Goal: Communication & Community: Answer question/provide support

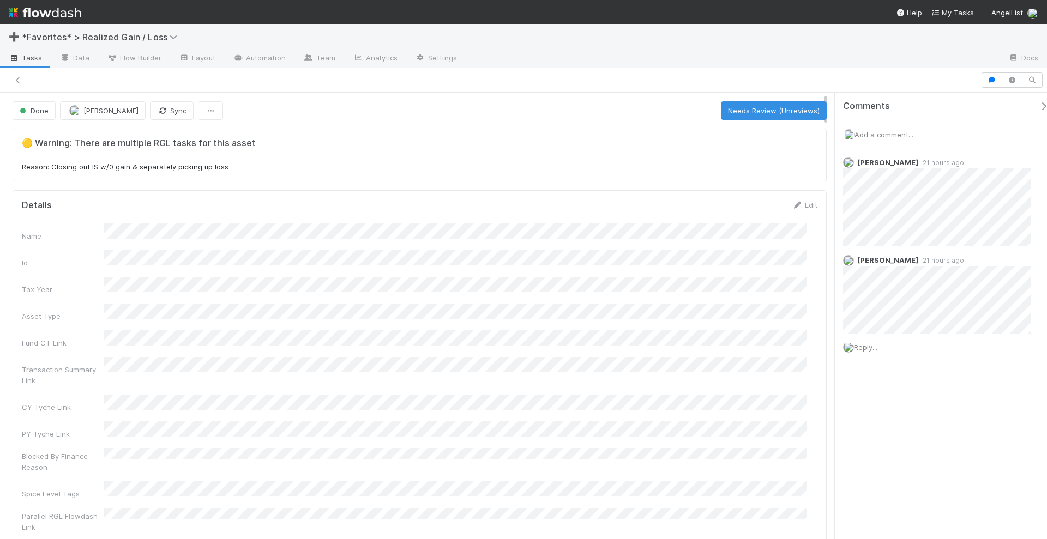
scroll to position [0, 74]
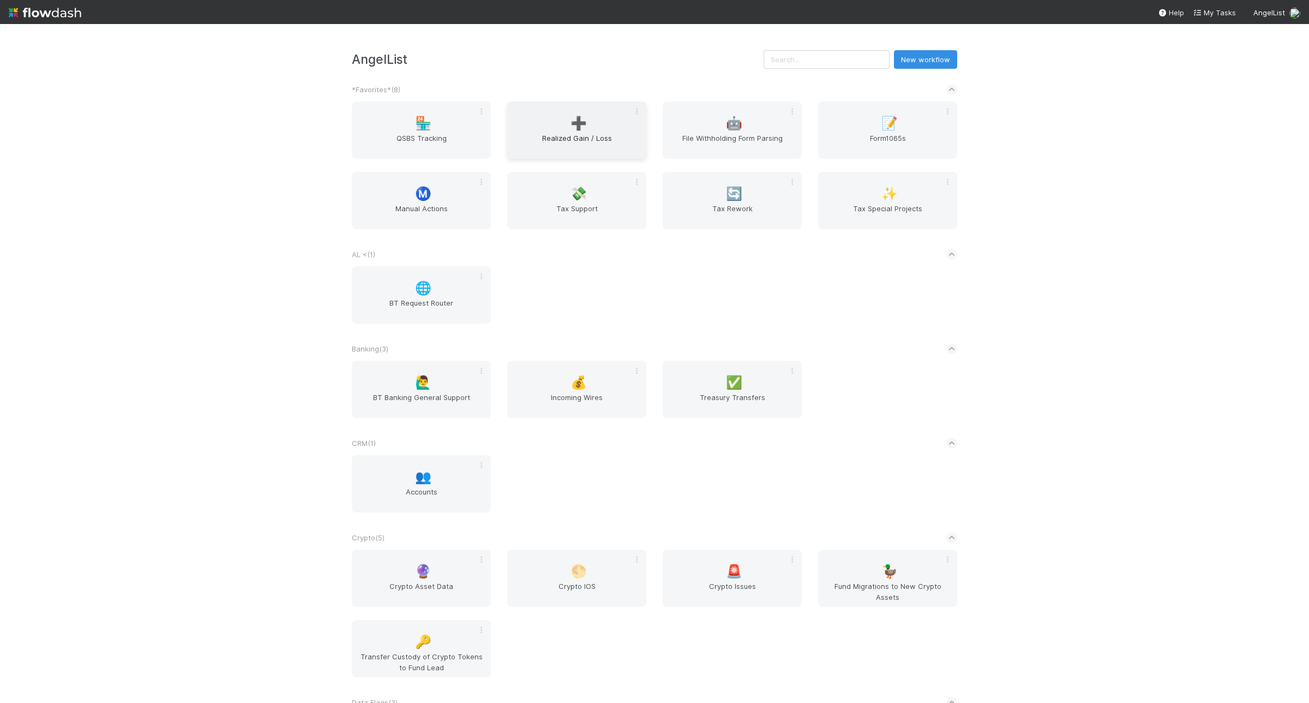
click at [560, 123] on div "➕ Realized Gain / Loss" at bounding box center [576, 129] width 139 height 57
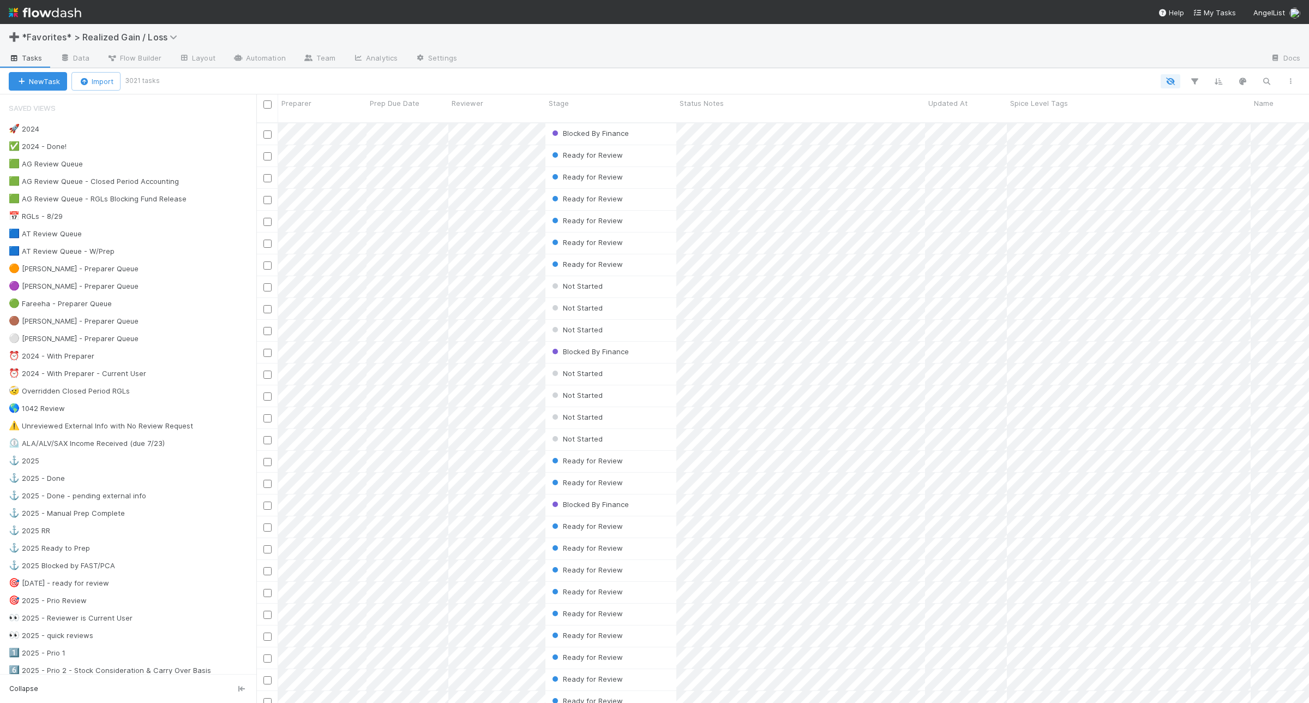
scroll to position [578, 1042]
click at [139, 237] on div "🟦 AT Review Queue 4" at bounding box center [133, 234] width 248 height 14
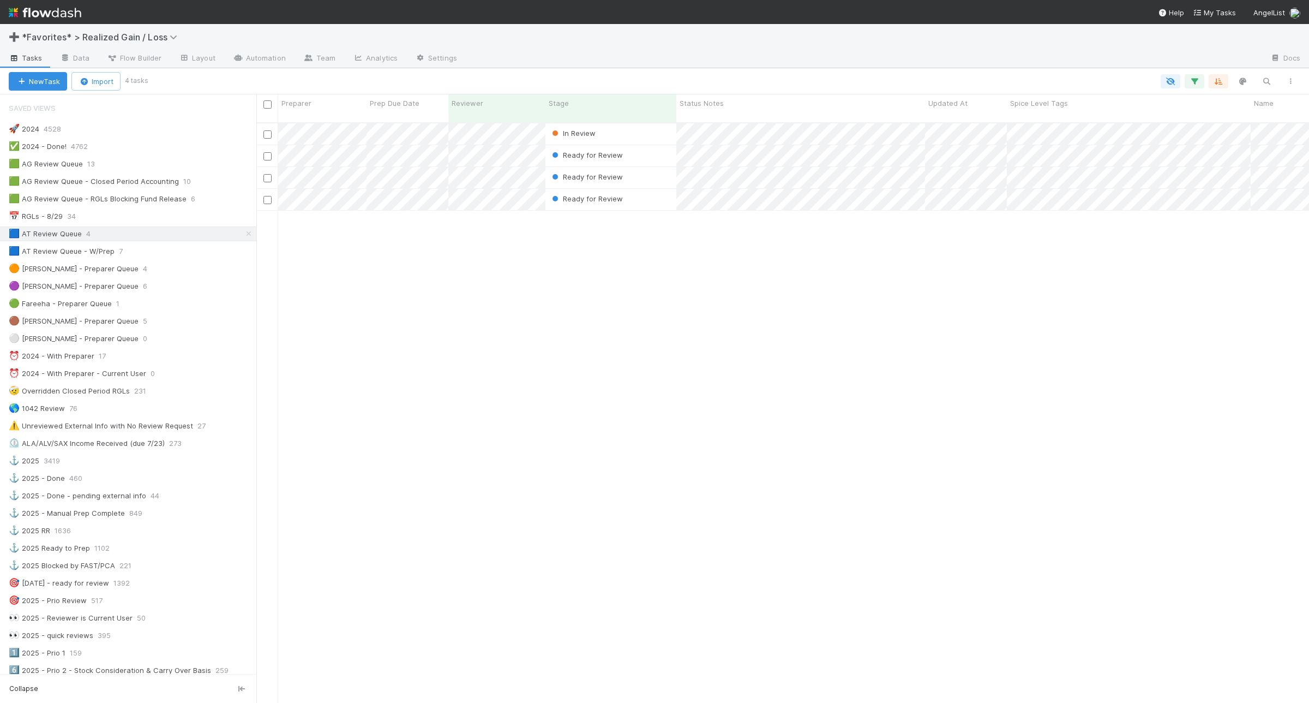
scroll to position [578, 1042]
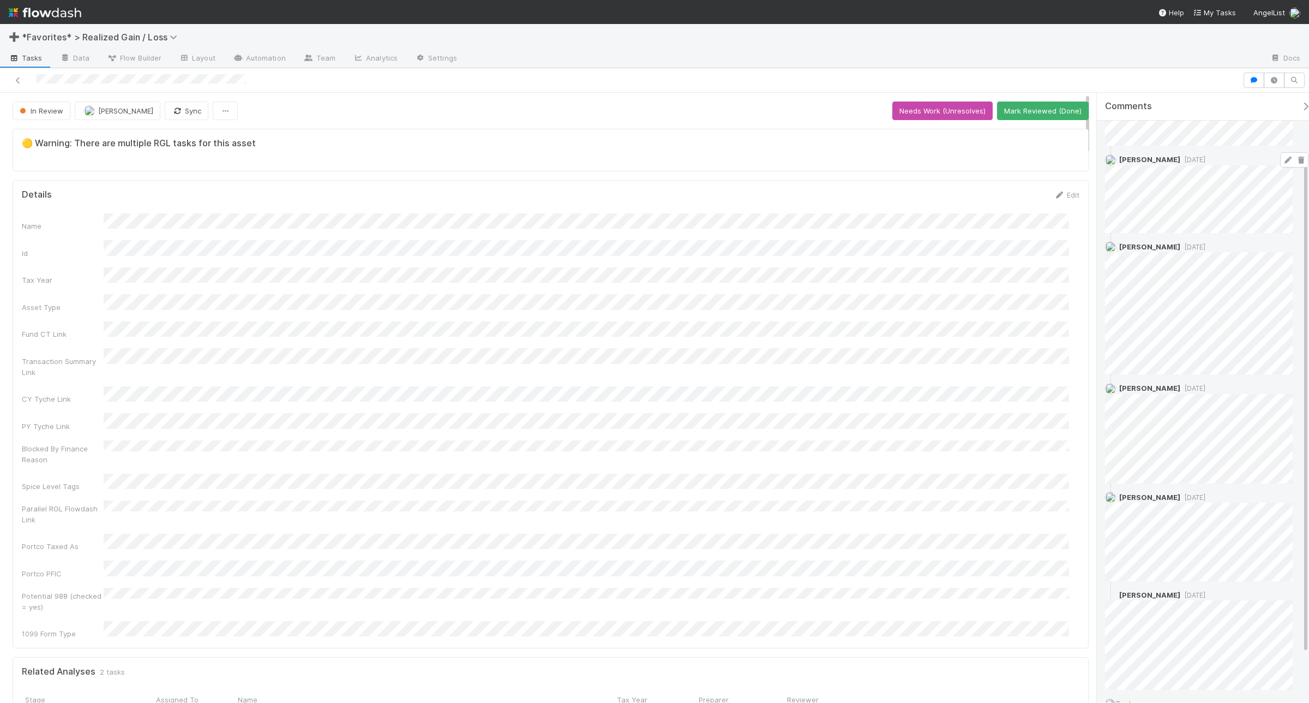
scroll to position [136, 0]
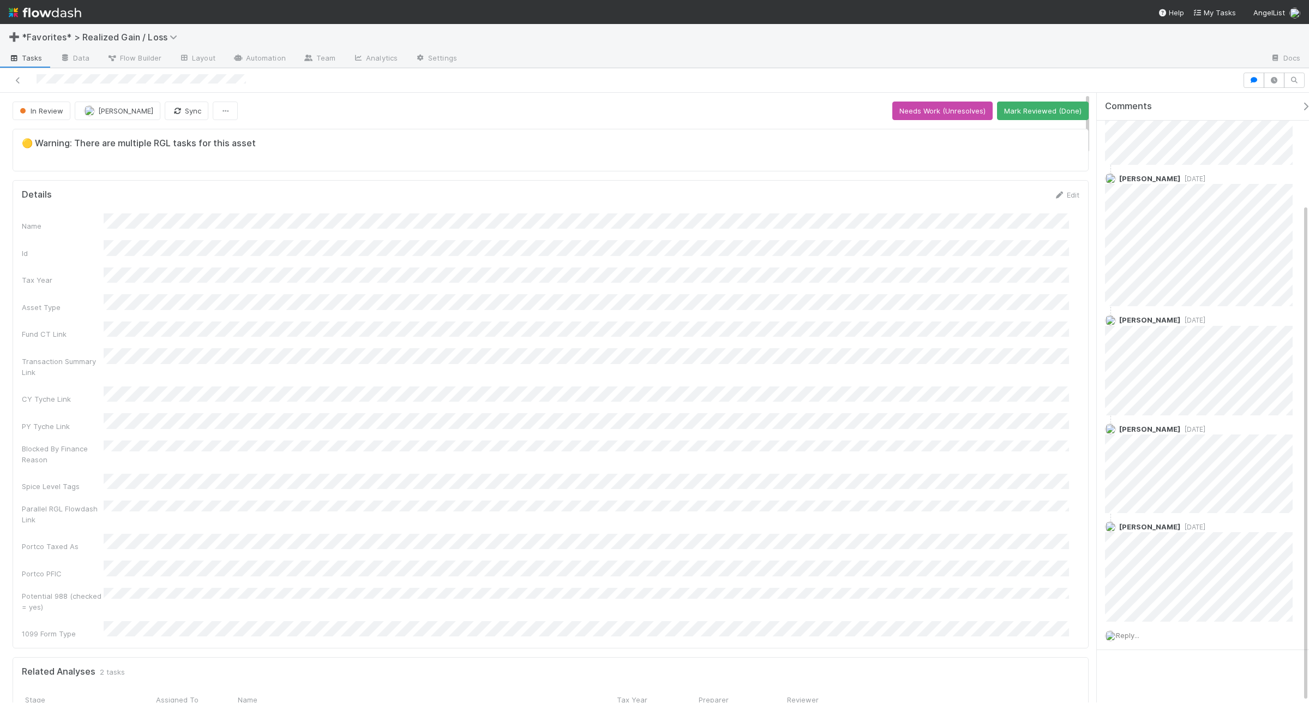
drag, startPoint x: 1214, startPoint y: 521, endPoint x: 1097, endPoint y: 377, distance: 184.9
click at [1047, 377] on div "Comments Add a comment... Junerl Omnes 9 months ago Andrea Tidrow 2 months ago …" at bounding box center [1200, 397] width 218 height 609
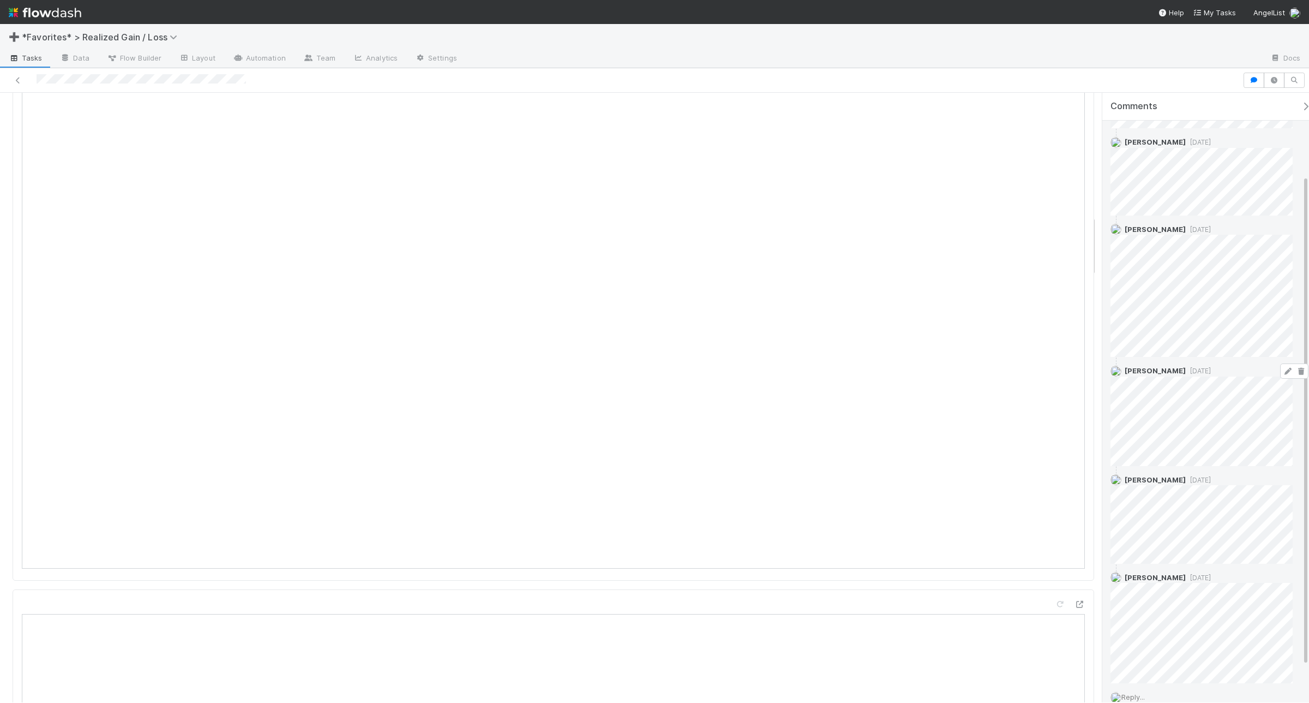
scroll to position [0, 0]
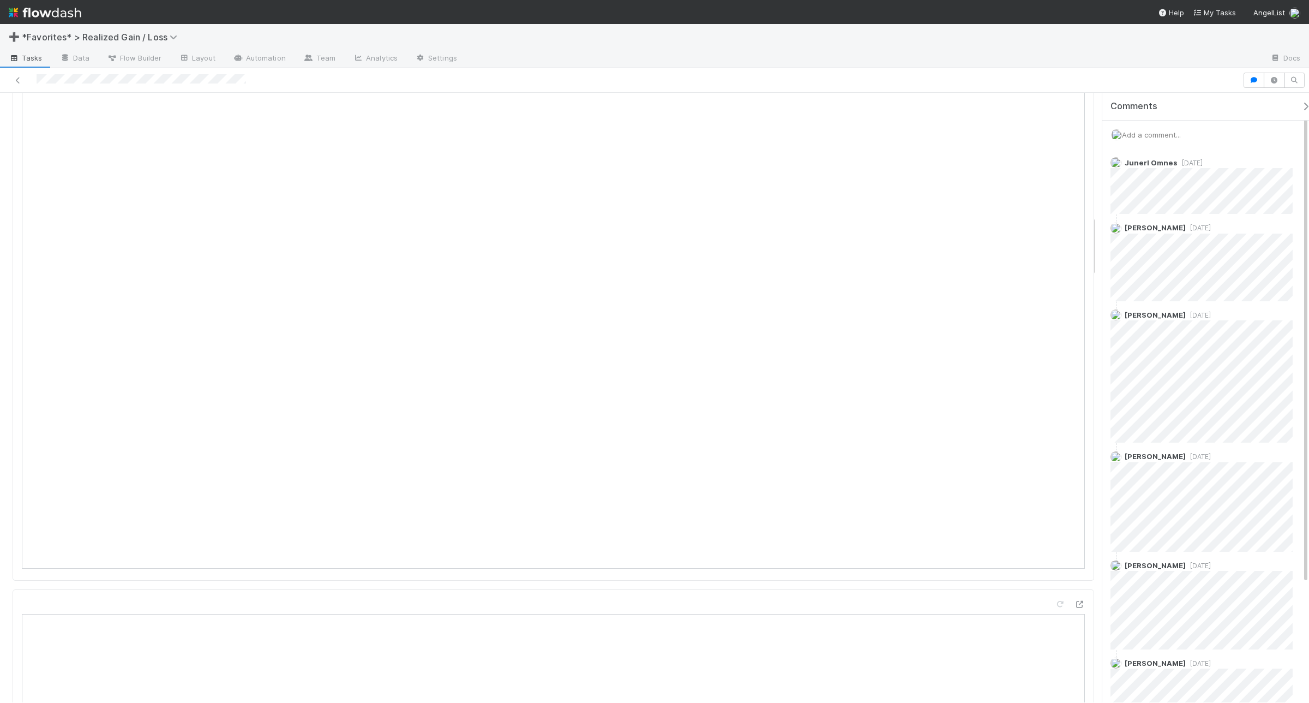
click at [1047, 137] on span "Add a comment..." at bounding box center [1151, 134] width 59 height 9
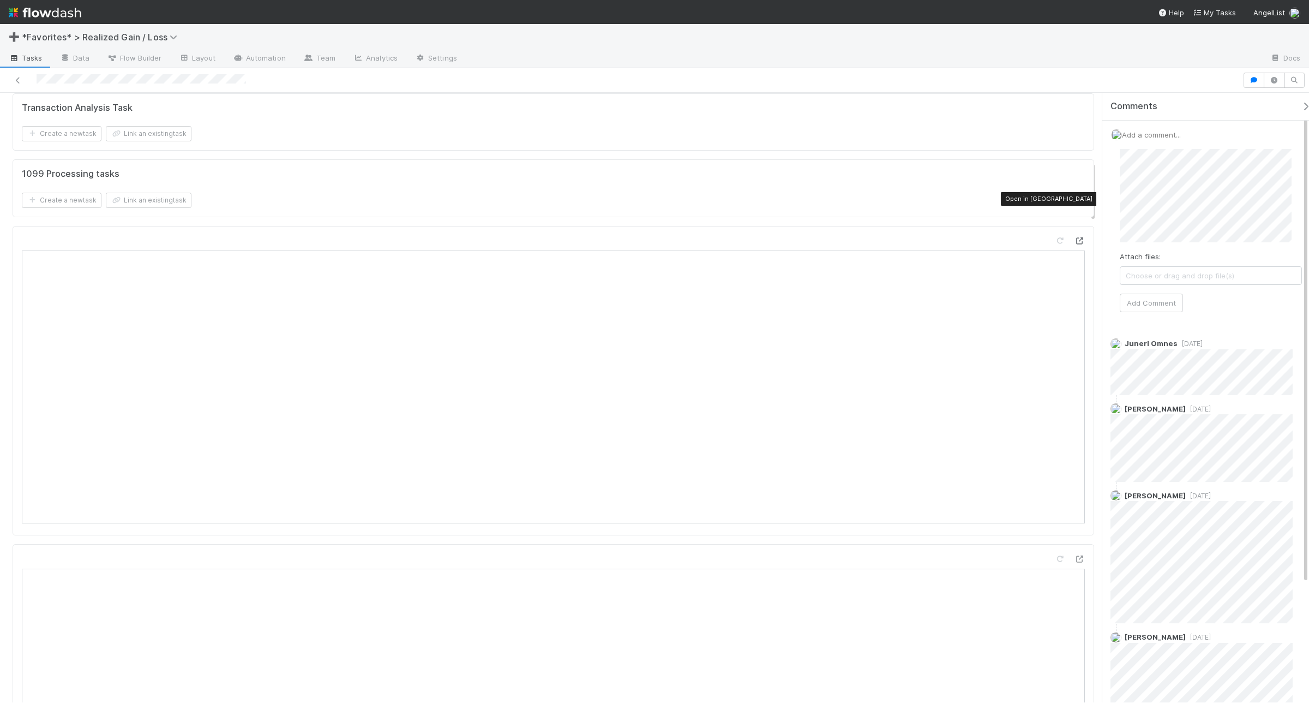
click at [1047, 237] on icon at bounding box center [1079, 240] width 11 height 7
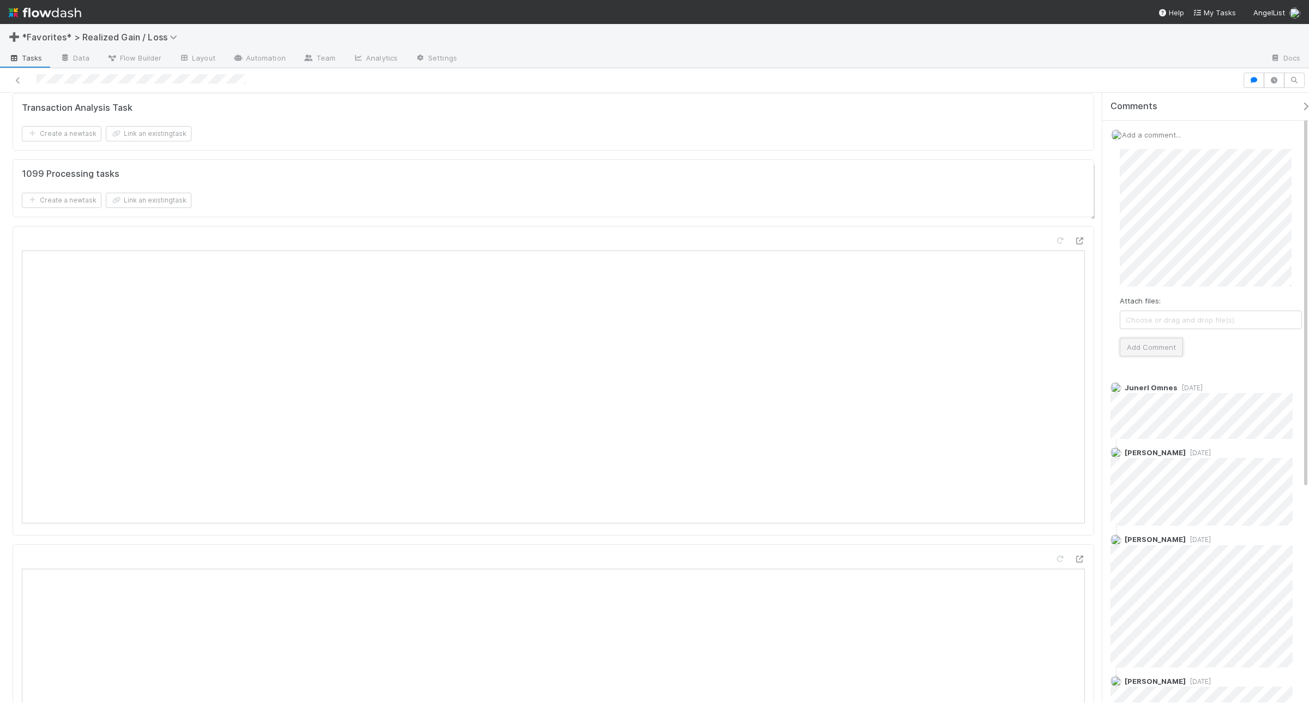
click at [1047, 353] on button "Add Comment" at bounding box center [1151, 347] width 63 height 19
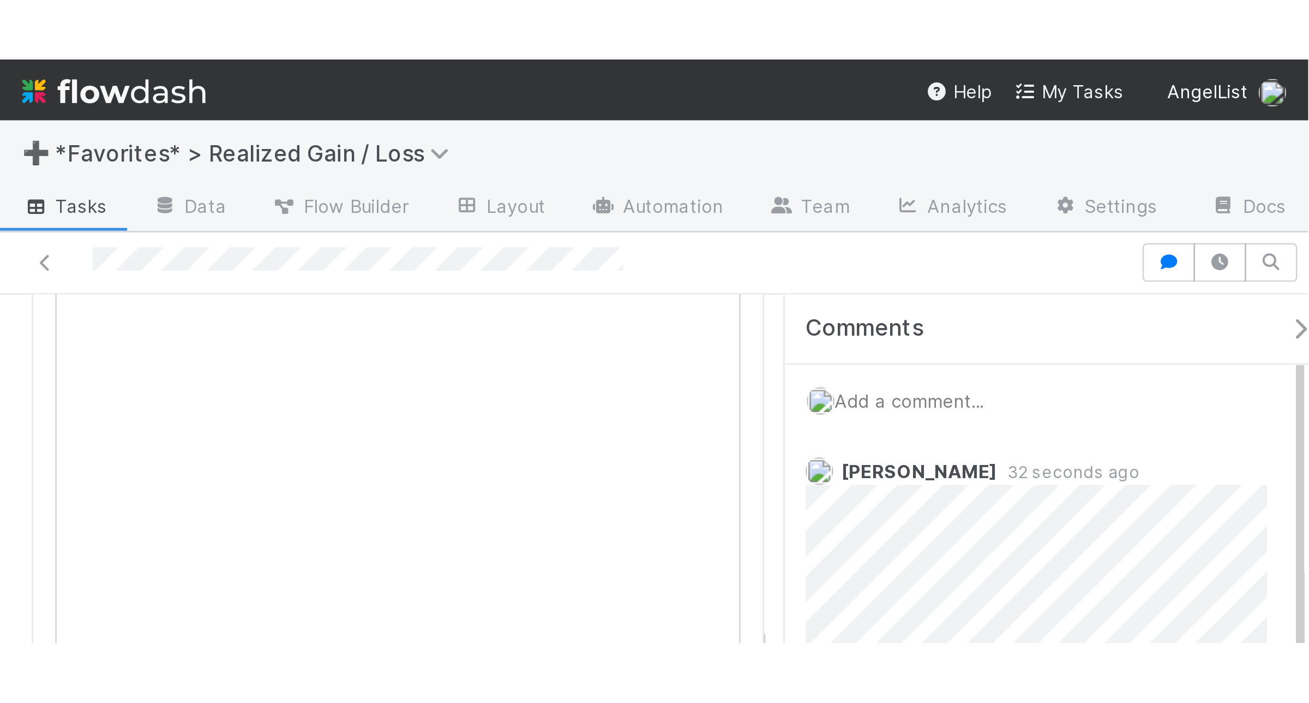
scroll to position [1295, 0]
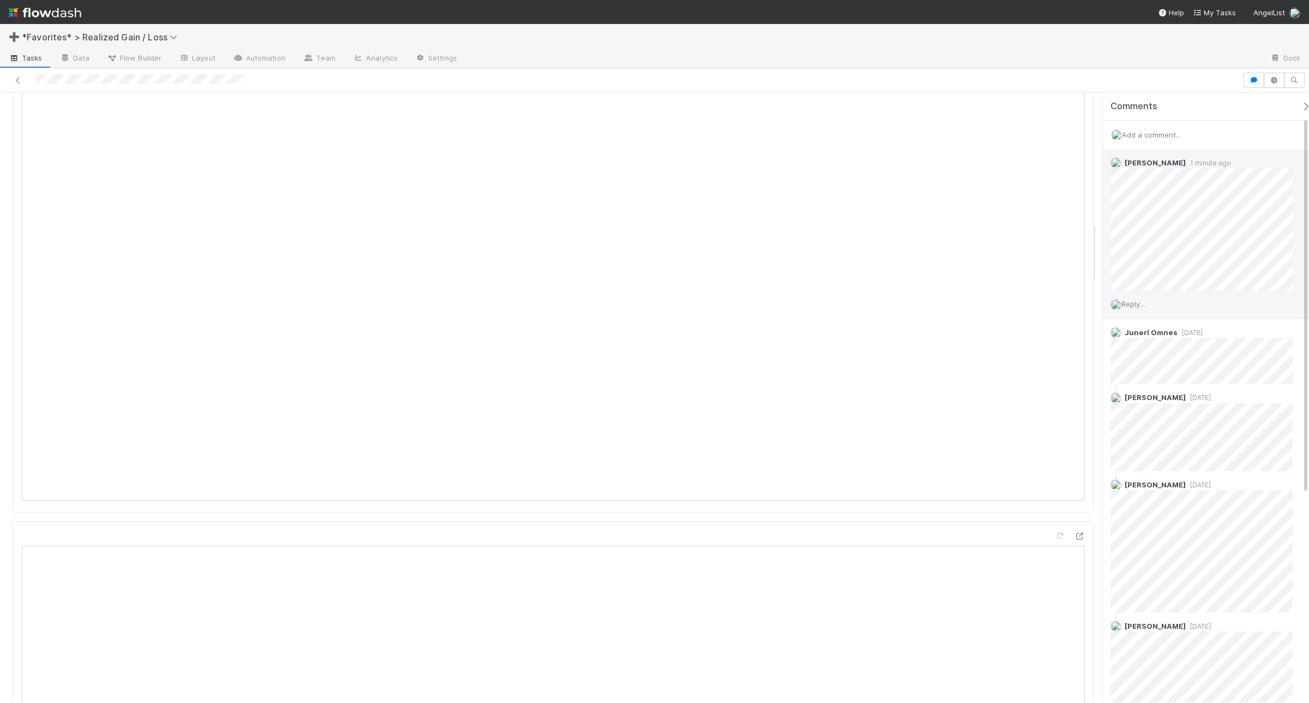
click at [1047, 304] on span "Reply..." at bounding box center [1132, 303] width 23 height 9
click at [1047, 502] on div "Reply... Attach files: Choose or drag and drop file(s) Add Reply" at bounding box center [1206, 399] width 209 height 219
click at [1047, 497] on button "Add Reply" at bounding box center [1148, 492] width 49 height 19
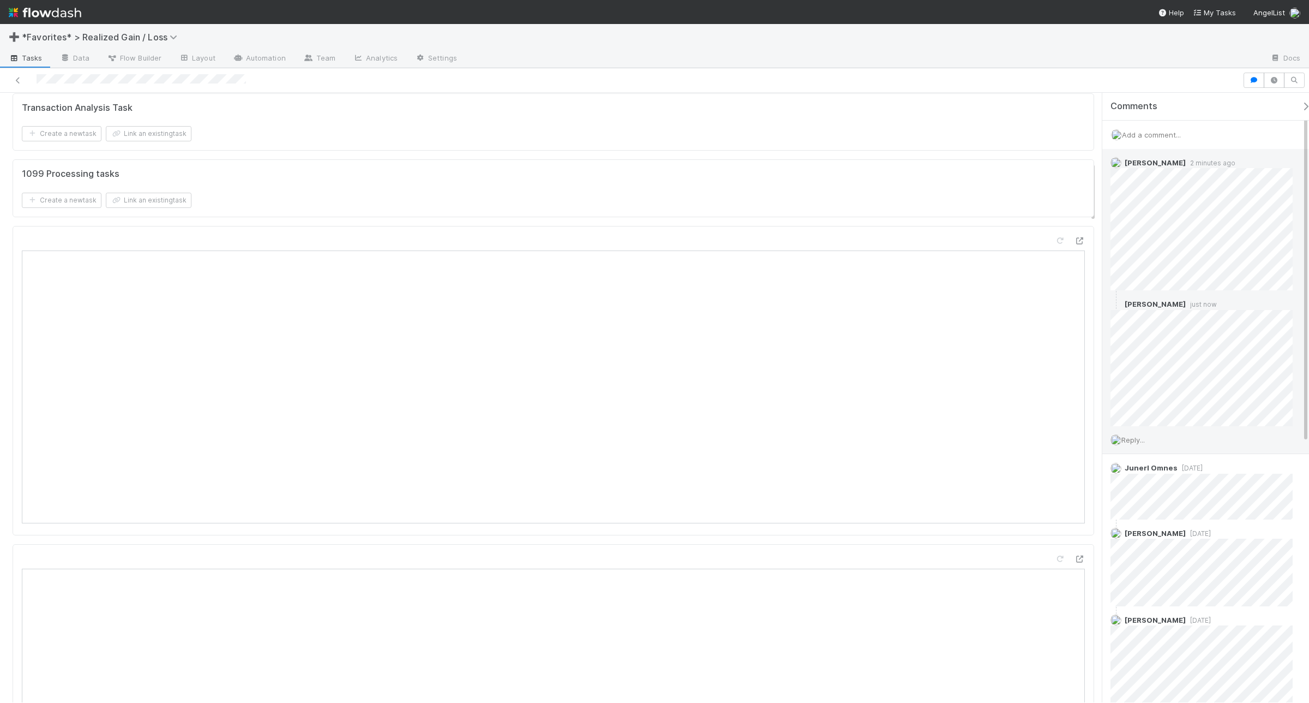
scroll to position [750, 0]
click at [1047, 304] on icon at bounding box center [1287, 304] width 11 height 7
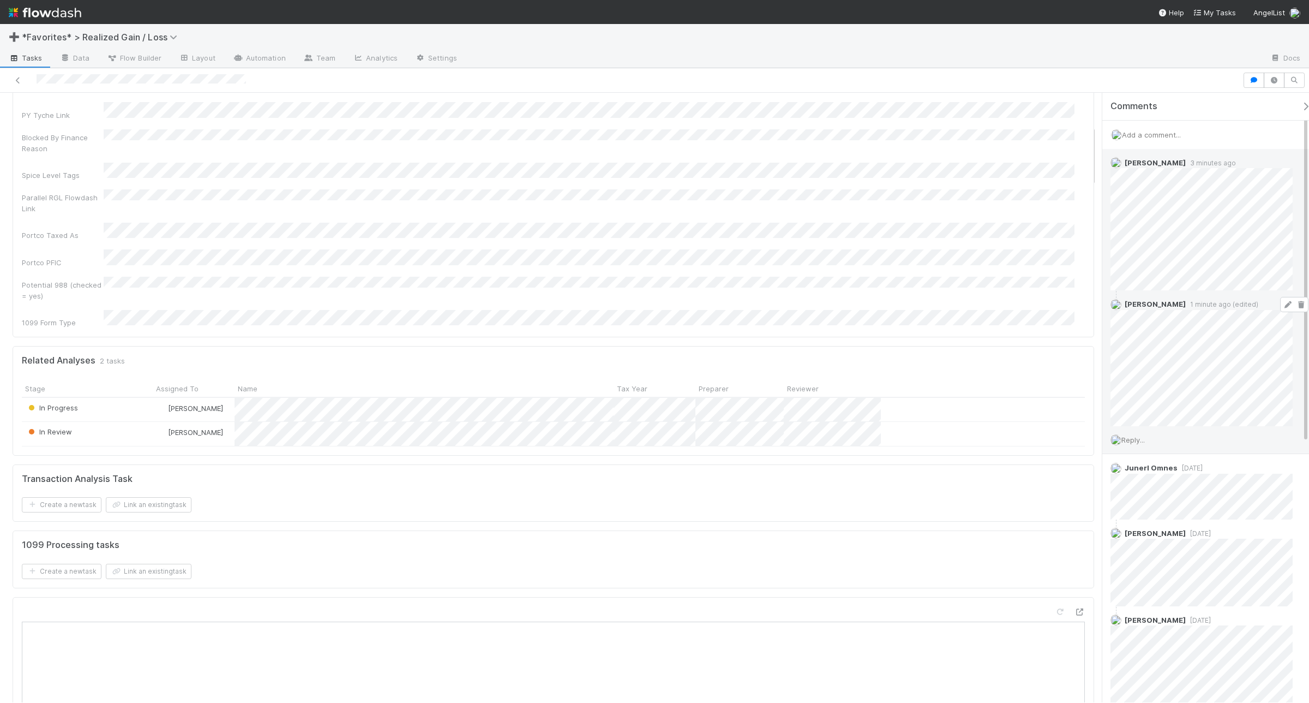
scroll to position [341, 0]
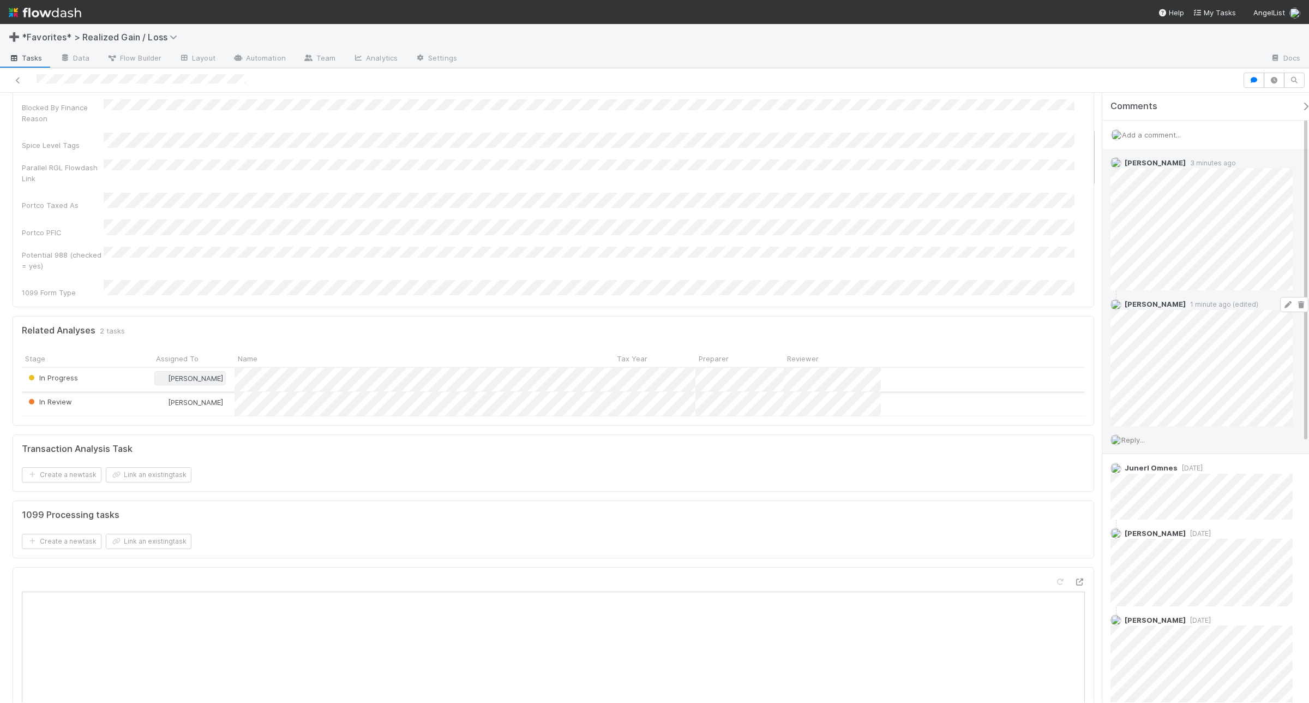
click at [168, 374] on span "[PERSON_NAME]" at bounding box center [195, 378] width 55 height 9
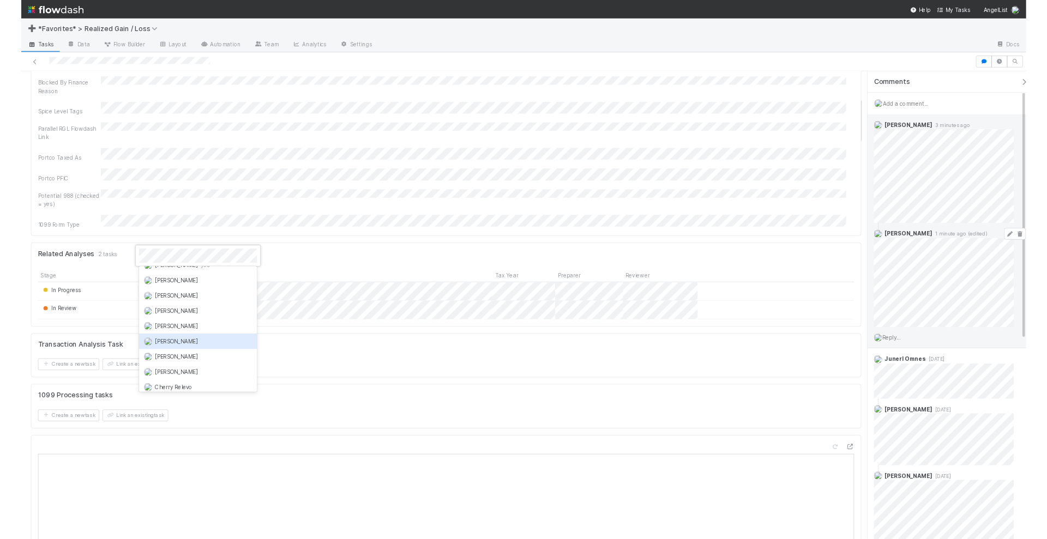
scroll to position [0, 0]
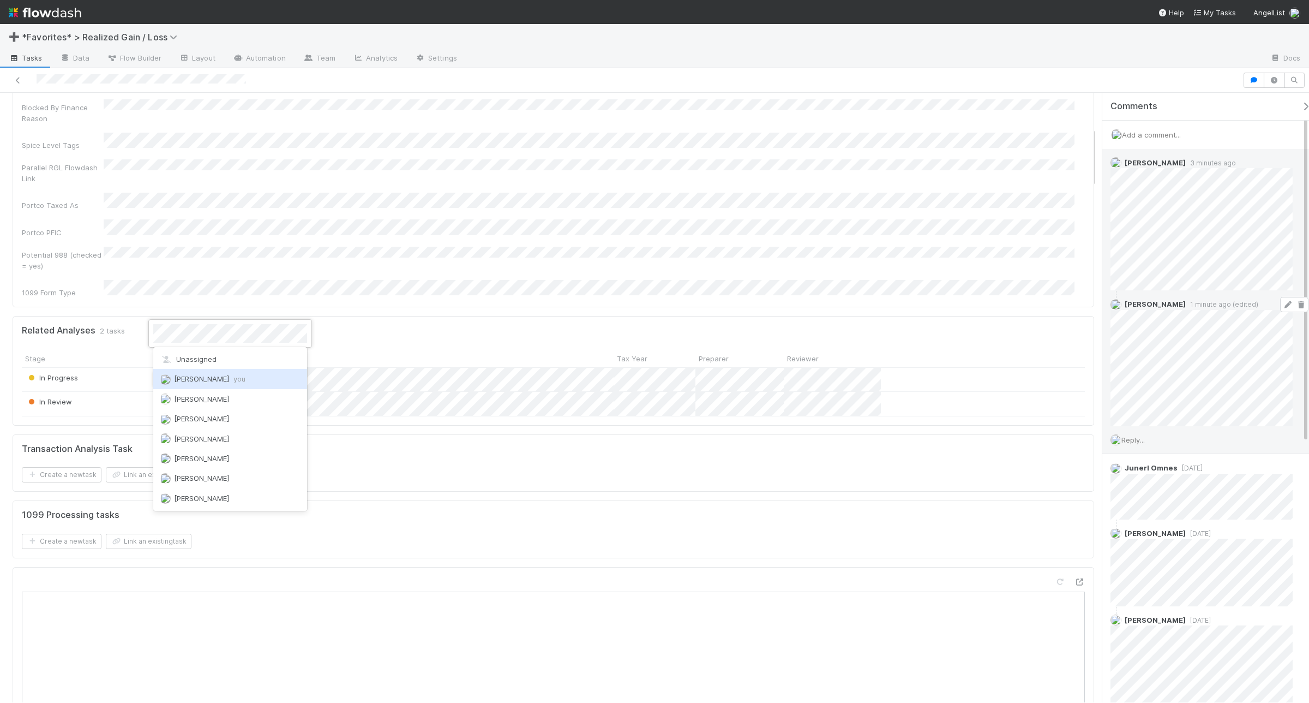
click at [181, 375] on span "Andrea Tidrow you" at bounding box center [209, 378] width 71 height 9
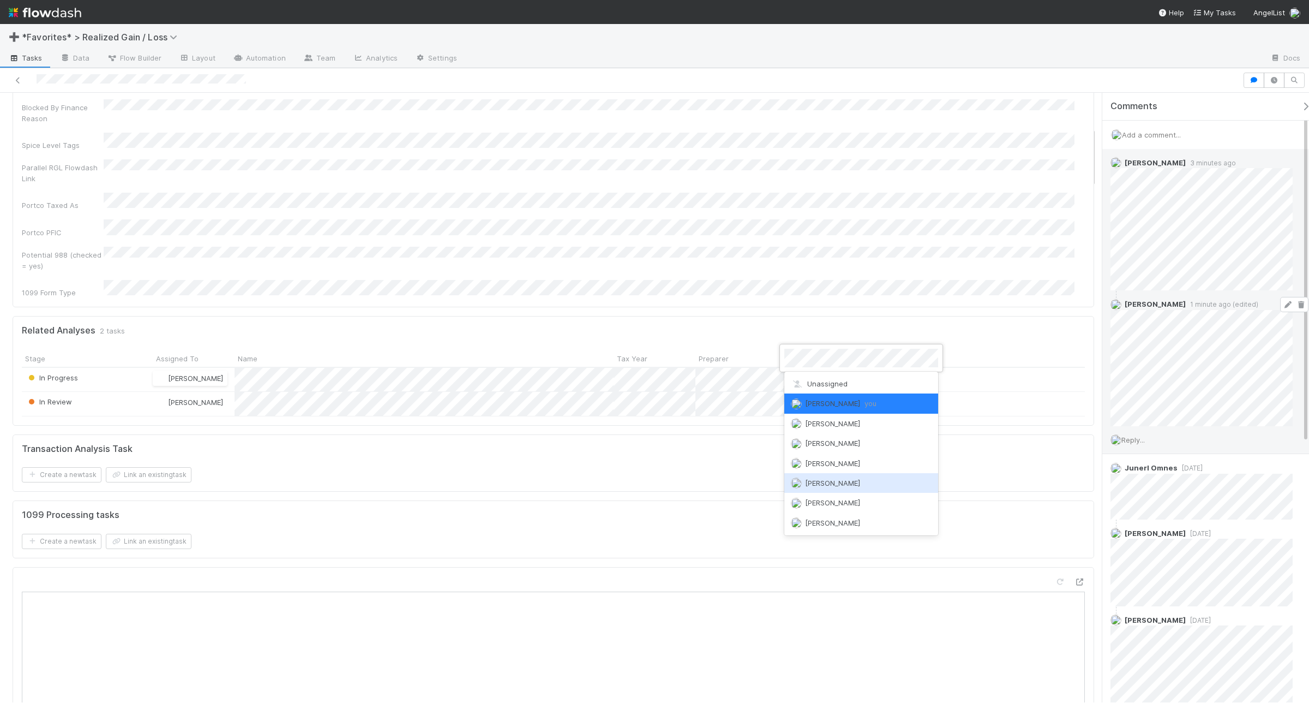
click at [797, 484] on img at bounding box center [796, 482] width 11 height 11
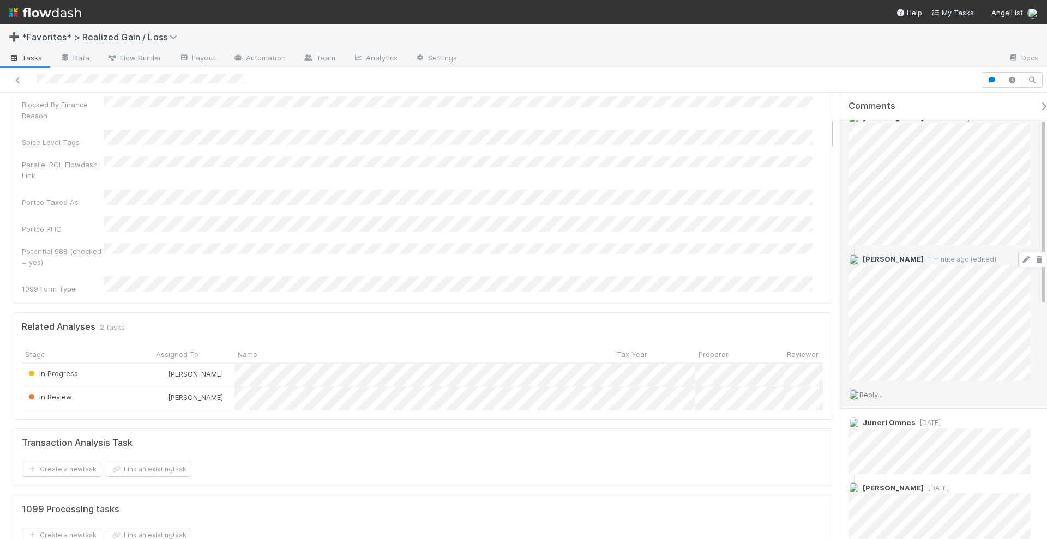
scroll to position [68, 0]
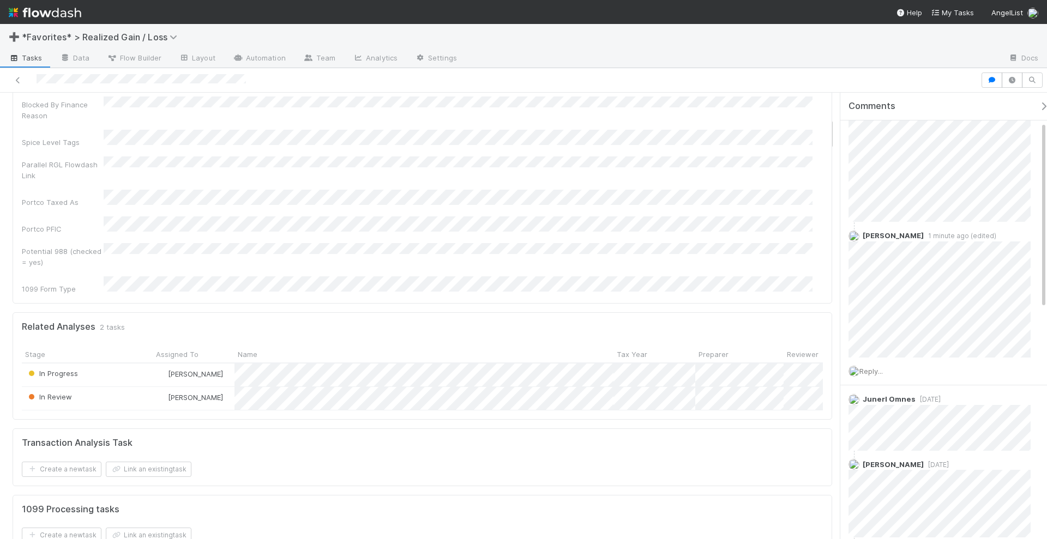
click at [875, 375] on span "Reply..." at bounding box center [871, 371] width 23 height 9
click at [884, 400] on button "Add Reply" at bounding box center [886, 400] width 49 height 19
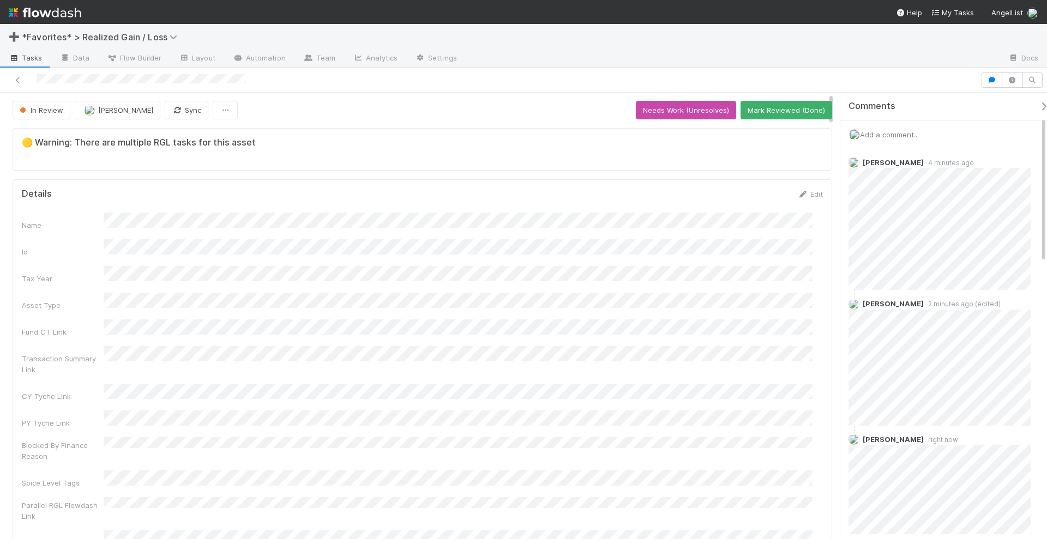
scroll to position [0, 0]
click at [59, 114] on div "In Review" at bounding box center [44, 110] width 62 height 19
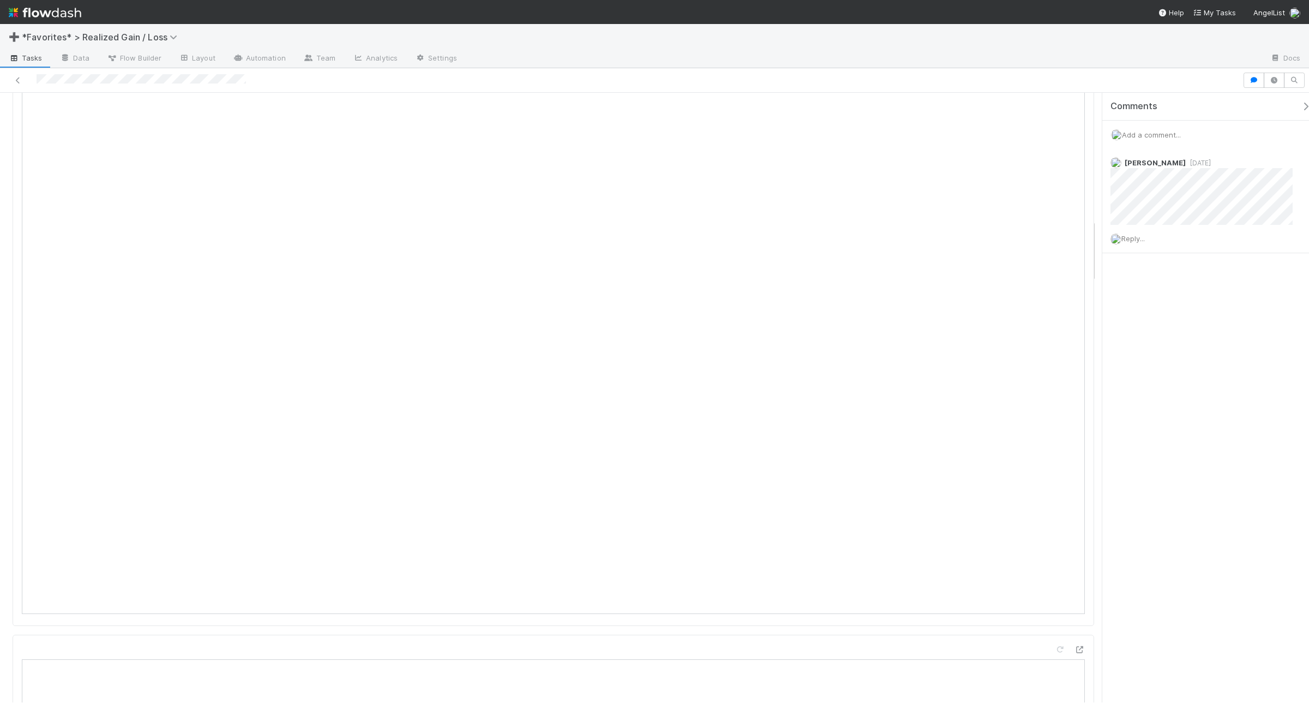
scroll to position [1091, 0]
click at [1155, 134] on span "Add a comment..." at bounding box center [1151, 134] width 59 height 9
click at [1156, 415] on button "Add Comment" at bounding box center [1151, 412] width 63 height 19
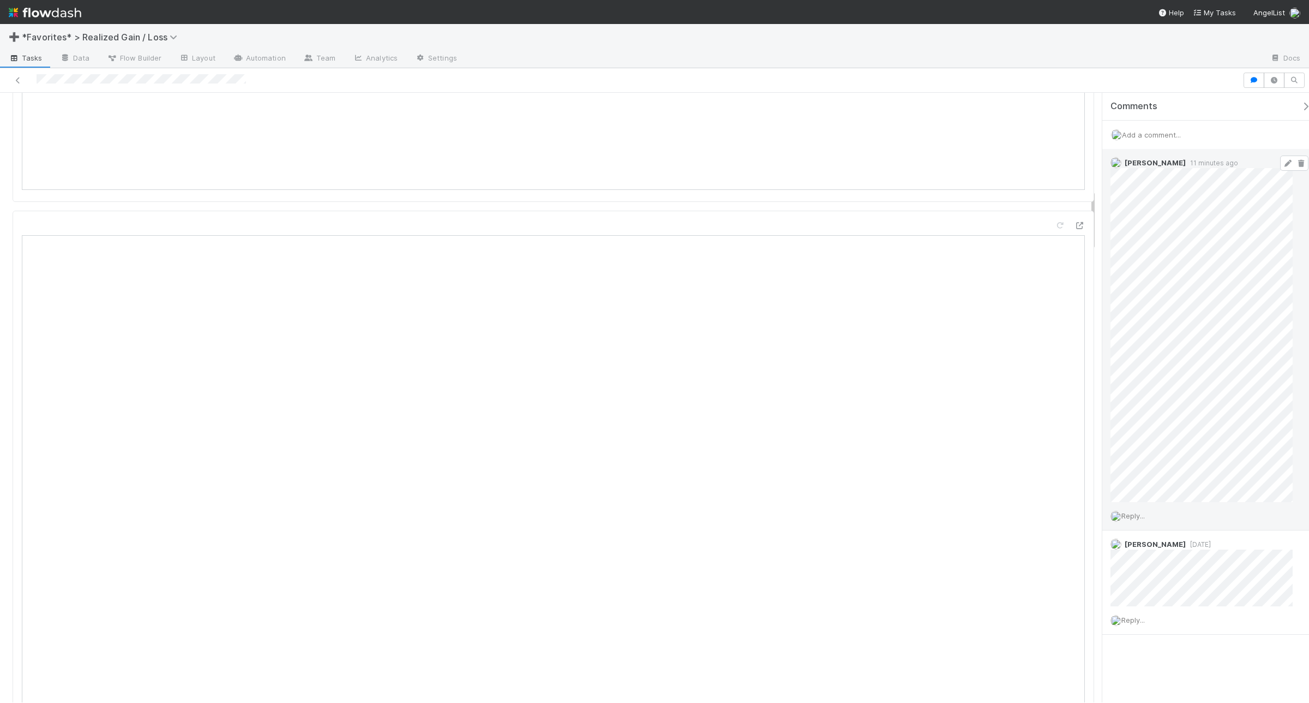
click at [1280, 157] on span at bounding box center [1294, 162] width 28 height 15
click at [1282, 163] on icon at bounding box center [1287, 163] width 11 height 7
click at [1100, 227] on div "Comments Add a comment... Andrea Tidrow 11 minutes ago Reply... Amy Gregorius 3…" at bounding box center [1202, 397] width 213 height 609
click at [1138, 516] on span "Reply..." at bounding box center [1132, 515] width 23 height 9
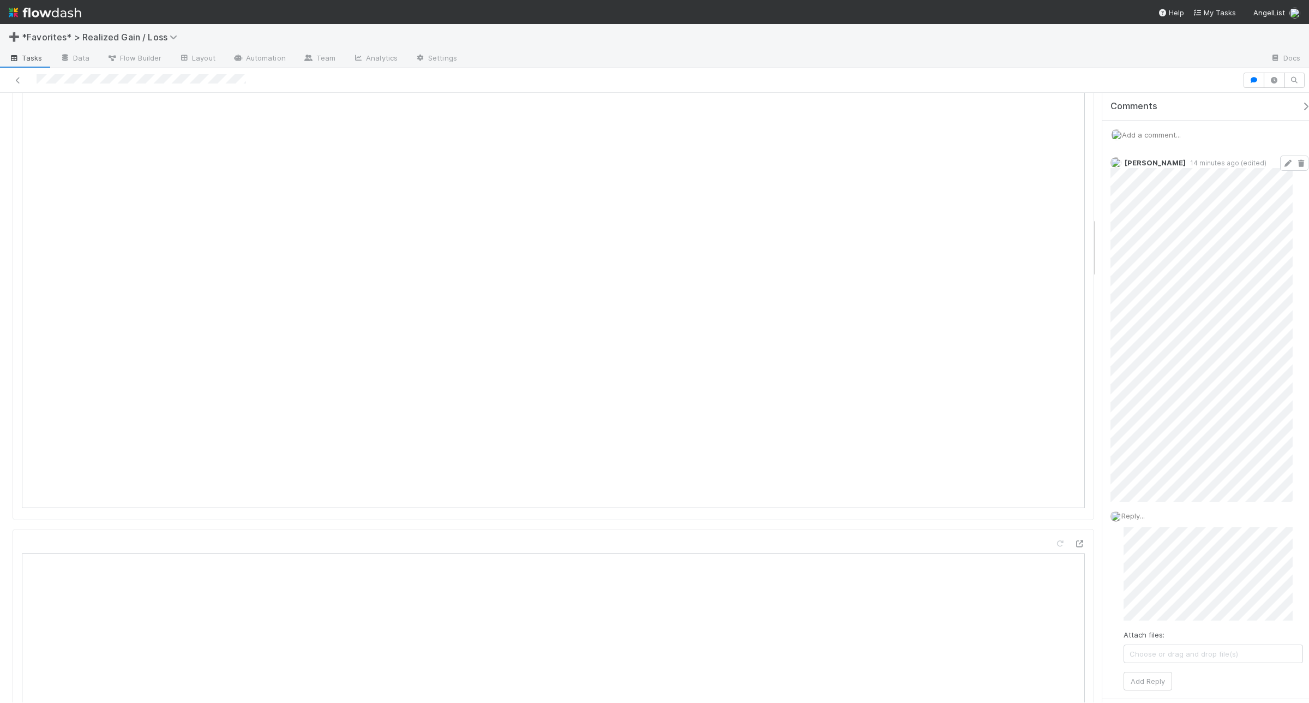
click at [1096, 574] on div "Comments Add a comment... Andrea Tidrow 14 minutes ago (edited) Reply... Attach…" at bounding box center [1202, 397] width 213 height 609
drag, startPoint x: 257, startPoint y: 79, endPoint x: 22, endPoint y: 83, distance: 235.1
click at [22, 83] on div at bounding box center [621, 80] width 1234 height 15
drag, startPoint x: 1151, startPoint y: 686, endPoint x: 1088, endPoint y: 682, distance: 63.4
click at [1151, 686] on button "Add Reply" at bounding box center [1148, 680] width 49 height 19
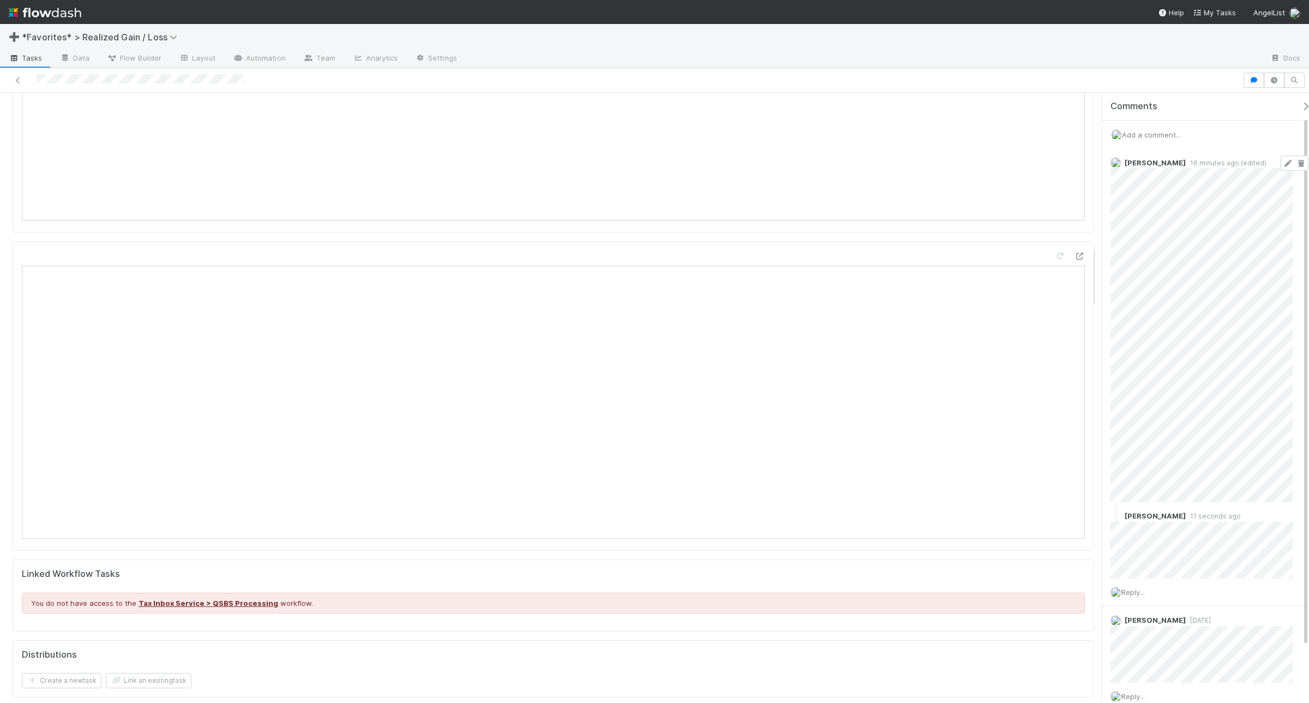
scroll to position [1500, 0]
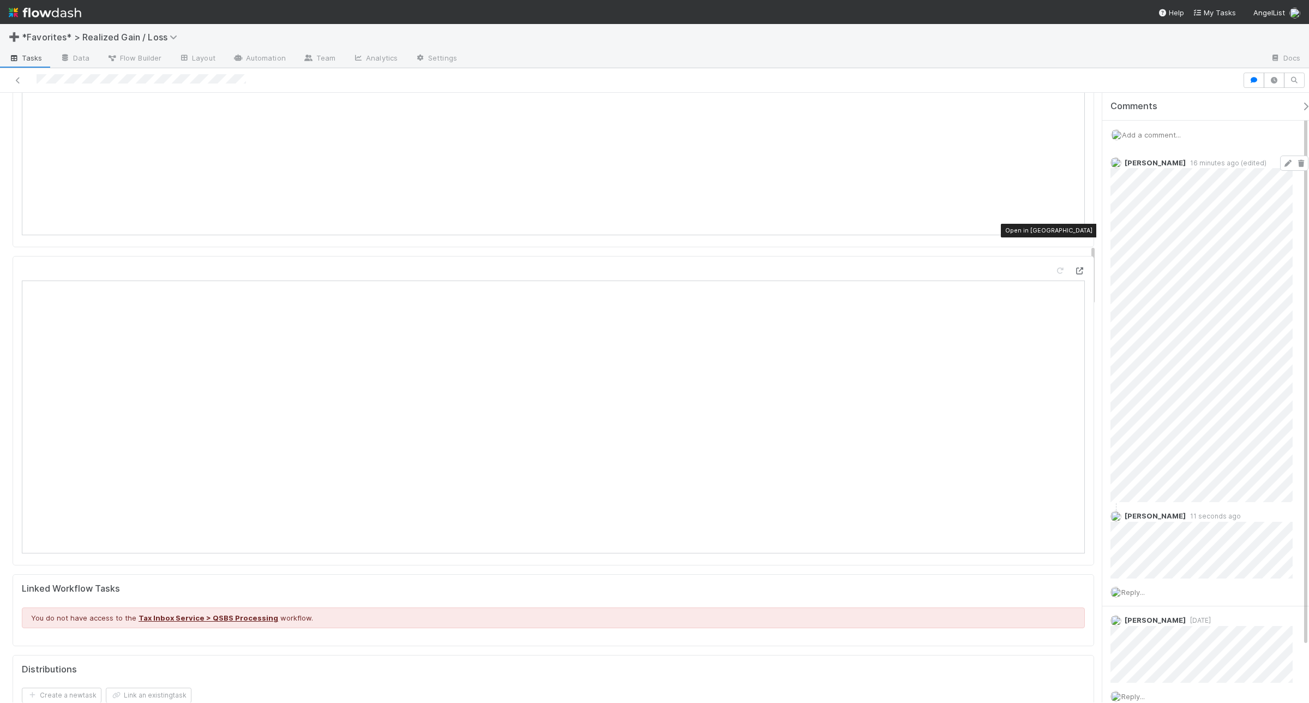
click at [1074, 267] on icon at bounding box center [1079, 270] width 11 height 7
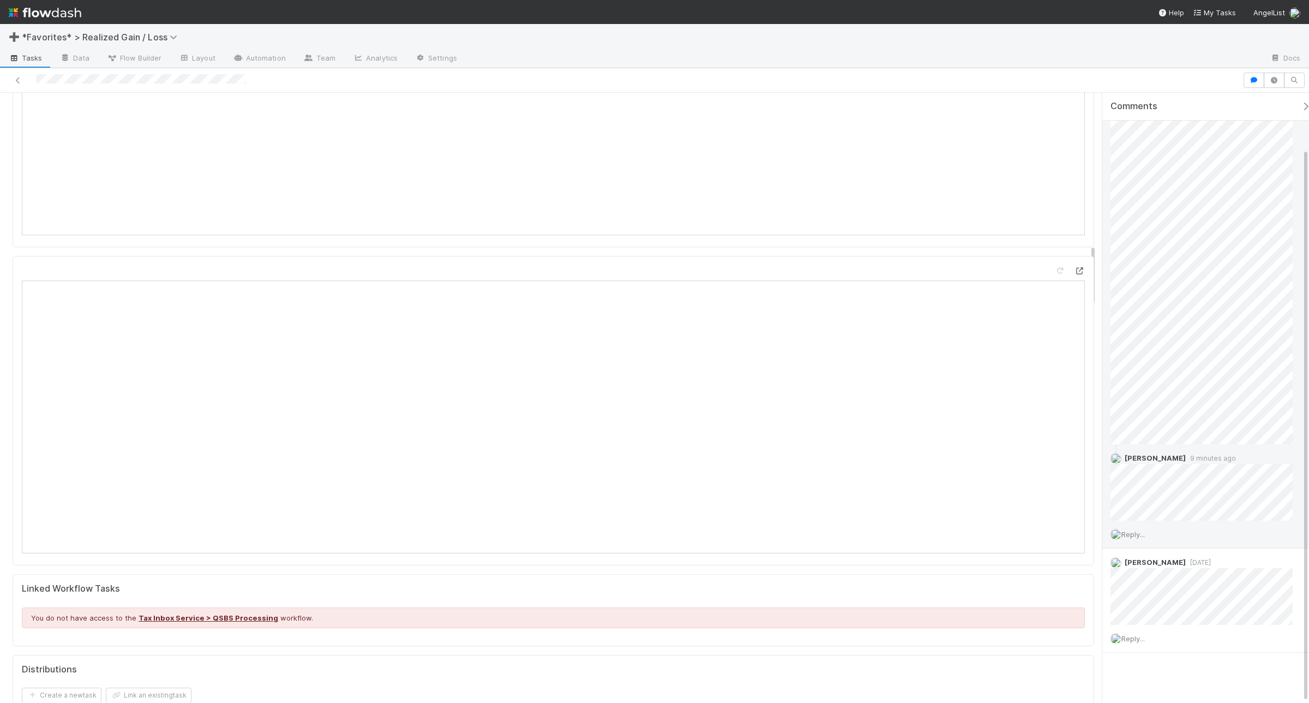
scroll to position [61, 0]
click at [1135, 532] on span "Reply..." at bounding box center [1132, 530] width 23 height 9
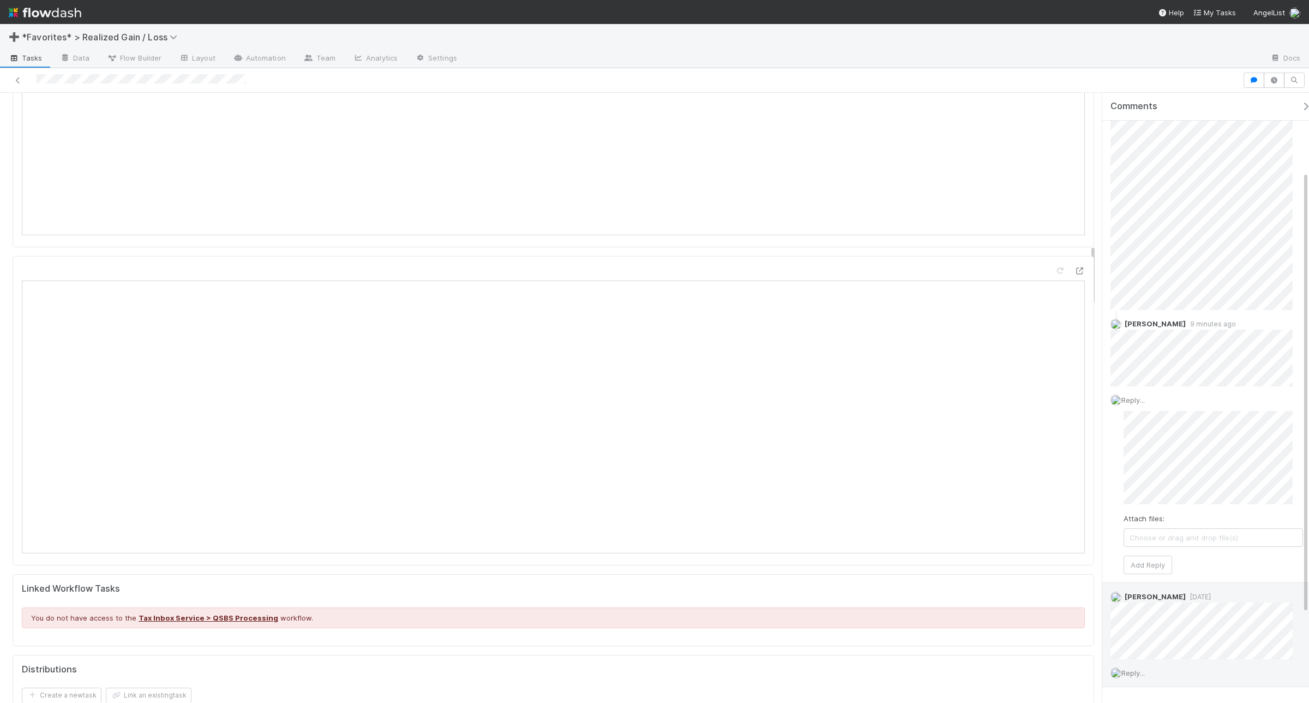
scroll to position [197, 0]
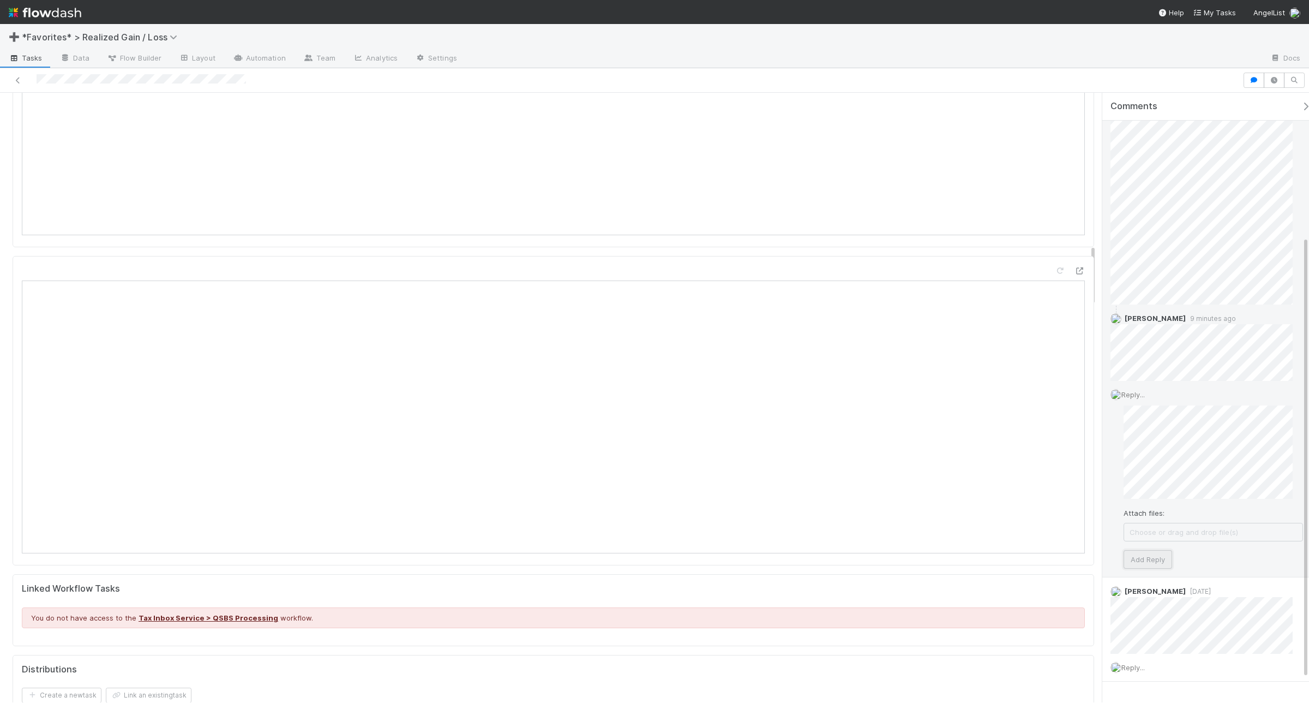
click at [1132, 565] on button "Add Reply" at bounding box center [1148, 559] width 49 height 19
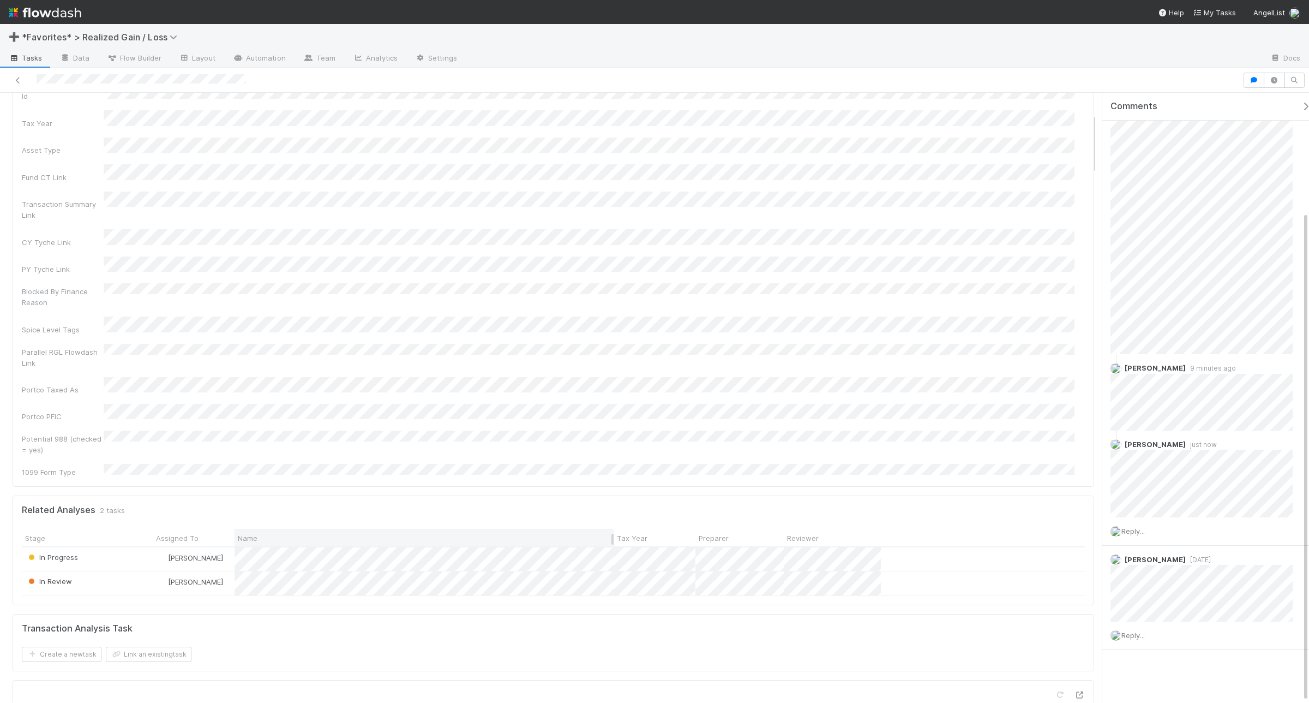
scroll to position [0, 0]
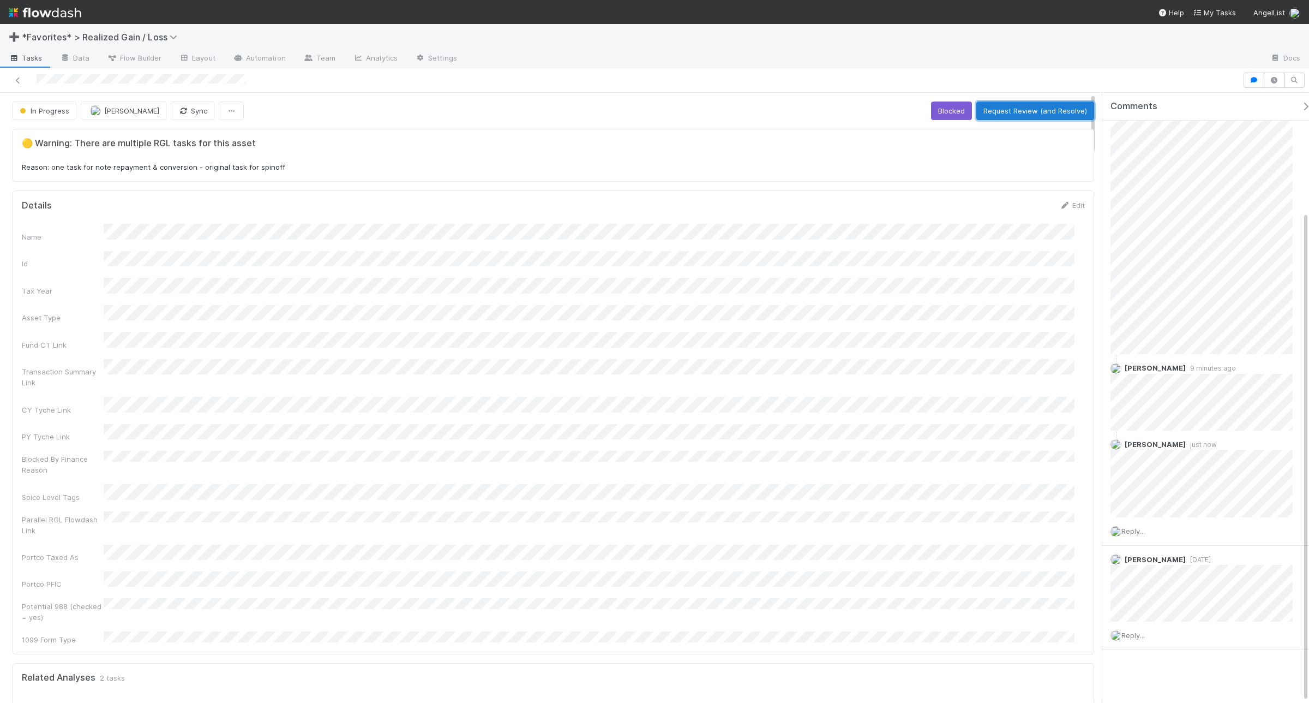
click at [1042, 110] on button "Request Review (and Resolve)" at bounding box center [1035, 110] width 118 height 19
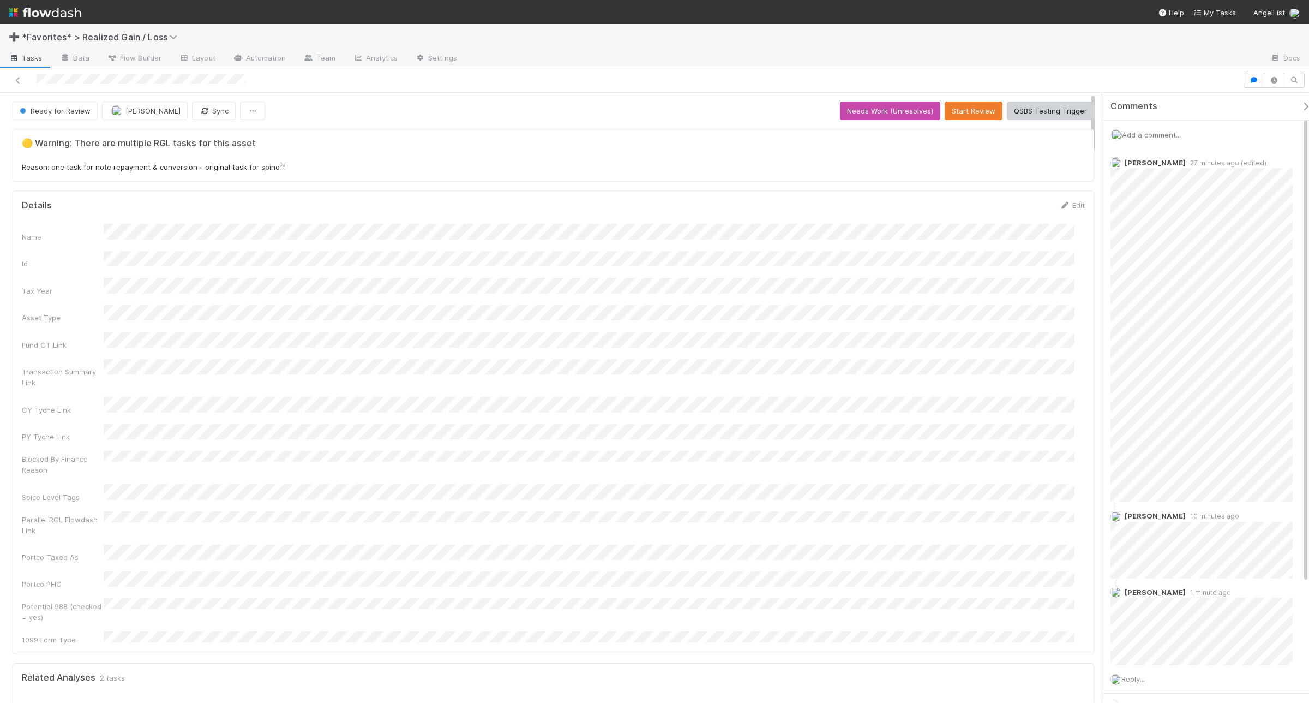
click at [1141, 136] on span "Add a comment..." at bounding box center [1151, 134] width 59 height 9
click at [1141, 301] on button "Add Comment" at bounding box center [1151, 302] width 63 height 19
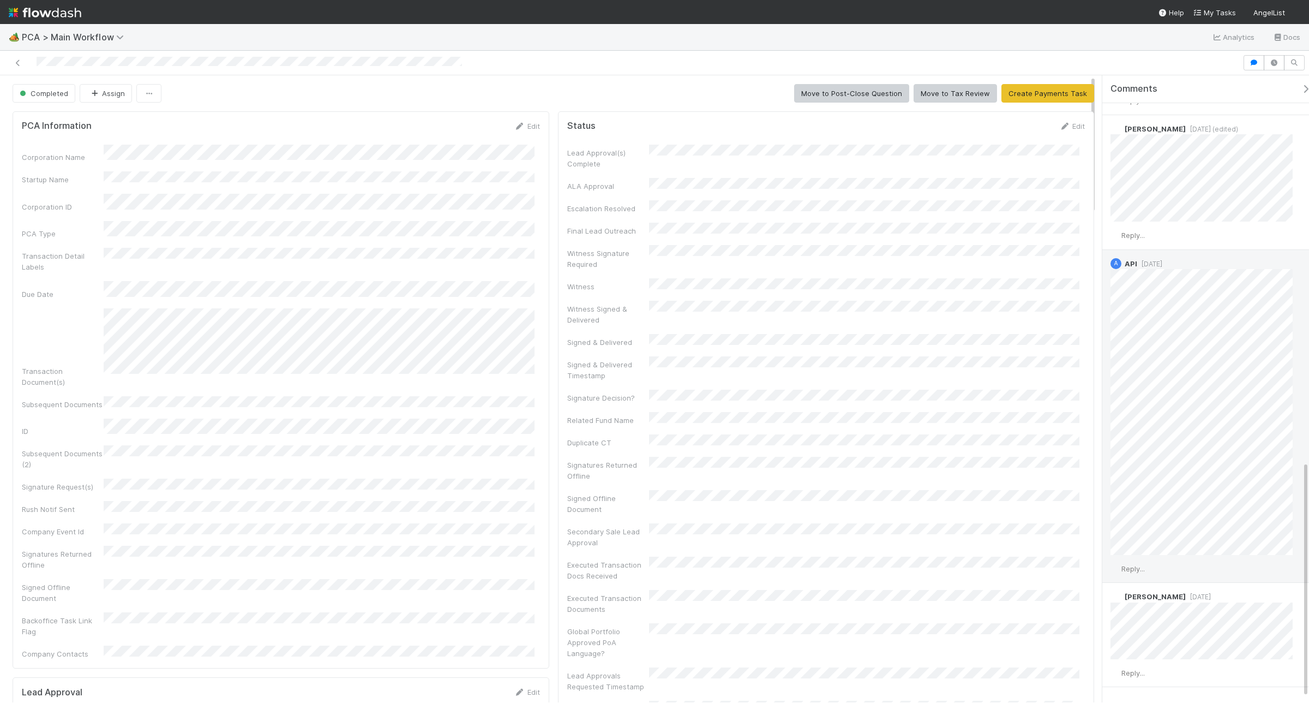
scroll to position [1023, 0]
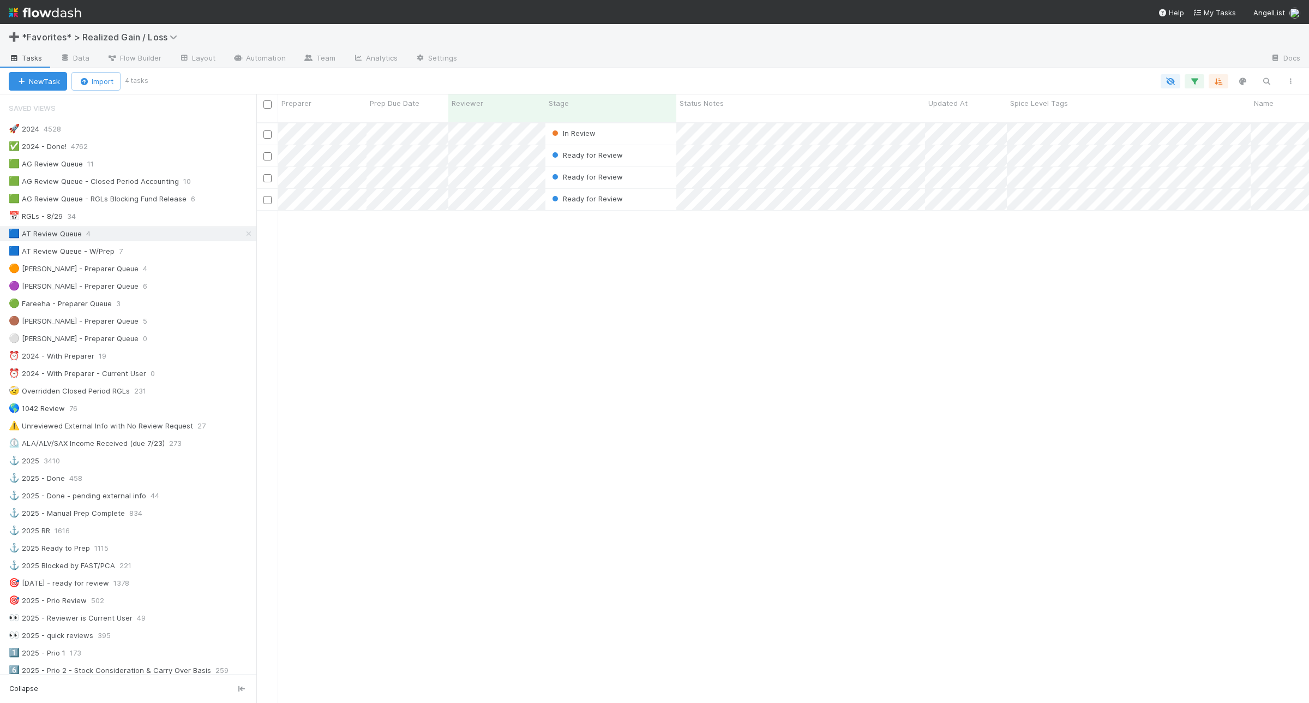
scroll to position [578, 1042]
click at [134, 159] on div "🟩 AG Review Queue 15" at bounding box center [133, 164] width 248 height 14
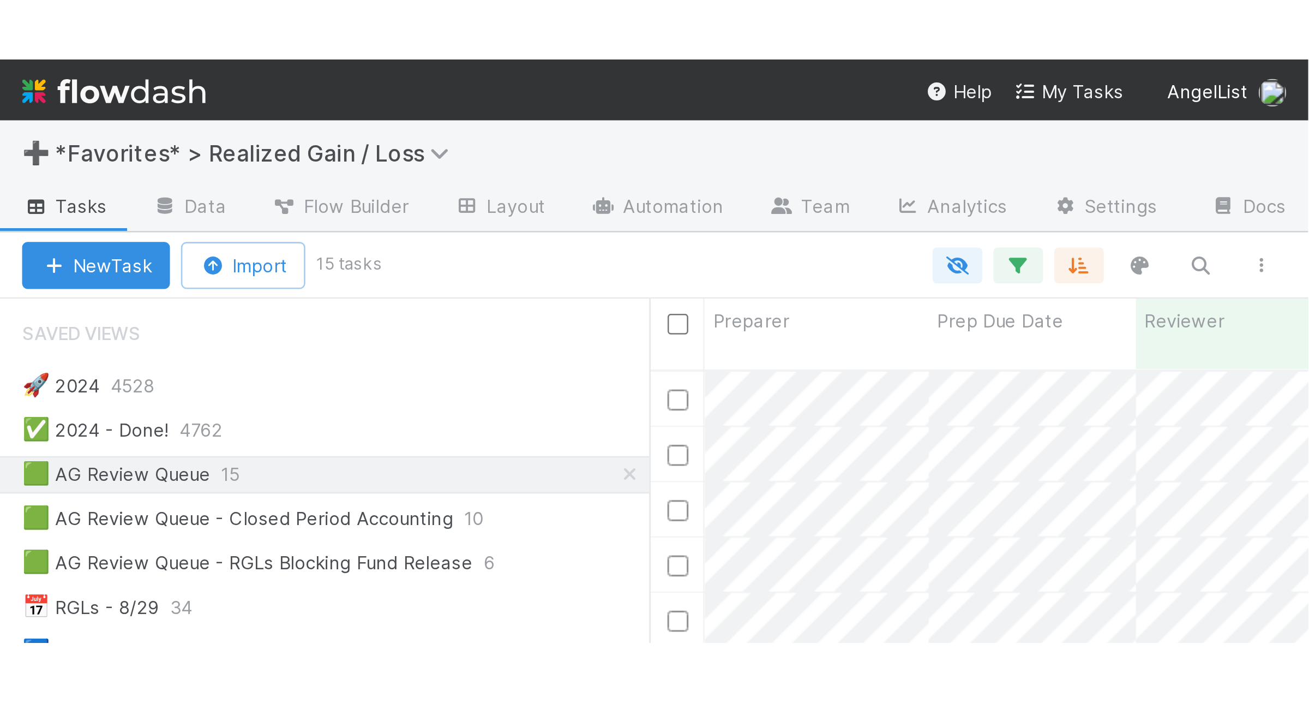
scroll to position [578, 1042]
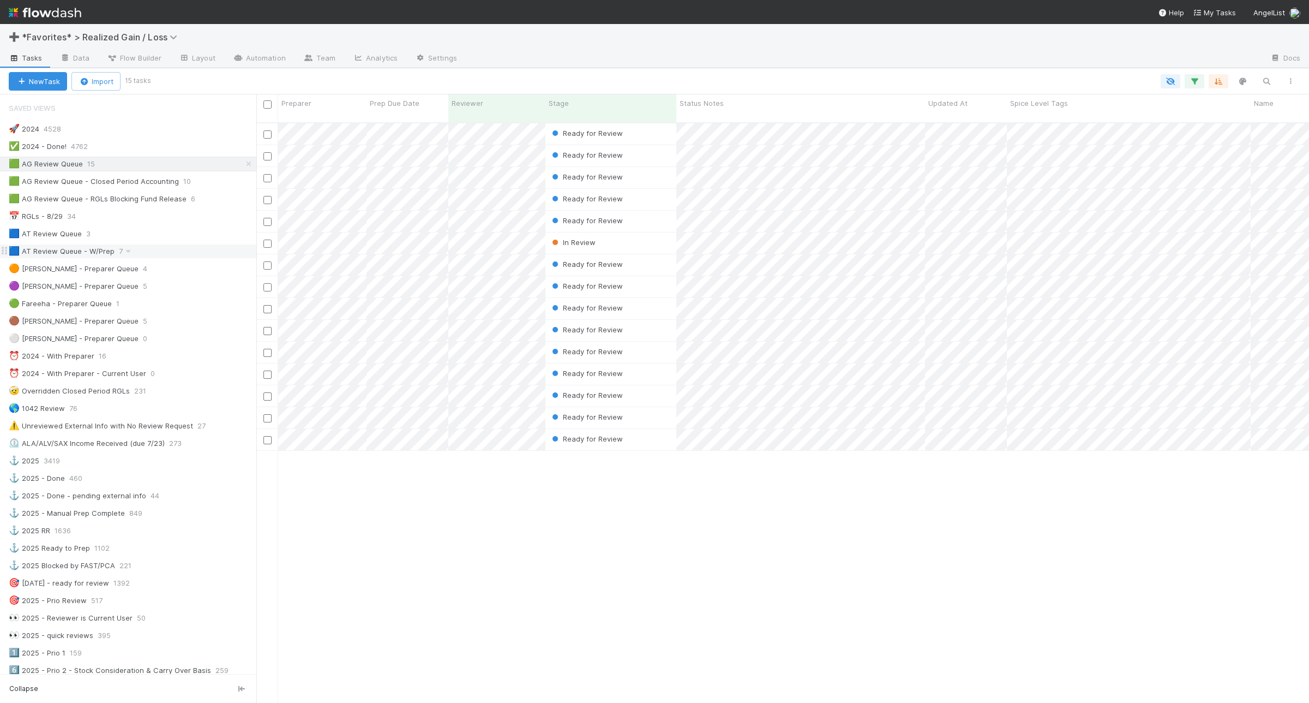
click at [159, 249] on div "🟦 AT Review Queue - W/Prep 7" at bounding box center [133, 251] width 248 height 14
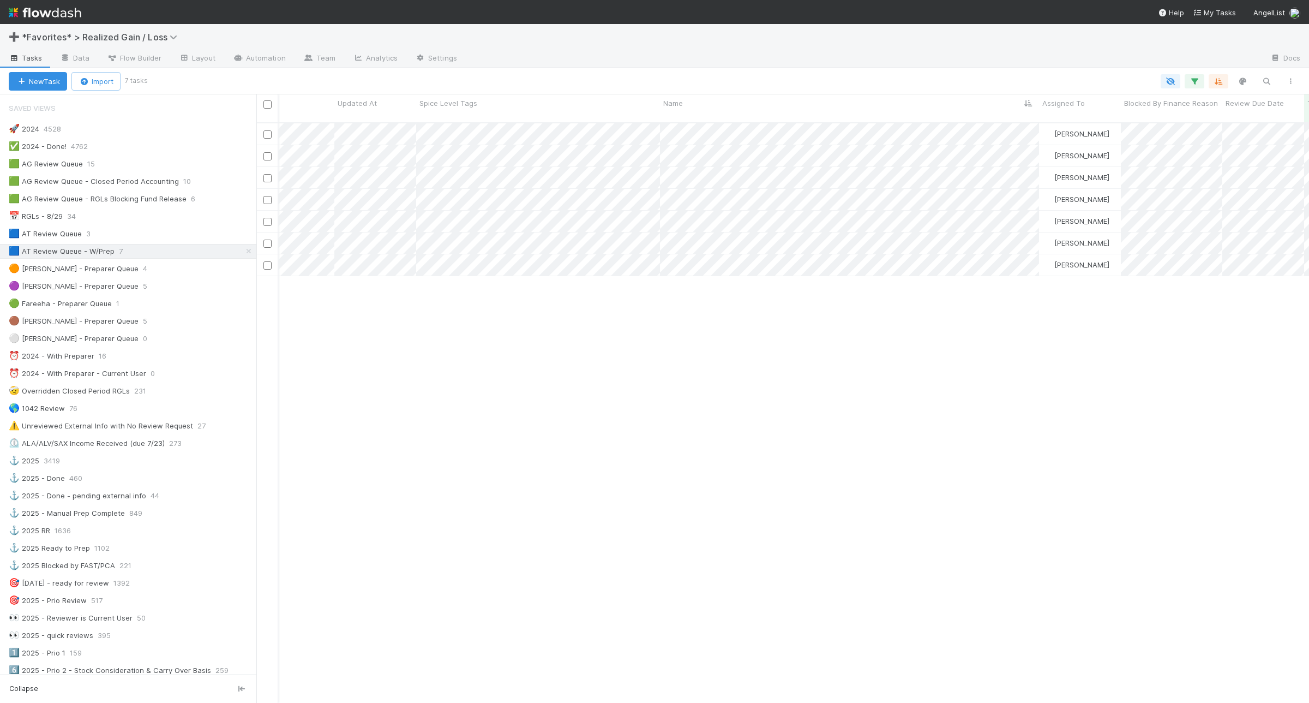
scroll to position [0, 644]
click at [136, 231] on div "🟦 AT Review Queue 3" at bounding box center [133, 234] width 248 height 14
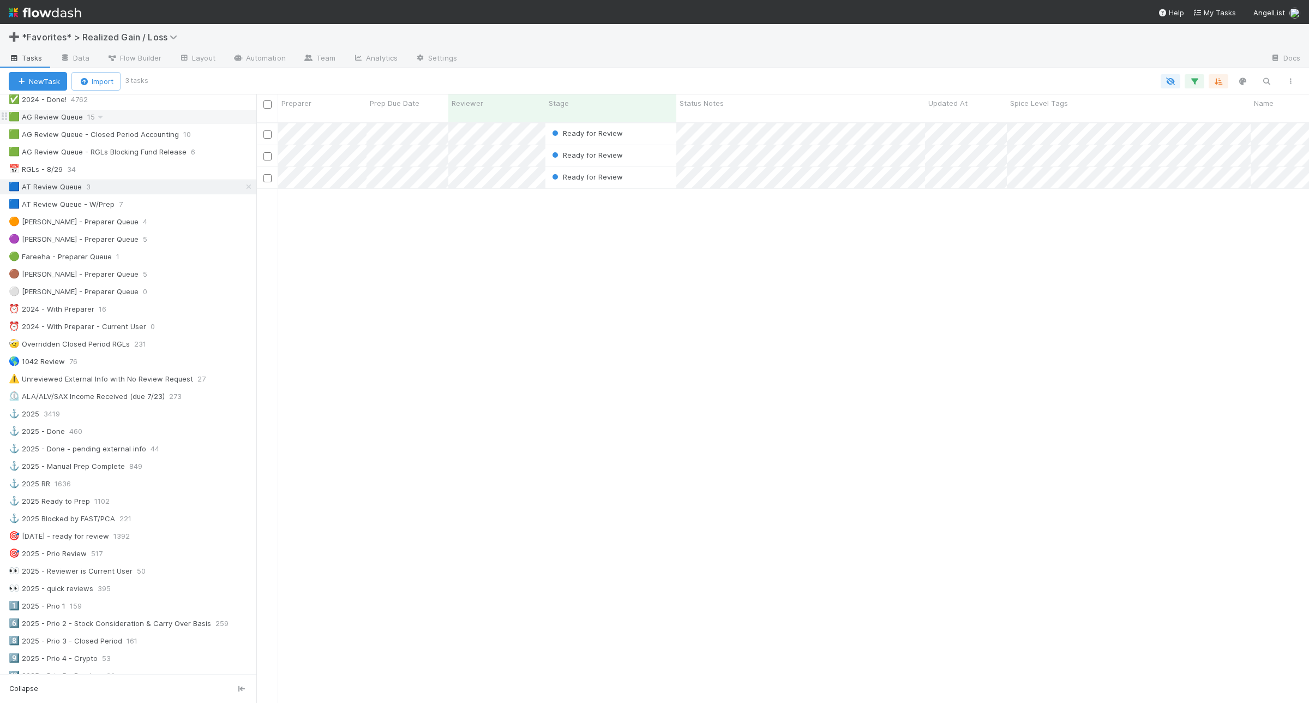
scroll to position [68, 0]
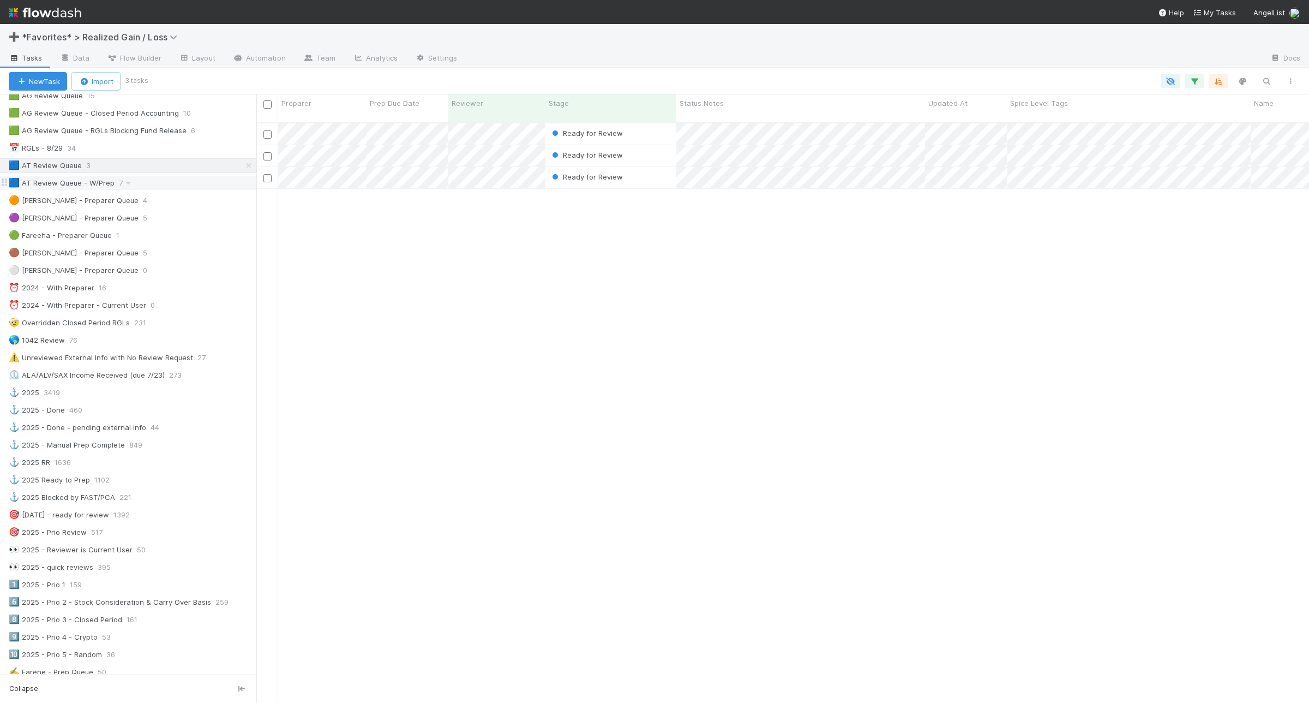
click at [162, 188] on div "🟦 AT Review Queue - W/Prep 7" at bounding box center [133, 183] width 248 height 14
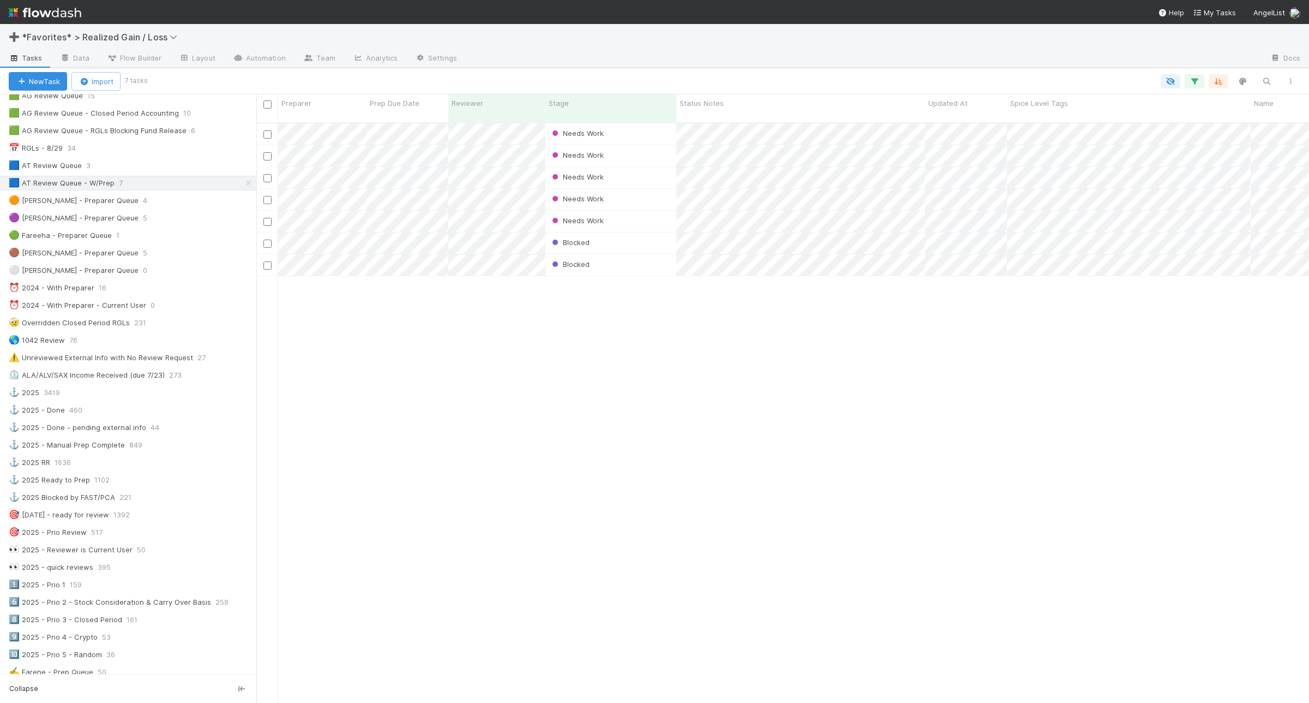
scroll to position [578, 1042]
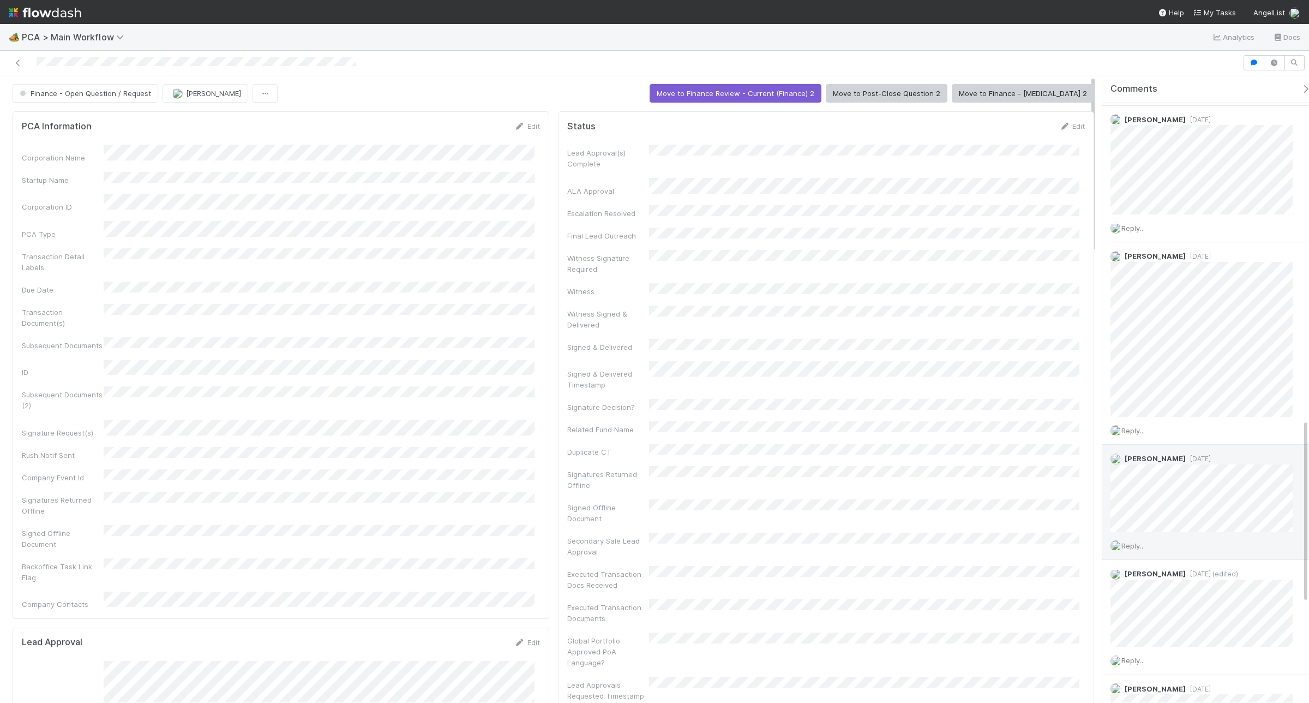
scroll to position [1227, 0]
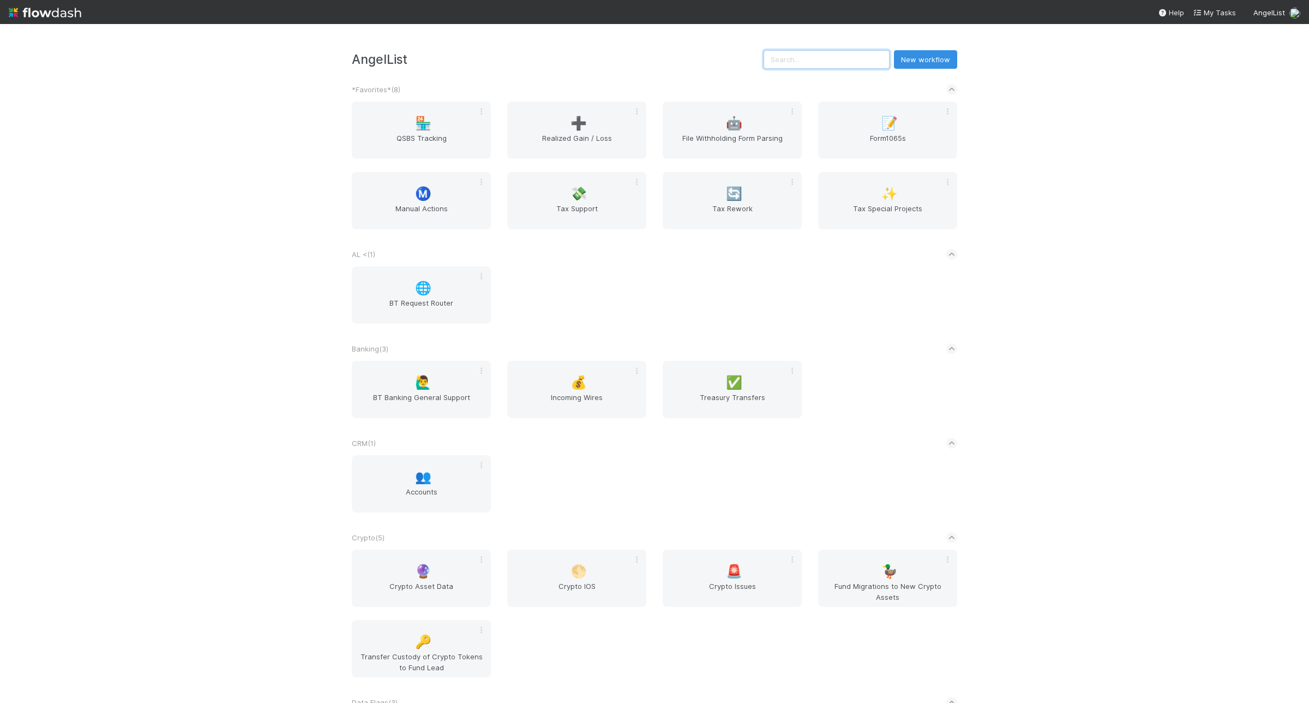
click at [855, 67] on input "text" at bounding box center [827, 59] width 126 height 19
click at [738, 200] on span "🔄" at bounding box center [734, 194] width 16 height 14
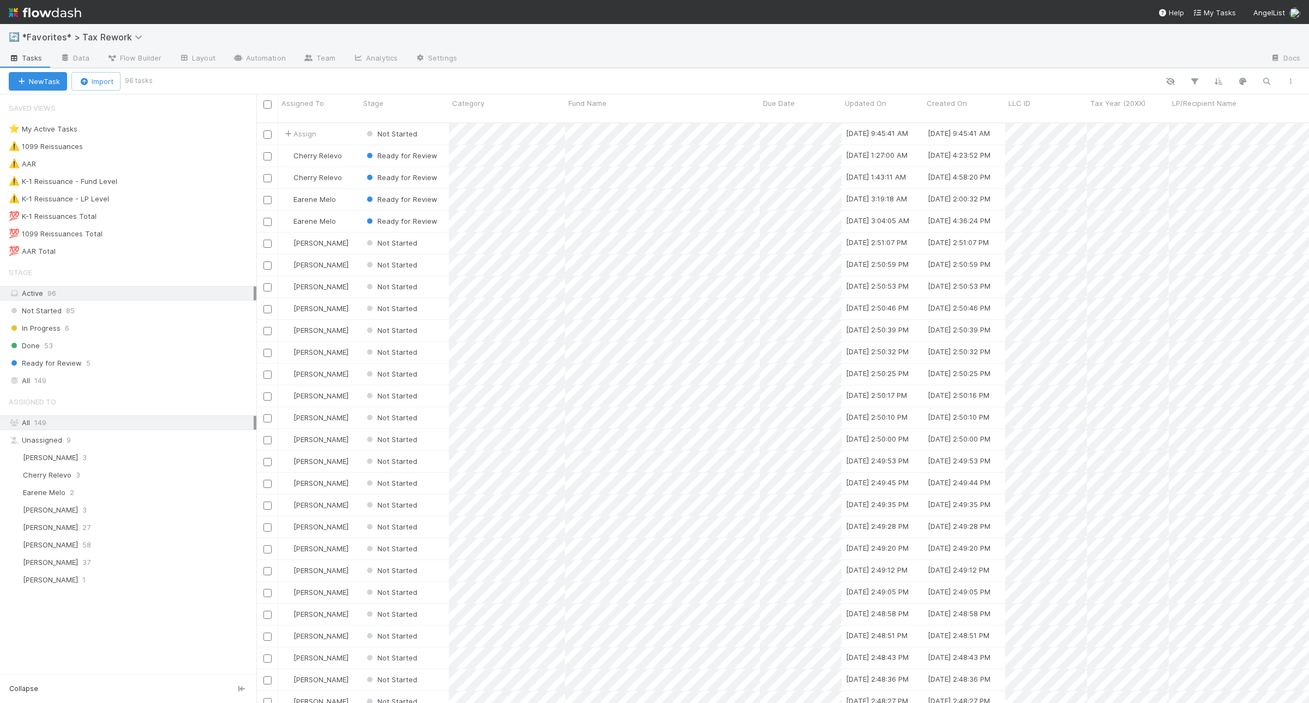
scroll to position [578, 1042]
click at [207, 178] on div "⚠️ K-1 Reissuance - Fund Level 11" at bounding box center [133, 182] width 248 height 14
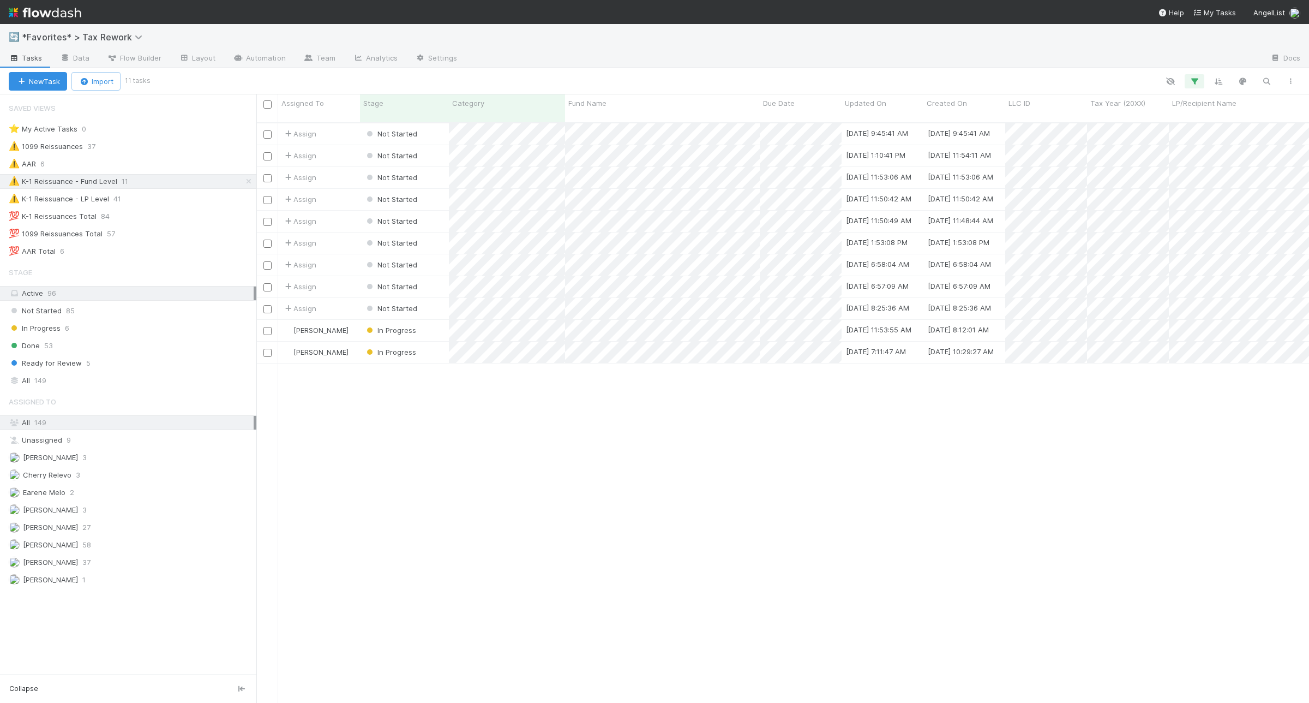
scroll to position [578, 1042]
click at [139, 168] on div "⚠️ AAR 6" at bounding box center [133, 164] width 248 height 14
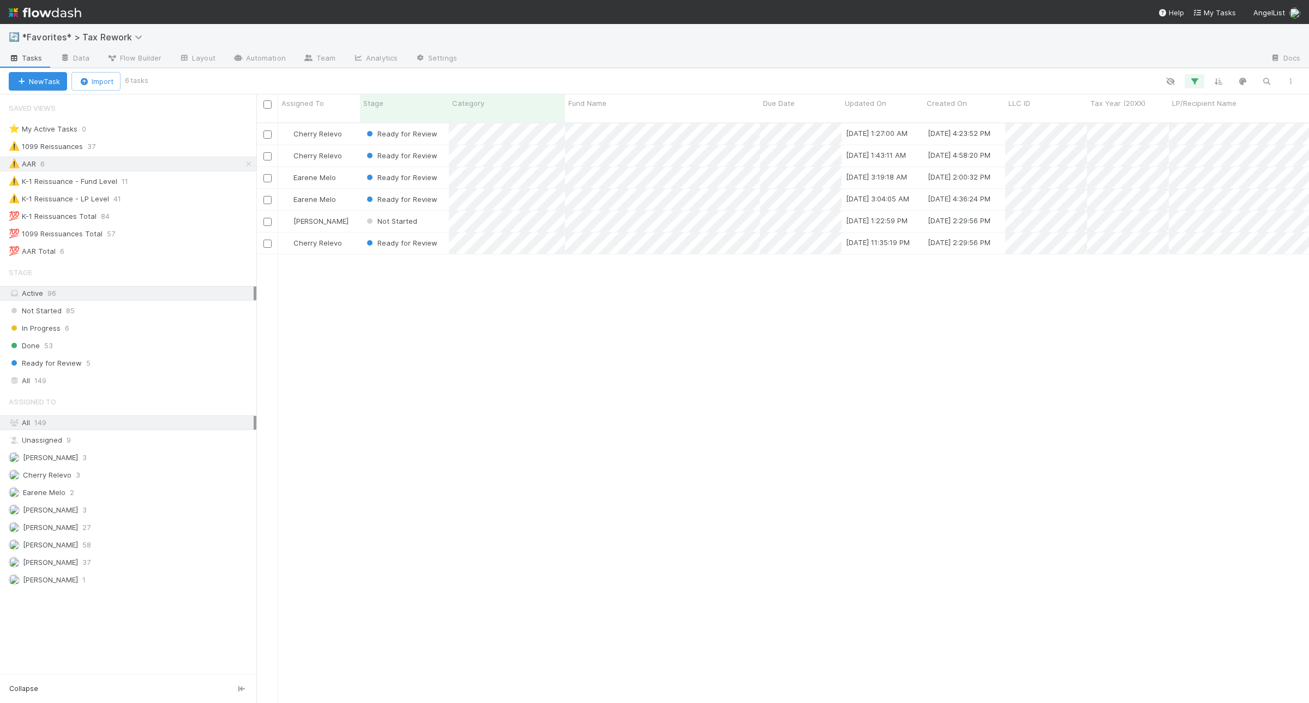
scroll to position [578, 1042]
click at [83, 65] on link "Data" at bounding box center [74, 58] width 47 height 17
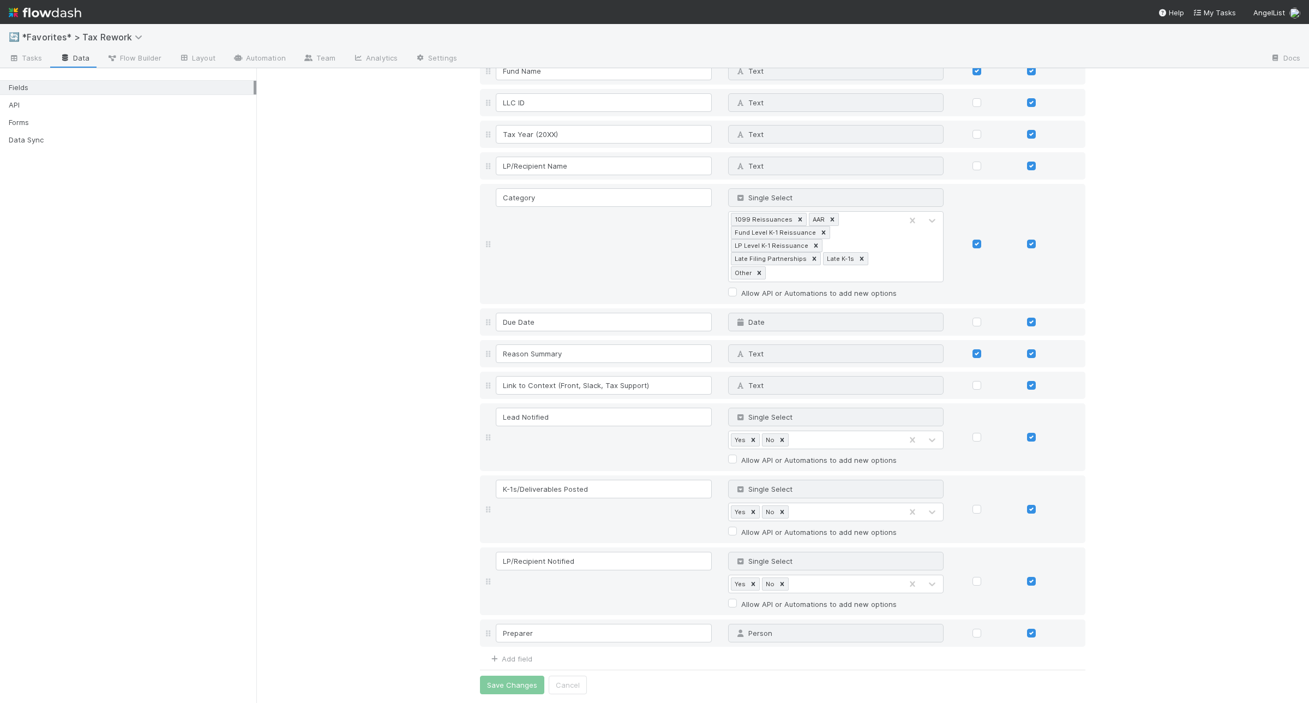
scroll to position [82, 0]
click at [514, 658] on link "Add field" at bounding box center [511, 658] width 44 height 9
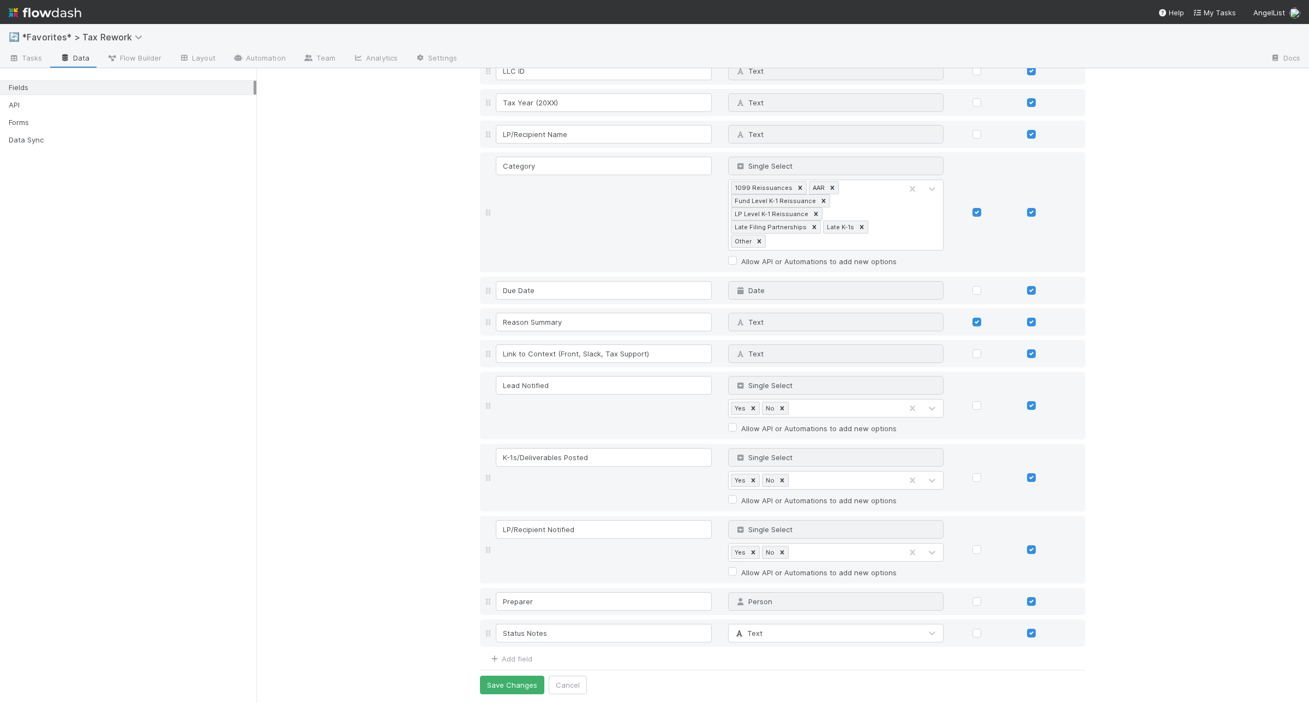
scroll to position [113, 0]
type input "Status Notes"
click at [494, 686] on button "Save Changes" at bounding box center [512, 684] width 64 height 19
click at [64, 55] on icon at bounding box center [65, 58] width 11 height 7
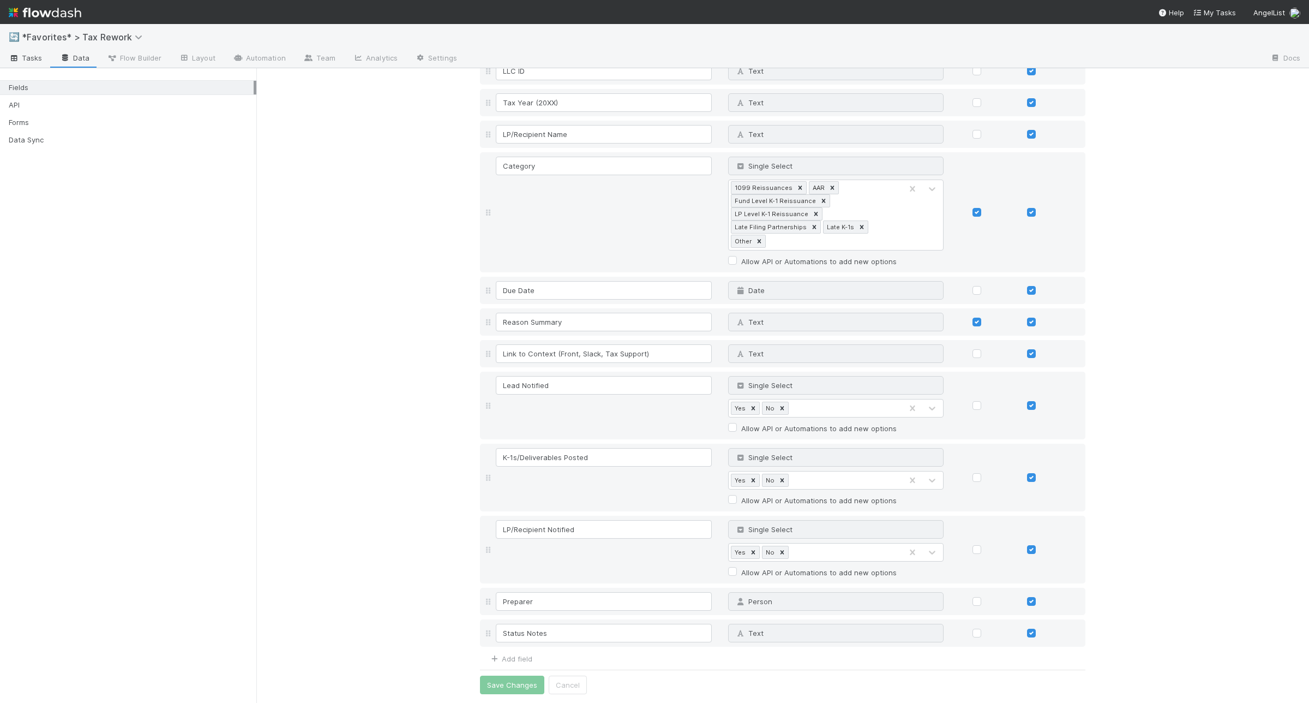
click at [13, 60] on icon at bounding box center [14, 58] width 11 height 7
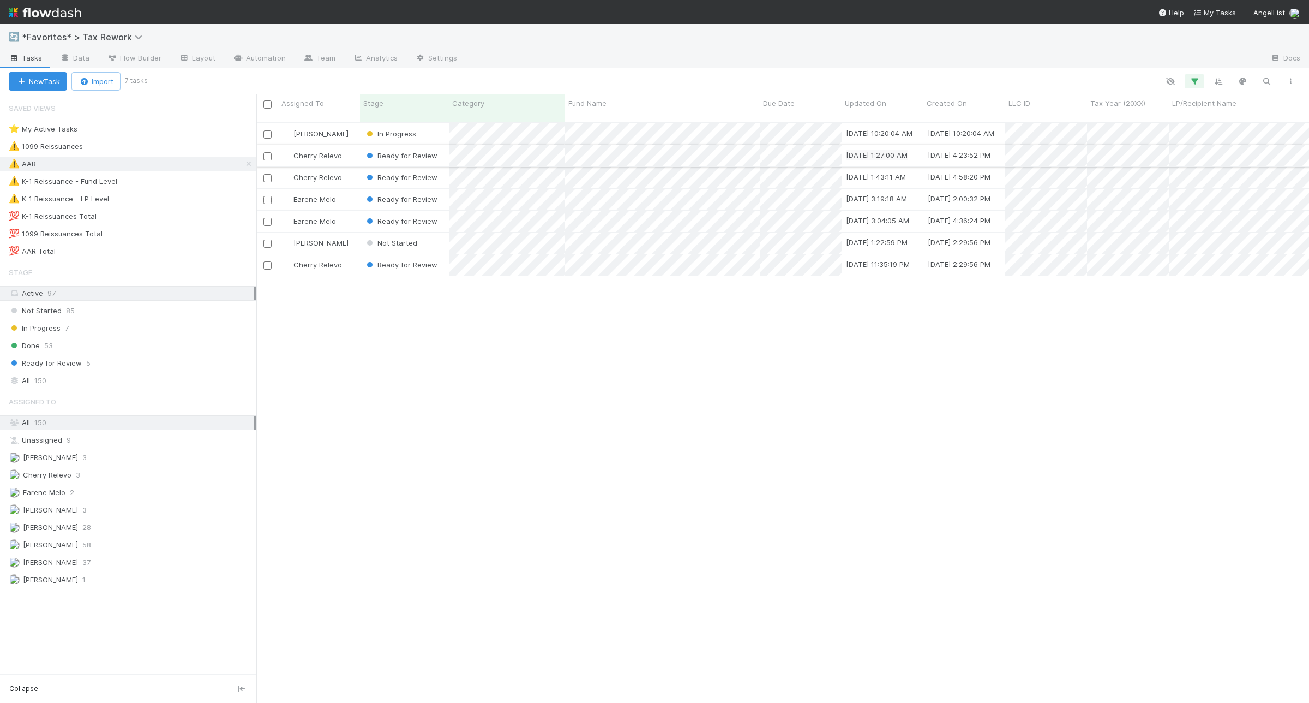
scroll to position [578, 1042]
click at [1177, 83] on button "button" at bounding box center [1171, 81] width 20 height 14
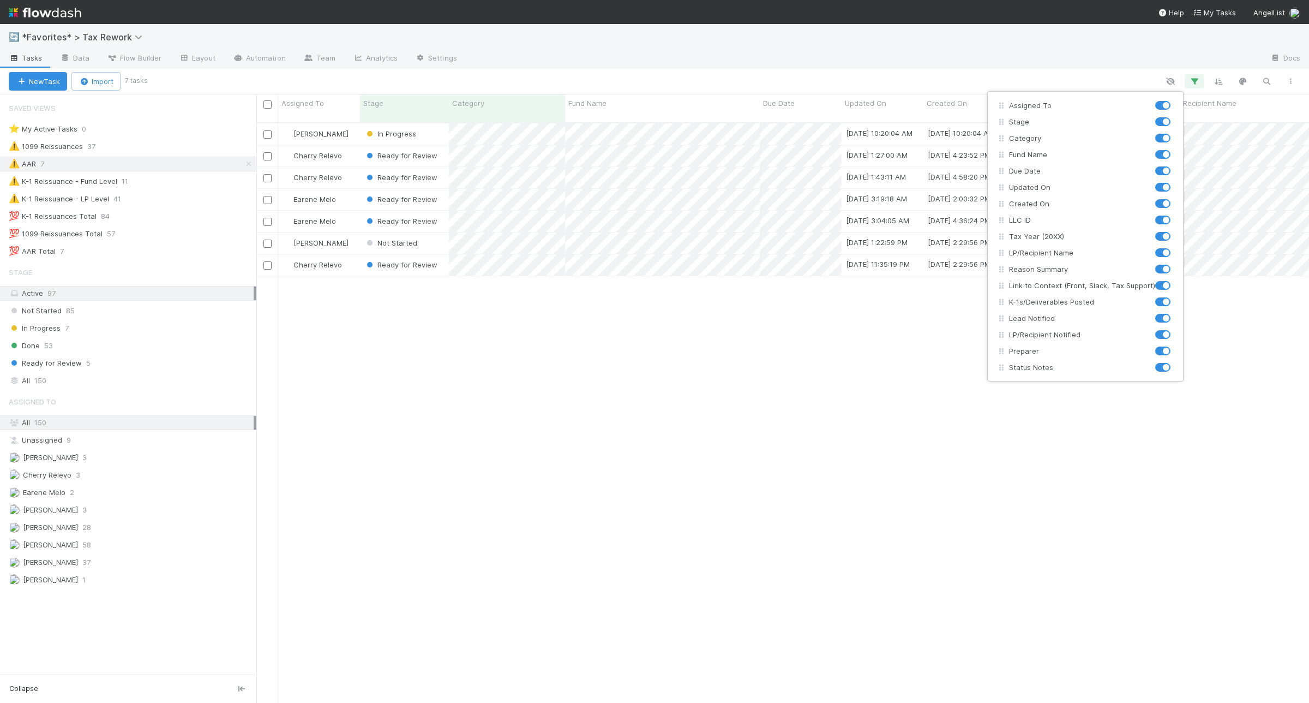
click at [751, 377] on div "Assigned To Stage Category Fund Name Due Date Updated On Created On LLC ID Tax …" at bounding box center [654, 351] width 1309 height 703
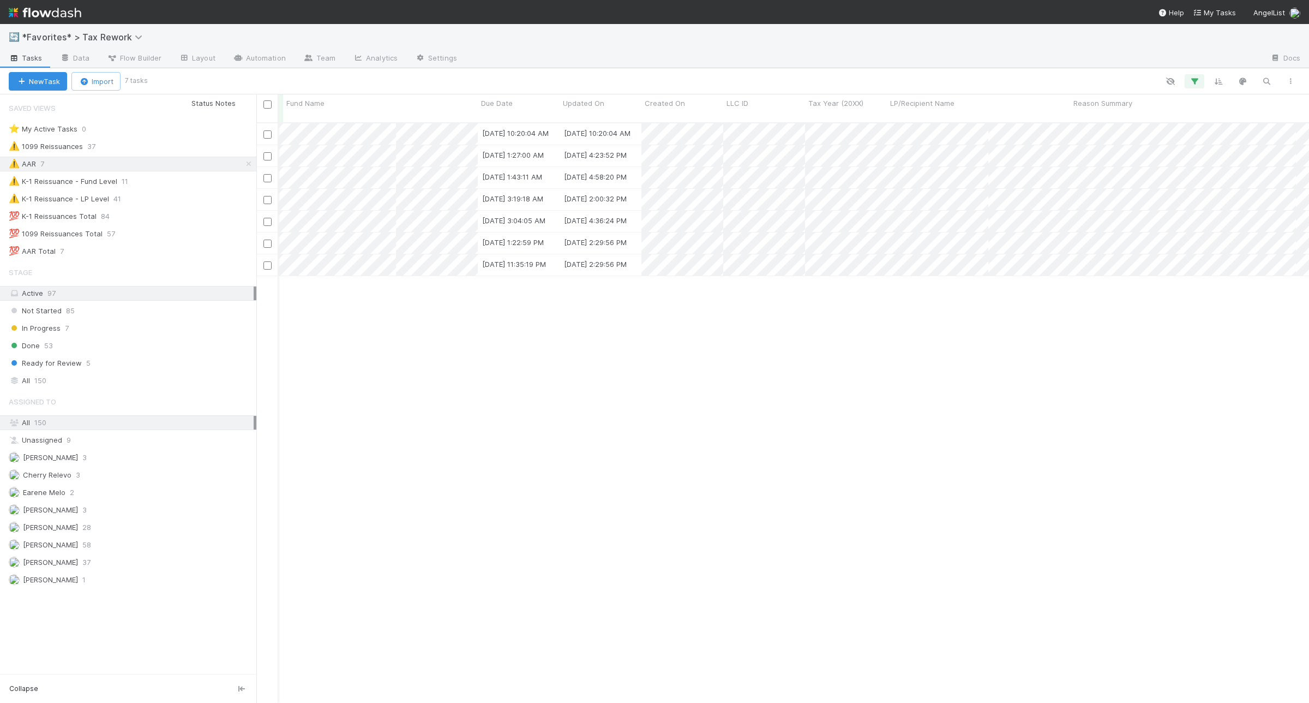
scroll to position [0, 0]
drag, startPoint x: 1218, startPoint y: 103, endPoint x: 830, endPoint y: 112, distance: 388.5
click at [830, 112] on div "Assigned To Stage Category Fund Name Due Date Updated On Created On LLC ID Tax …" at bounding box center [1244, 108] width 1976 height 28
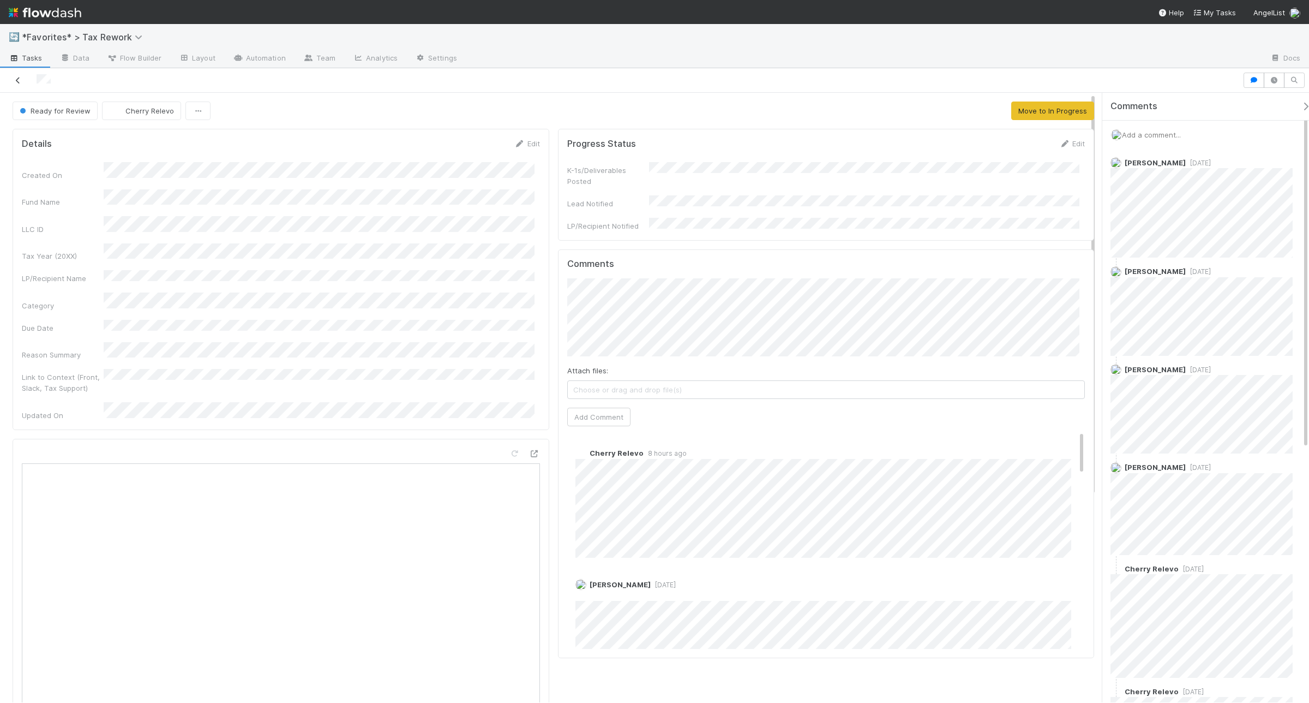
click at [17, 80] on icon at bounding box center [18, 80] width 11 height 7
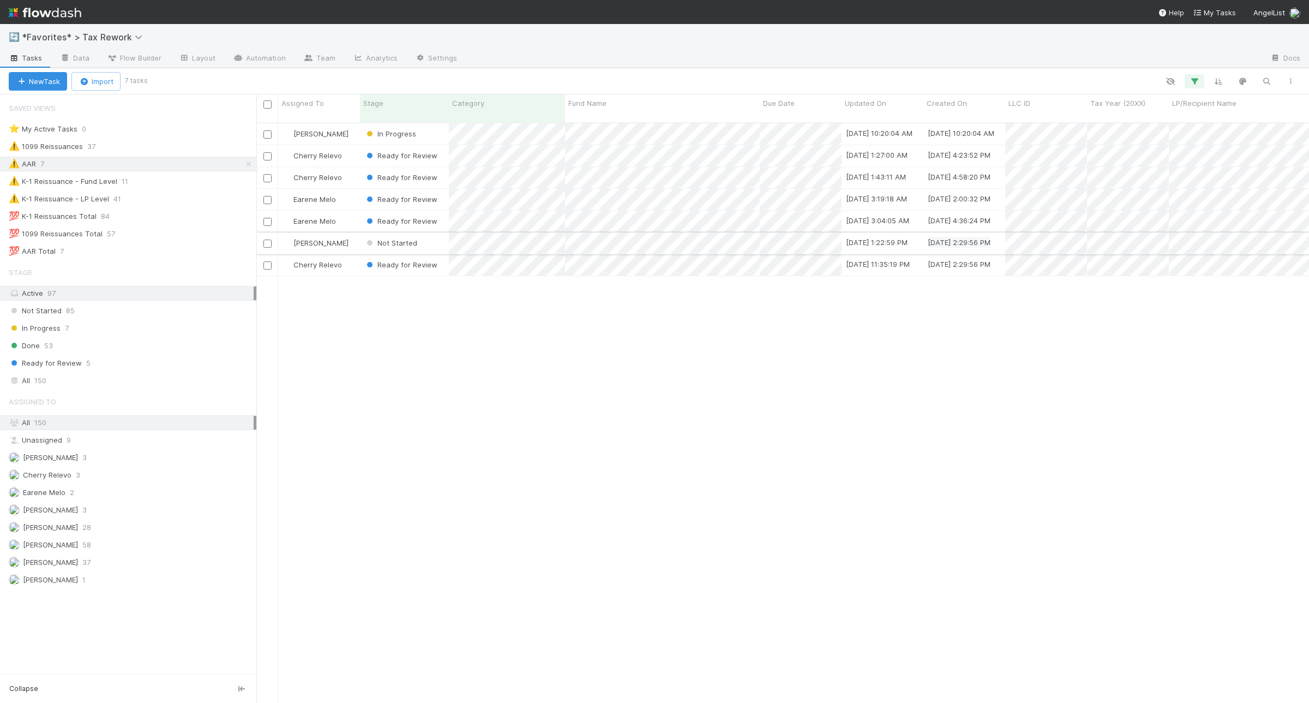
scroll to position [578, 1042]
click at [150, 50] on link "Flow Builder" at bounding box center [134, 58] width 72 height 17
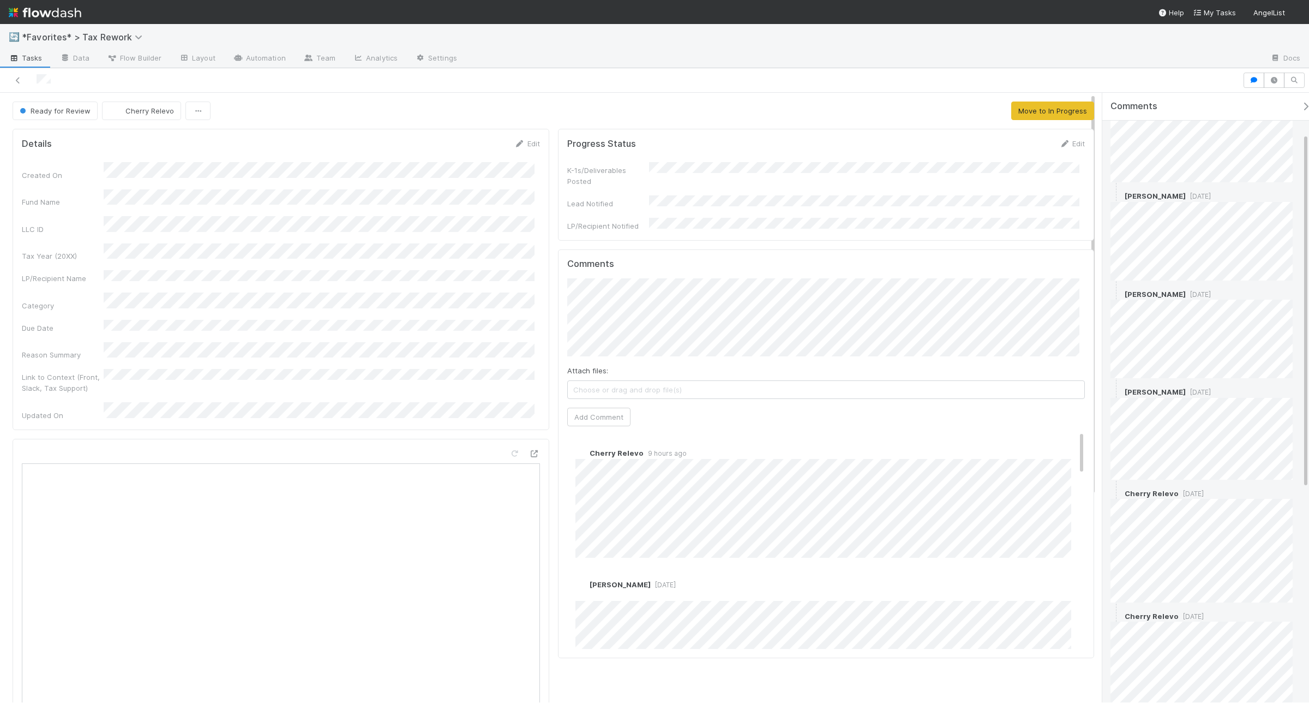
scroll to position [68, 0]
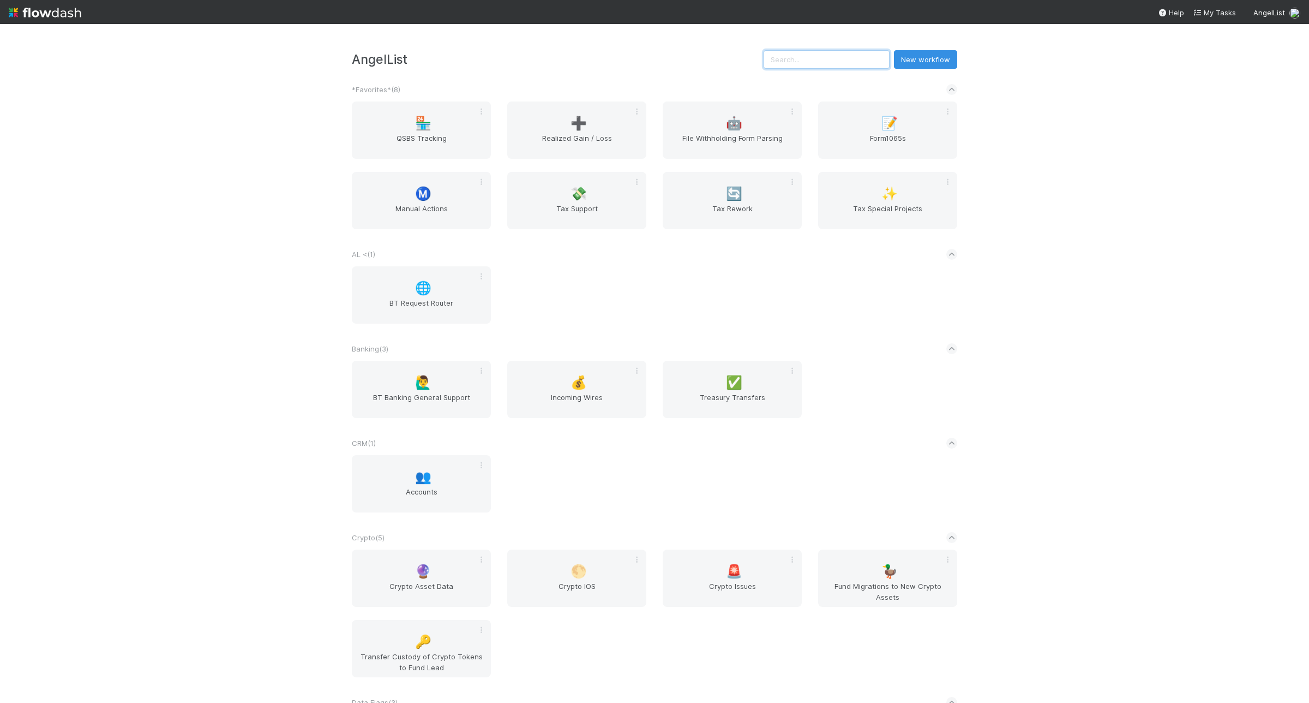
click at [813, 65] on input "text" at bounding box center [827, 59] width 126 height 19
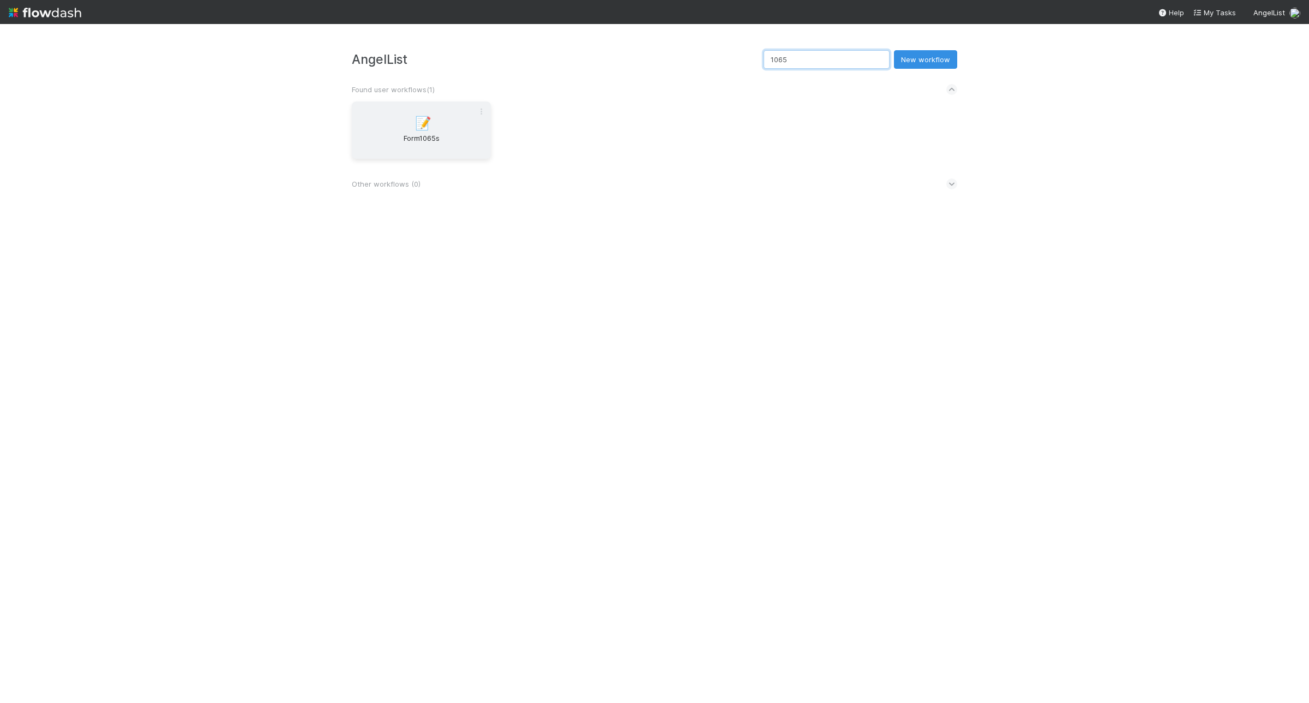
type input "1065"
click at [432, 115] on div "📝 Form1065s" at bounding box center [421, 129] width 139 height 57
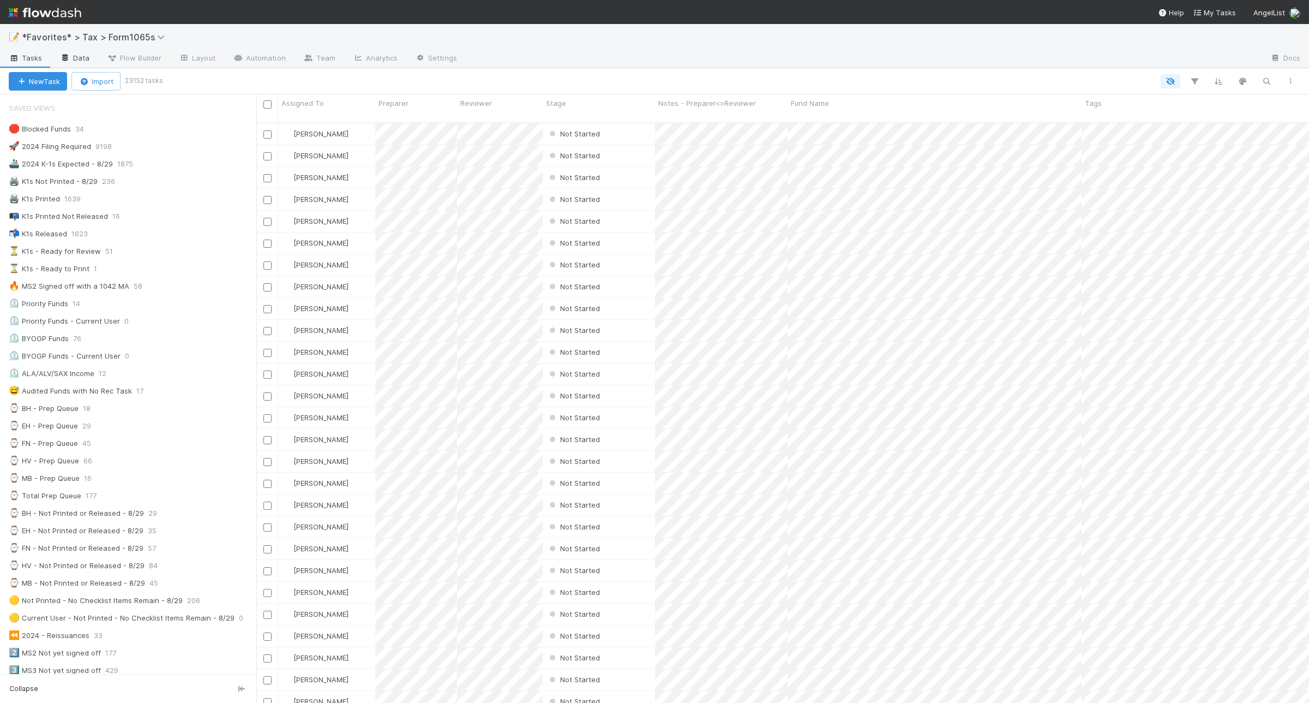
click at [82, 58] on link "Data" at bounding box center [74, 58] width 47 height 17
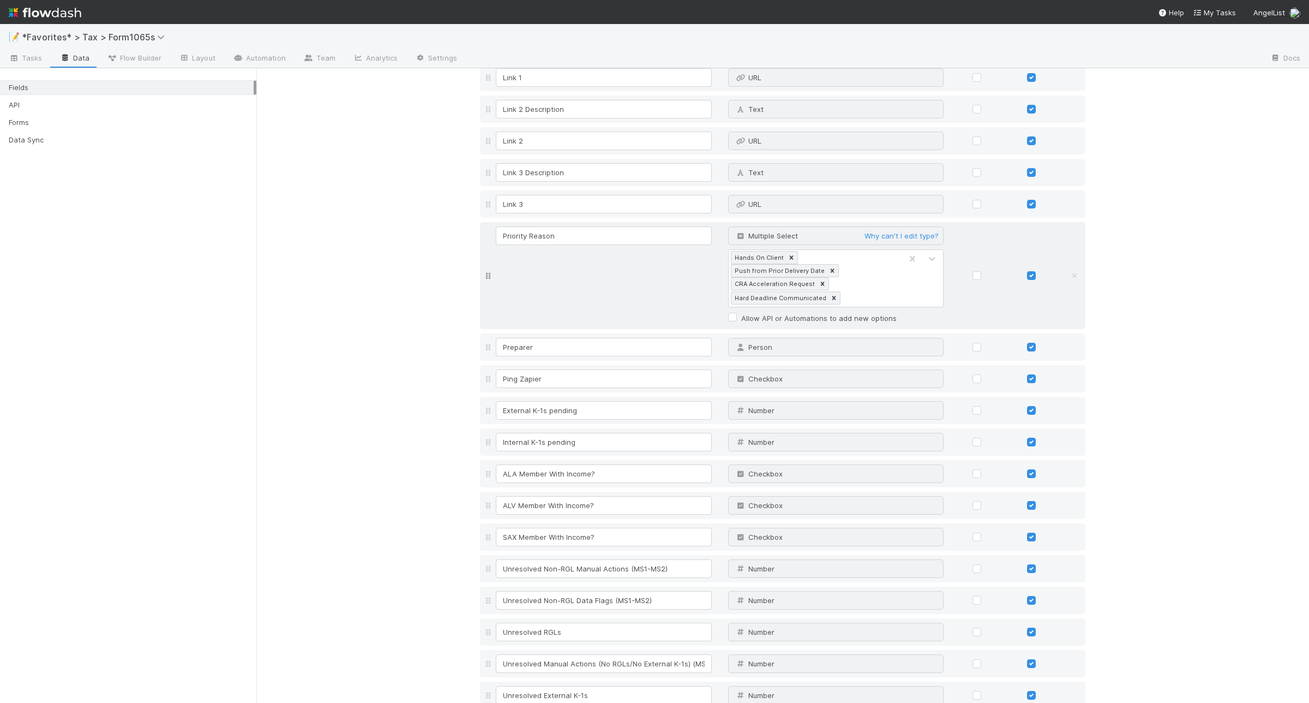
scroll to position [2734, 0]
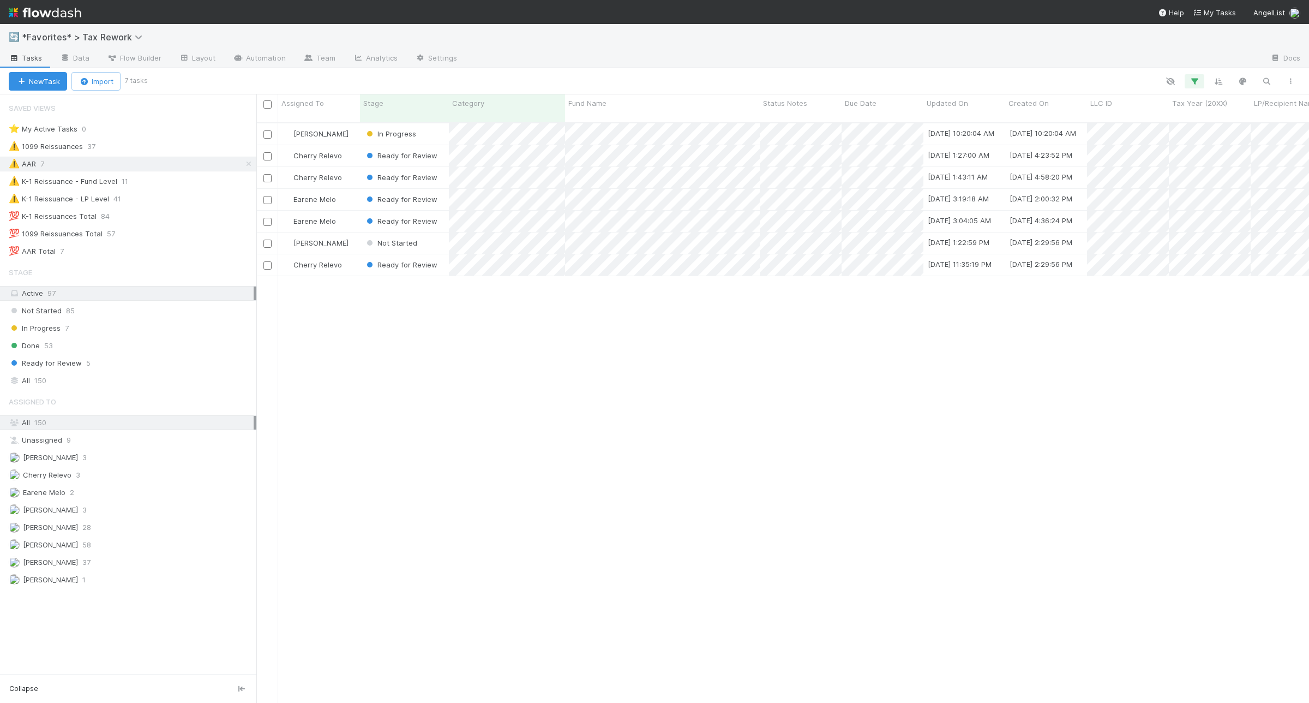
scroll to position [578, 1042]
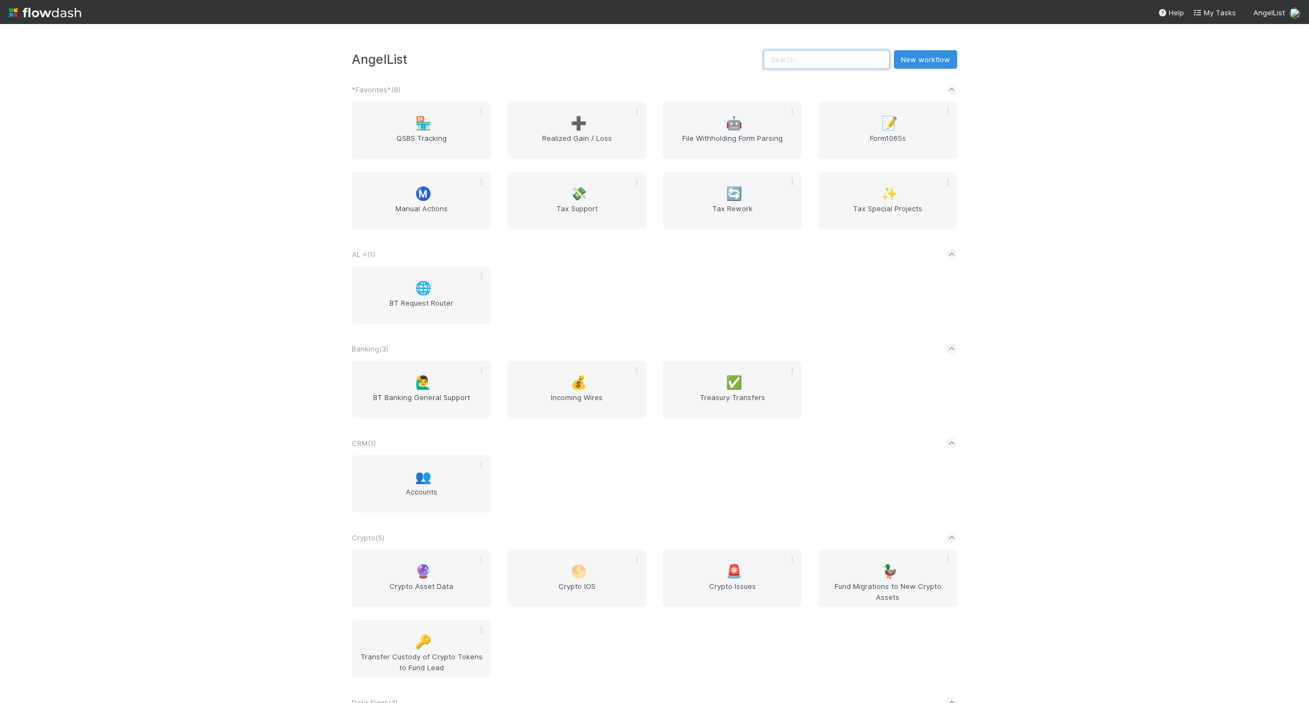
click at [789, 58] on input "text" at bounding box center [827, 59] width 126 height 19
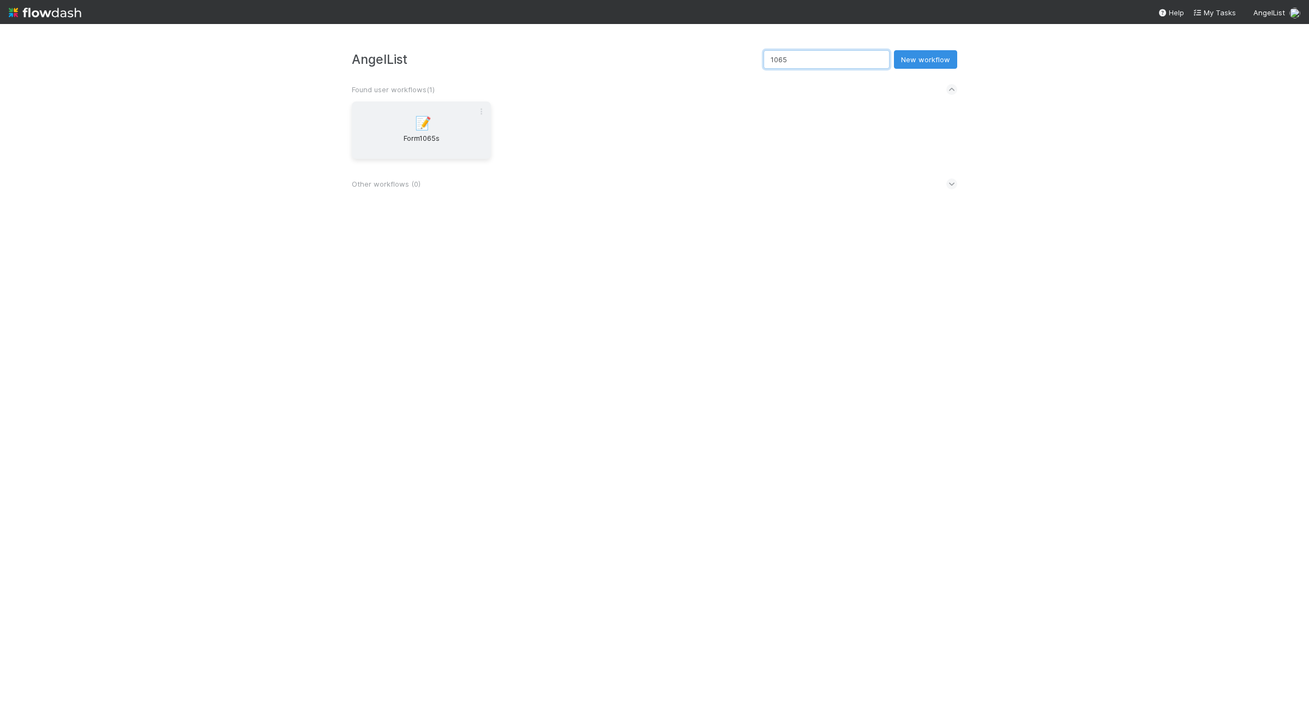
type input "1065"
click at [464, 122] on div "📝 Form1065s" at bounding box center [421, 129] width 139 height 57
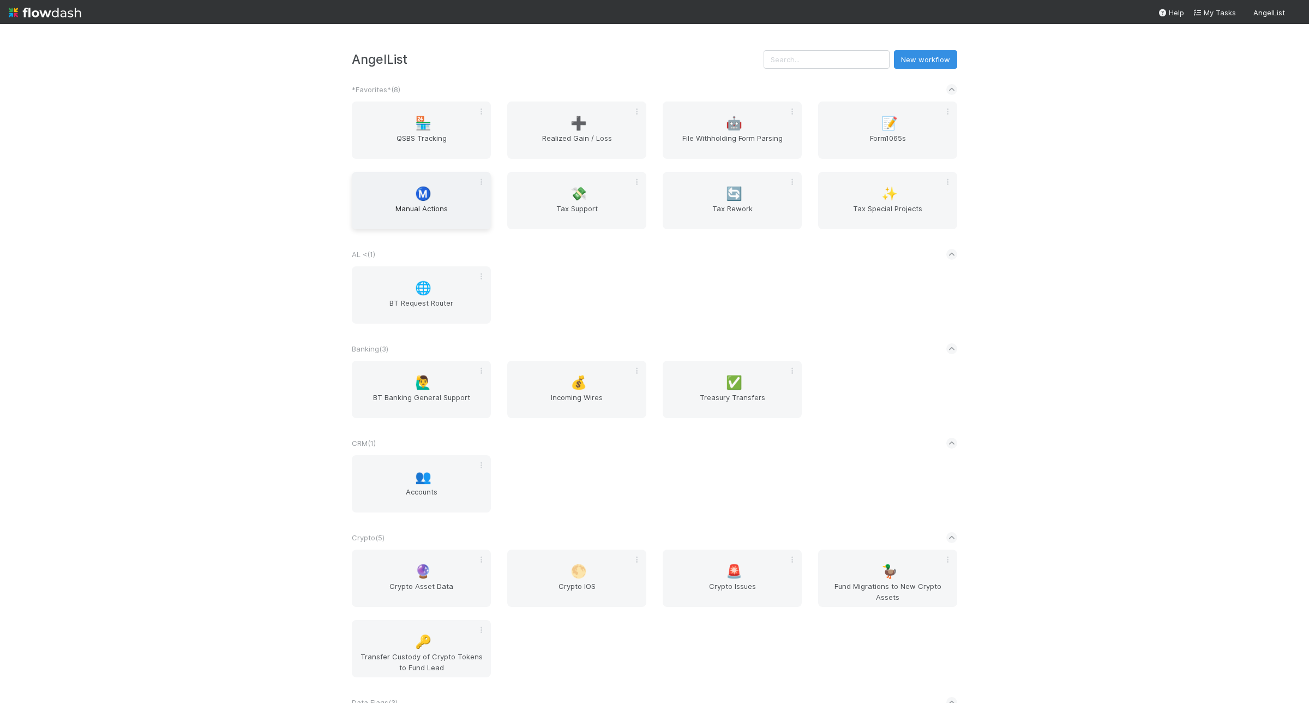
click at [405, 193] on div "Ⓜ️ Manual Actions" at bounding box center [421, 200] width 139 height 57
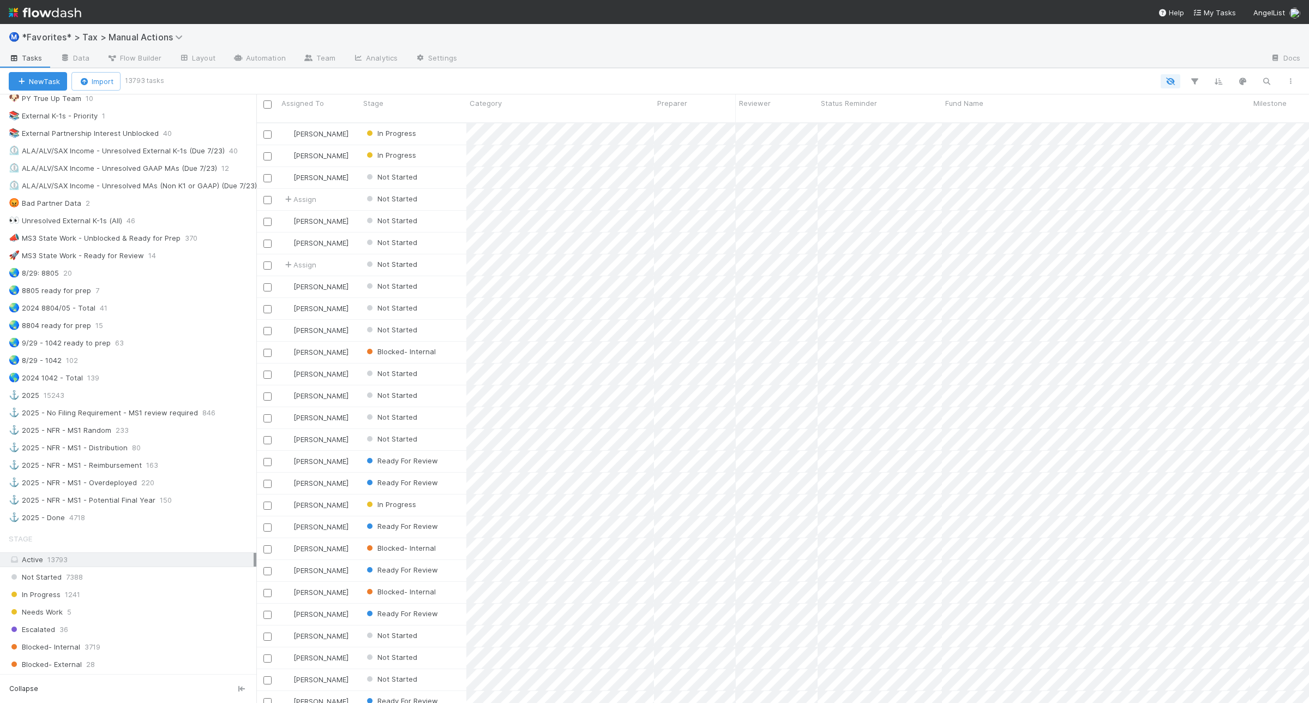
scroll to position [682, 0]
click at [140, 327] on div "🌏 8804 ready for prep 15" at bounding box center [133, 320] width 248 height 14
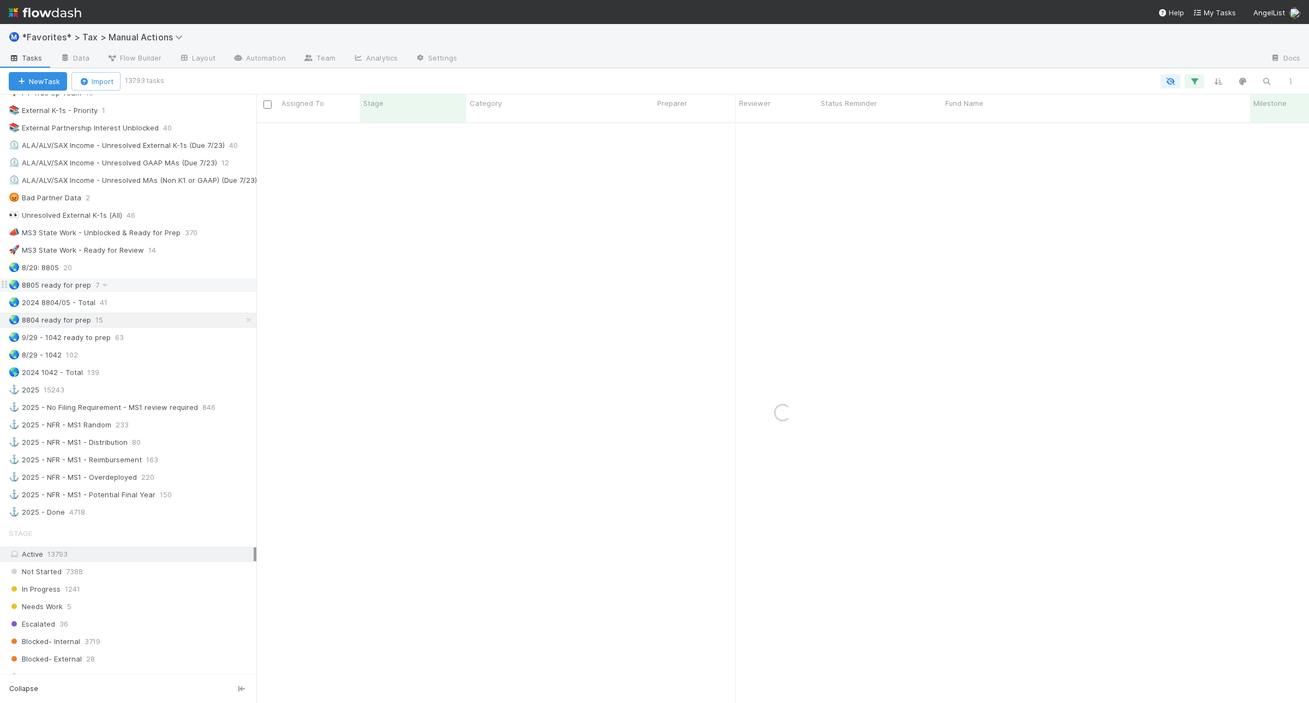
click at [145, 292] on div "🌏 8805 ready for prep 7" at bounding box center [133, 285] width 248 height 14
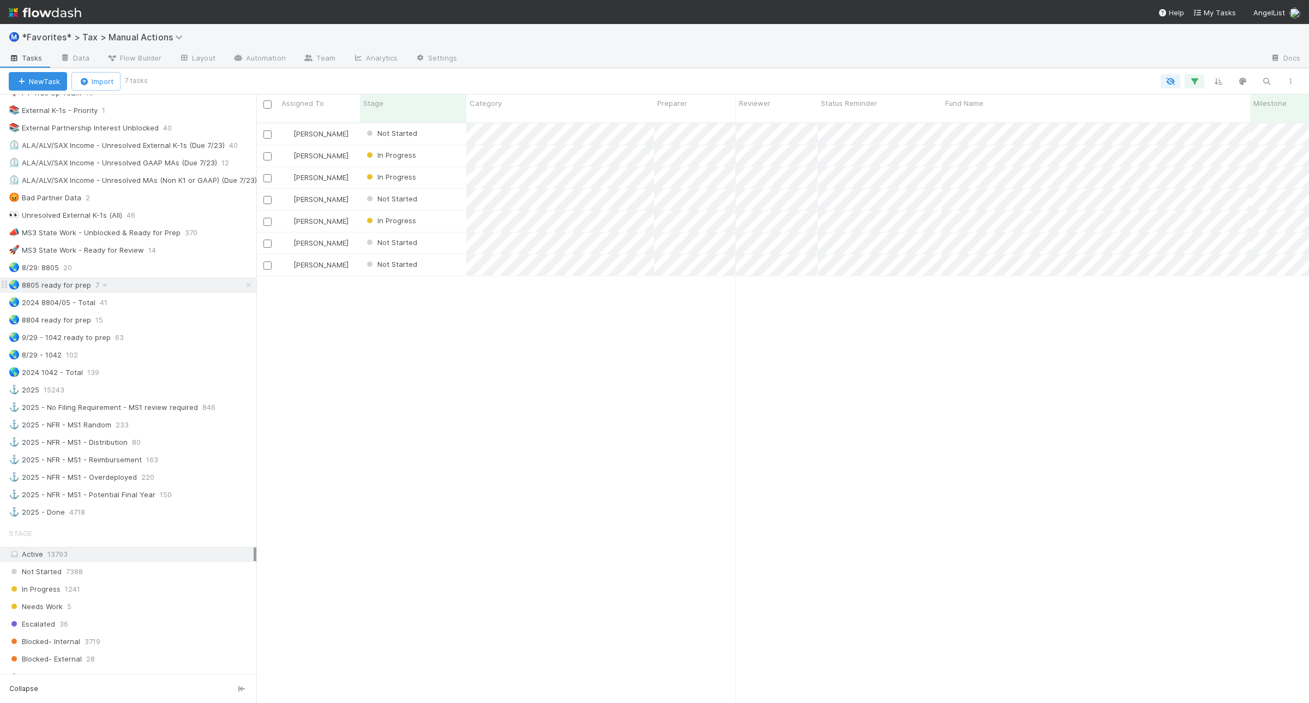
scroll to position [578, 1042]
drag, startPoint x: 879, startPoint y: 391, endPoint x: 869, endPoint y: 363, distance: 29.2
click at [879, 390] on div at bounding box center [654, 351] width 1309 height 703
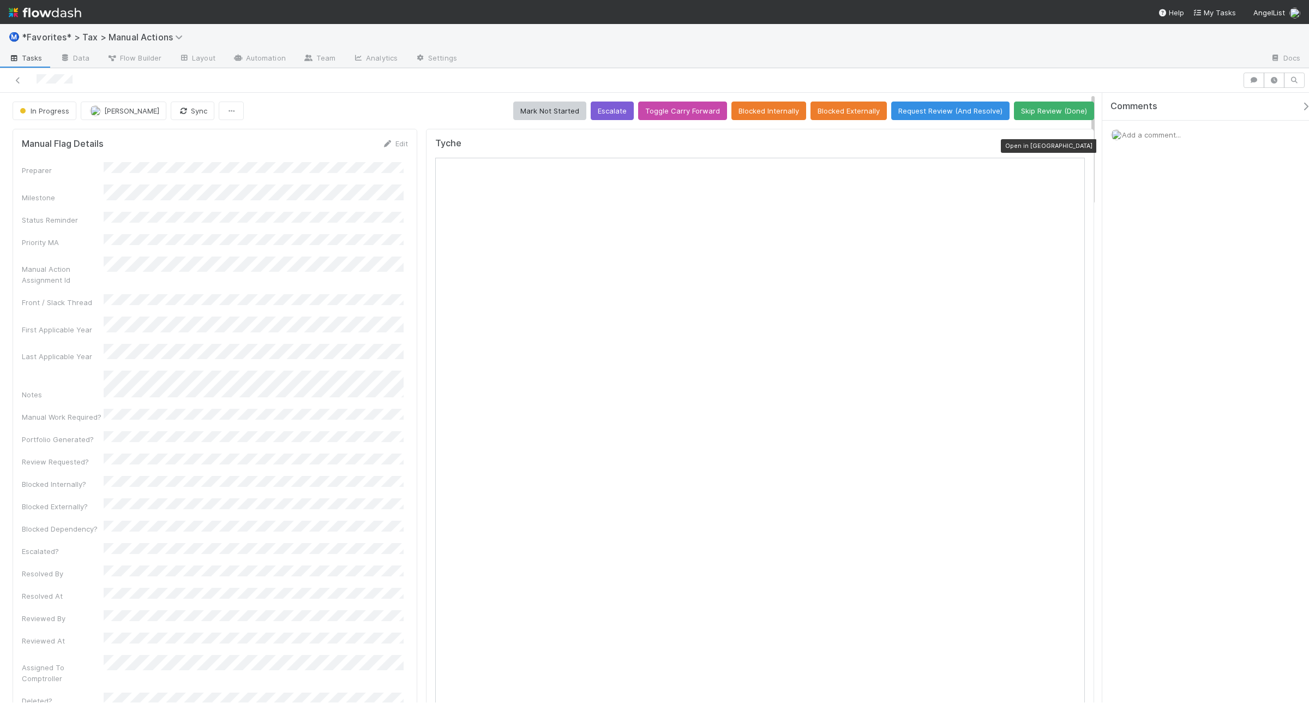
click at [1047, 146] on icon at bounding box center [1079, 145] width 11 height 7
click at [1143, 134] on span "Add a comment..." at bounding box center [1151, 134] width 59 height 9
click at [1151, 299] on button "Add Comment" at bounding box center [1151, 302] width 63 height 19
click at [1074, 149] on icon at bounding box center [1079, 145] width 11 height 7
click at [1074, 143] on icon at bounding box center [1079, 145] width 11 height 7
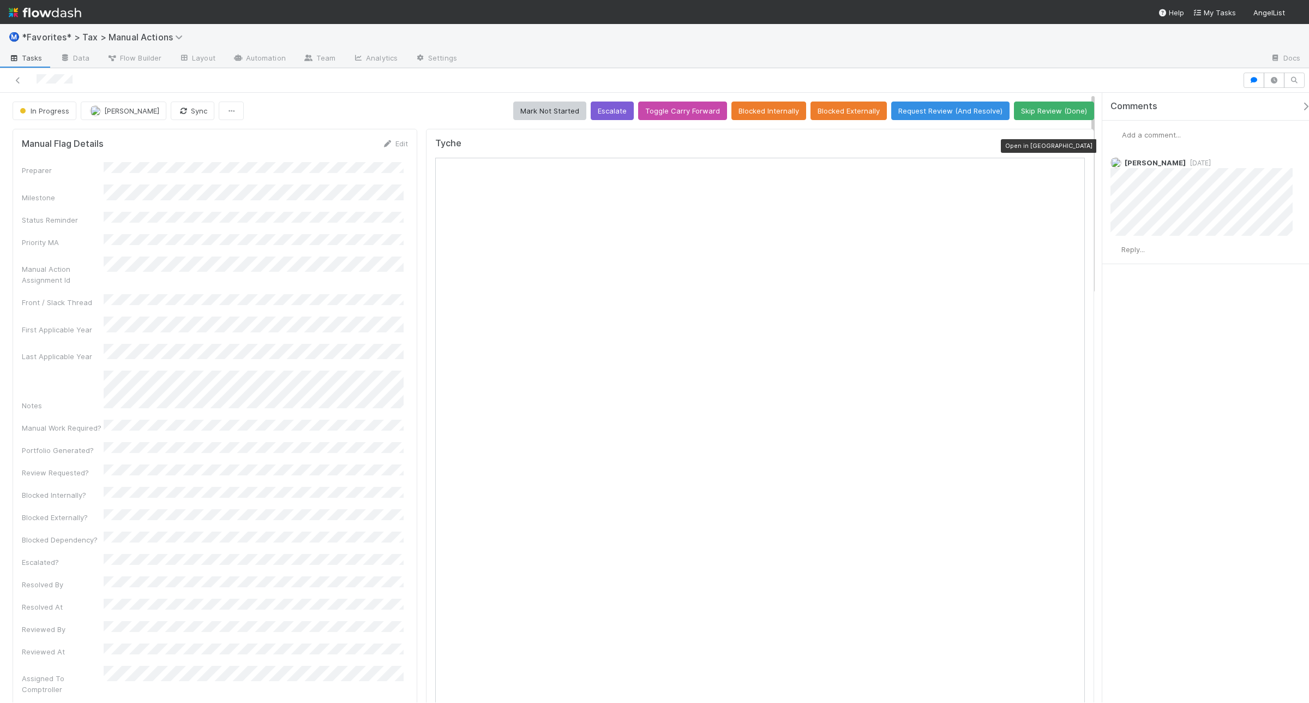
click at [1047, 145] on icon at bounding box center [1079, 145] width 11 height 7
click at [1047, 252] on span "Reply..." at bounding box center [1132, 249] width 23 height 9
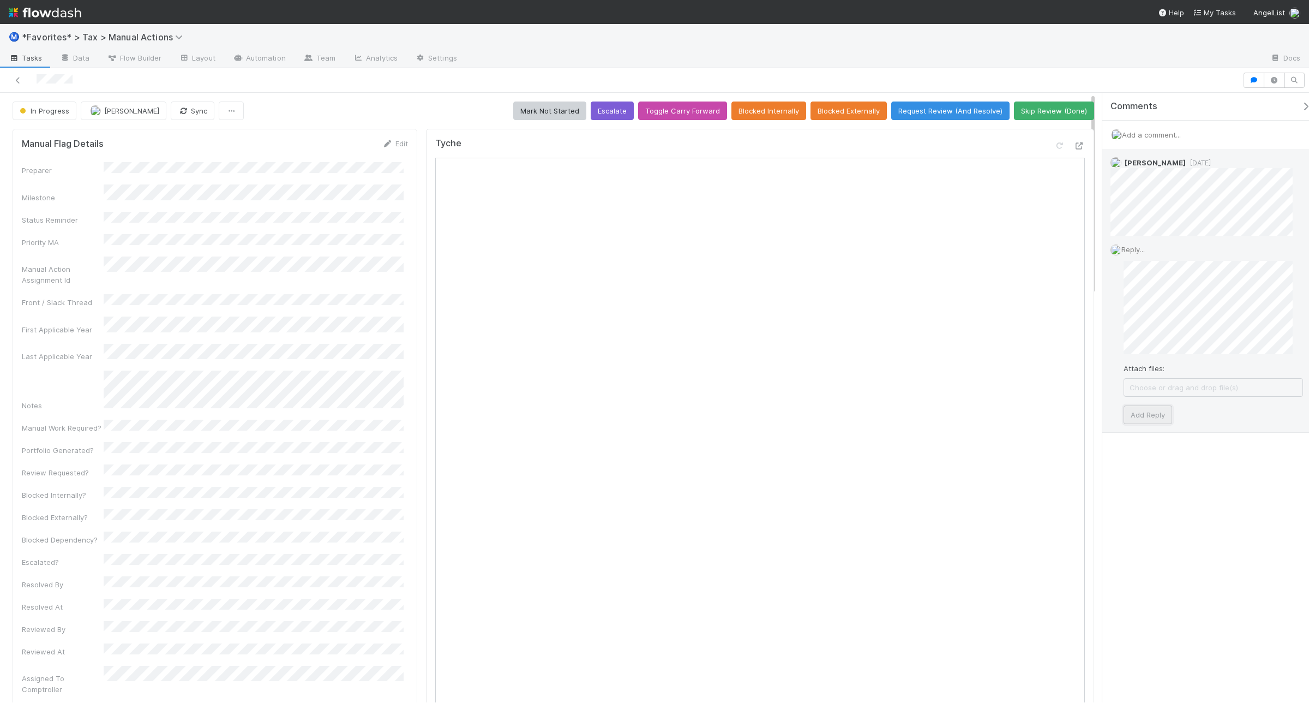
click at [1047, 421] on button "Add Reply" at bounding box center [1148, 414] width 49 height 19
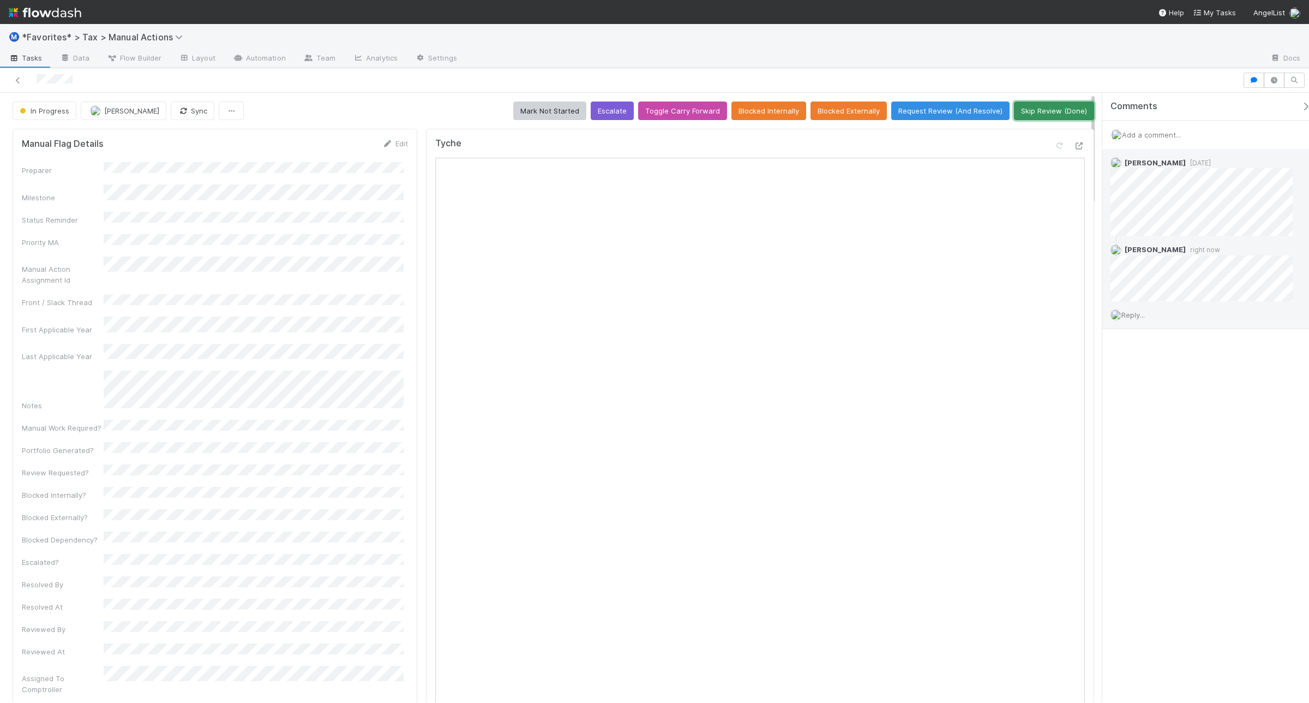
click at [1045, 110] on button "Skip Review (Done)" at bounding box center [1054, 110] width 80 height 19
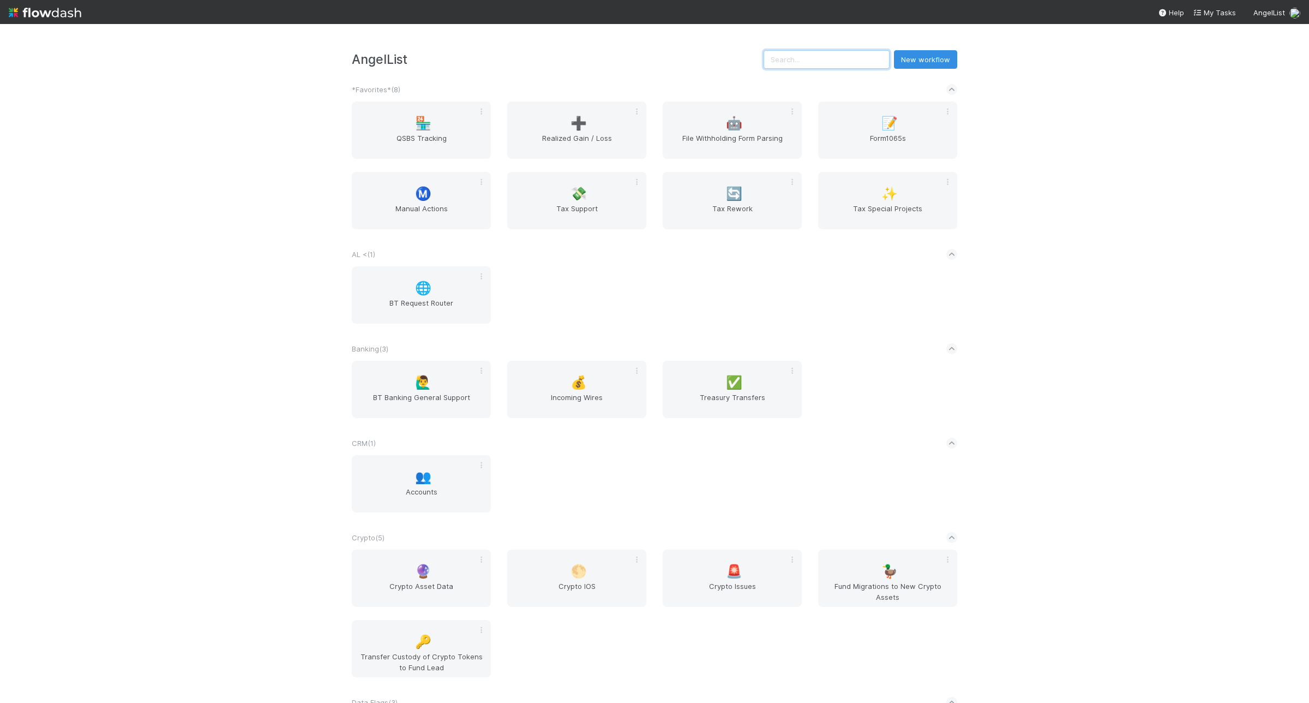
click at [811, 66] on input "text" at bounding box center [827, 59] width 126 height 19
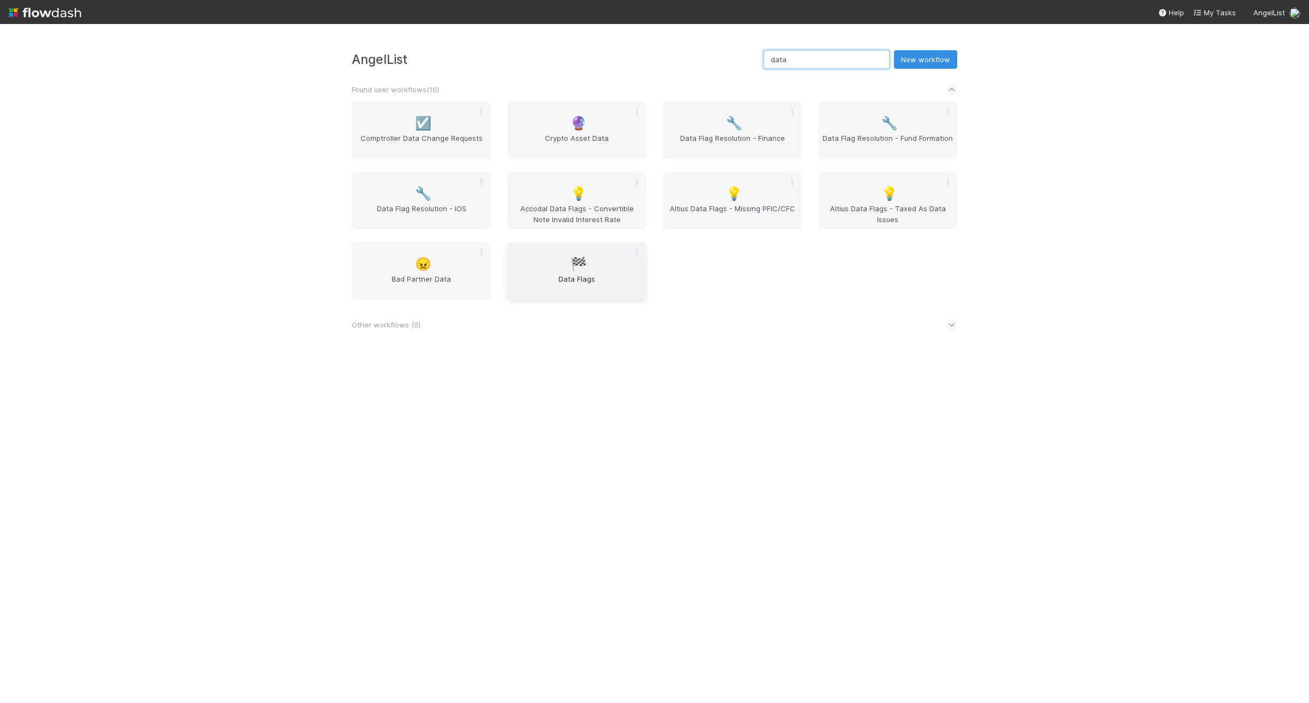
type input "data"
click at [585, 282] on span "Data Flags" at bounding box center [577, 284] width 130 height 22
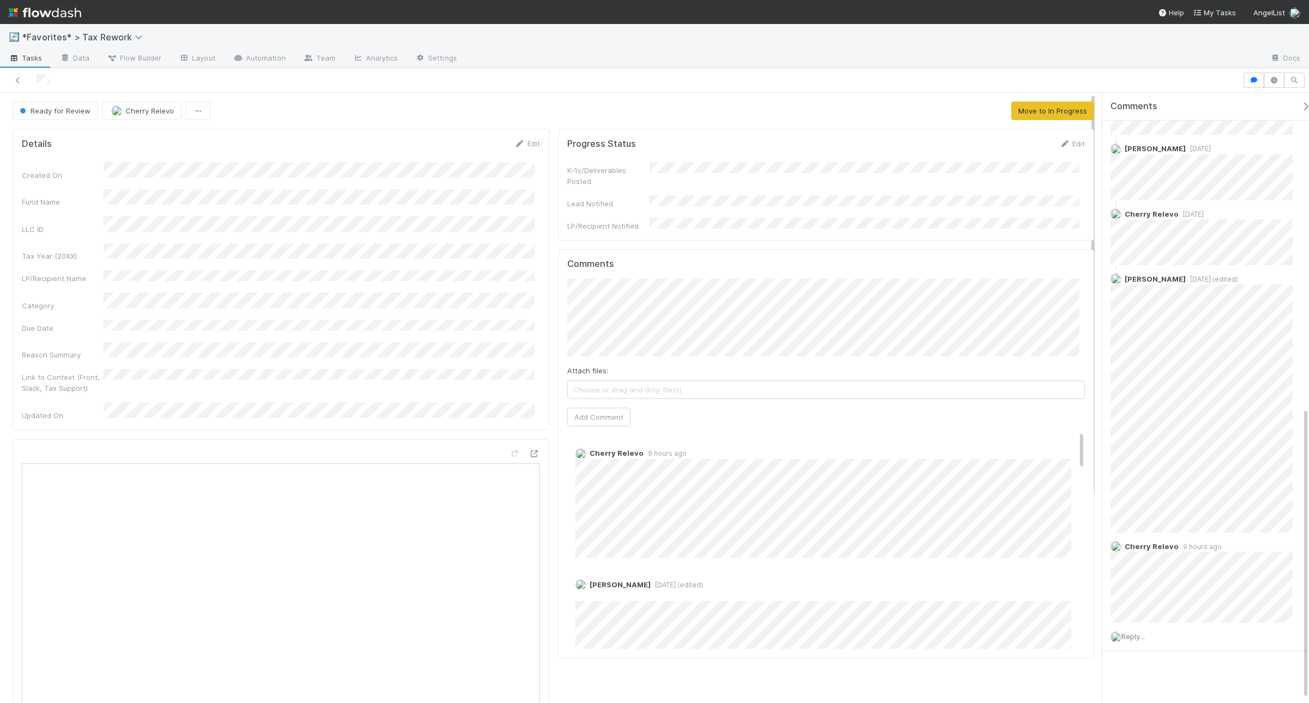
scroll to position [596, 0]
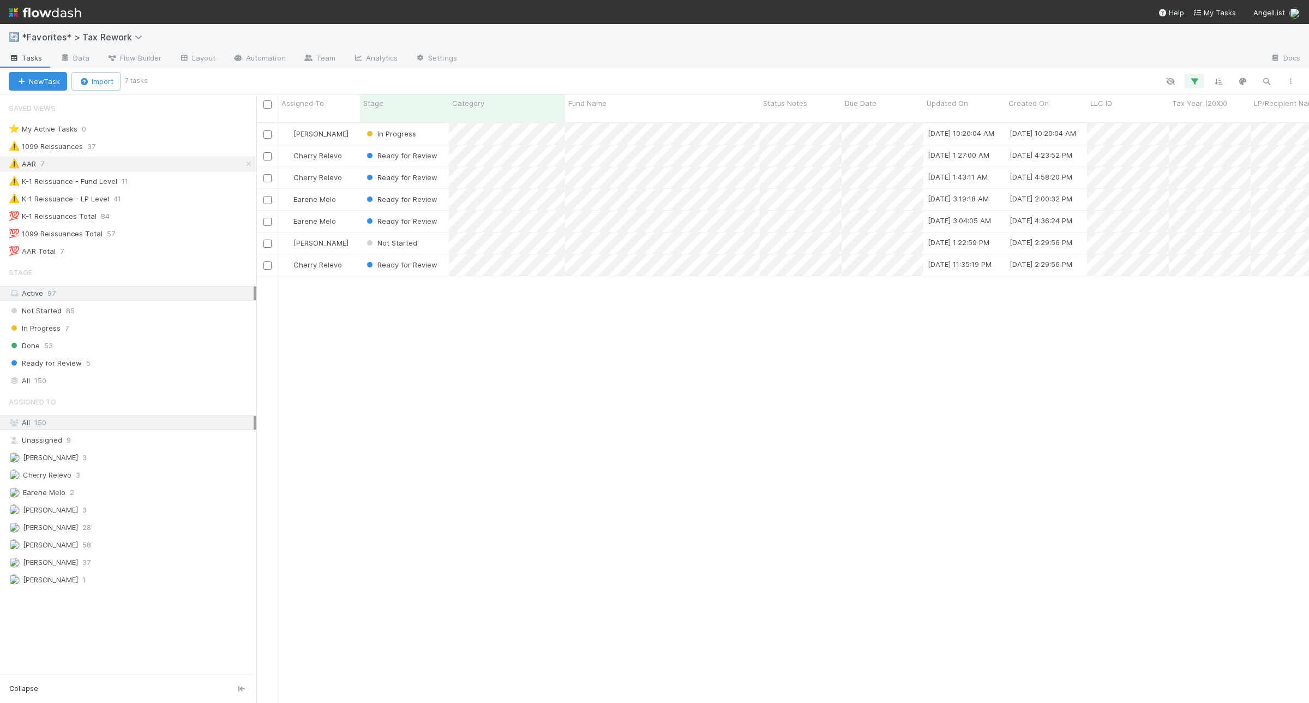
scroll to position [578, 1042]
click at [887, 331] on div at bounding box center [654, 351] width 1309 height 703
drag, startPoint x: 840, startPoint y: 101, endPoint x: 908, endPoint y: 102, distance: 68.2
click at [910, 102] on div at bounding box center [910, 108] width 0 height 27
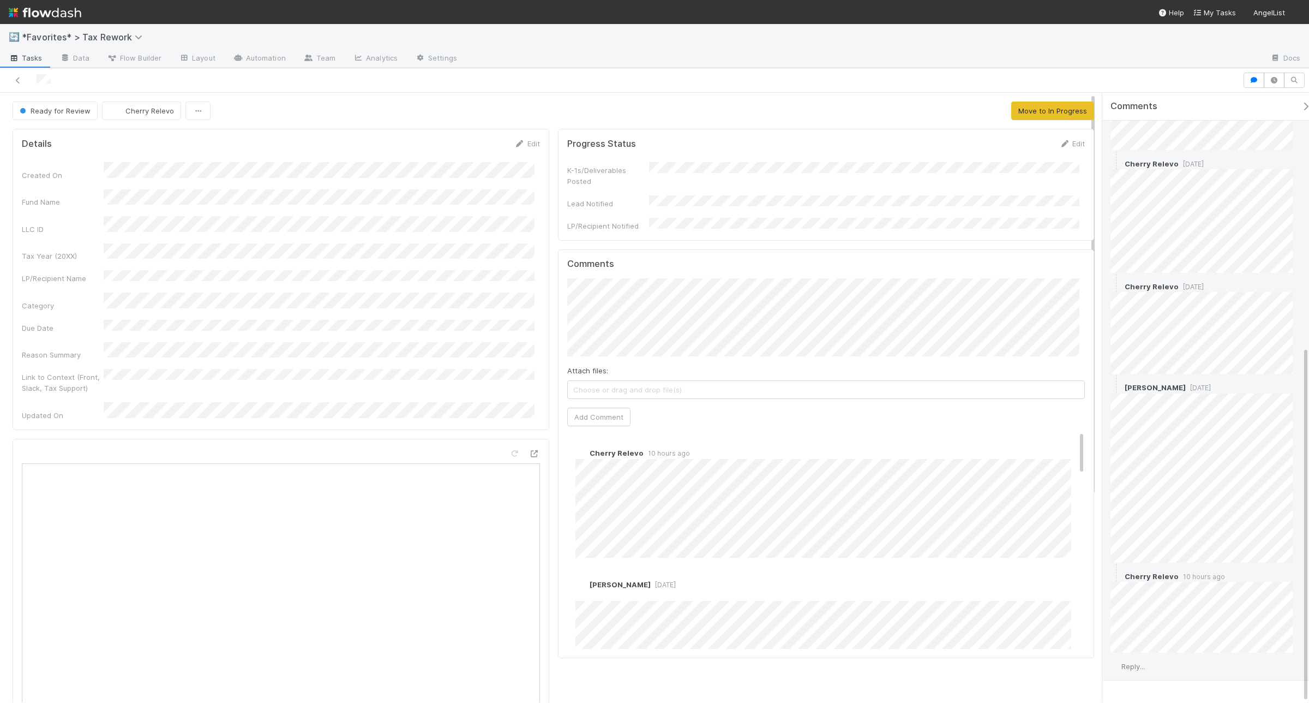
scroll to position [435, 0]
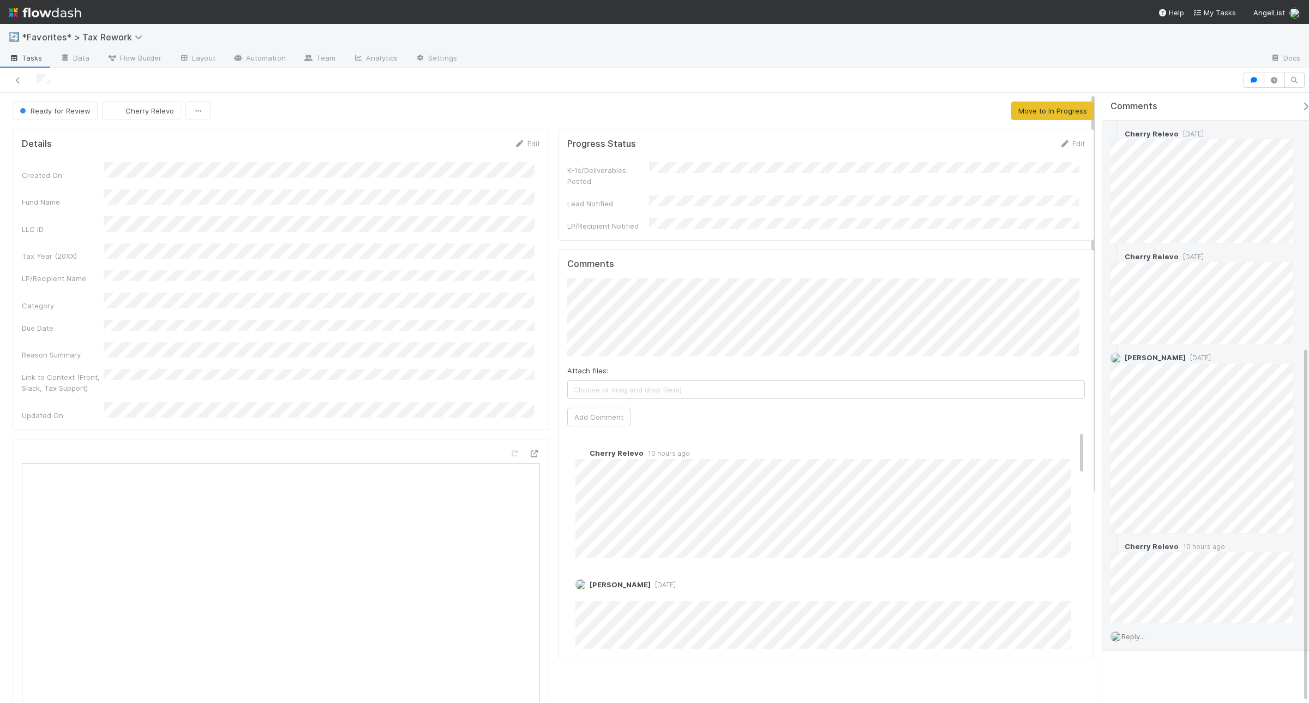
click at [1143, 632] on span "Reply..." at bounding box center [1132, 636] width 23 height 9
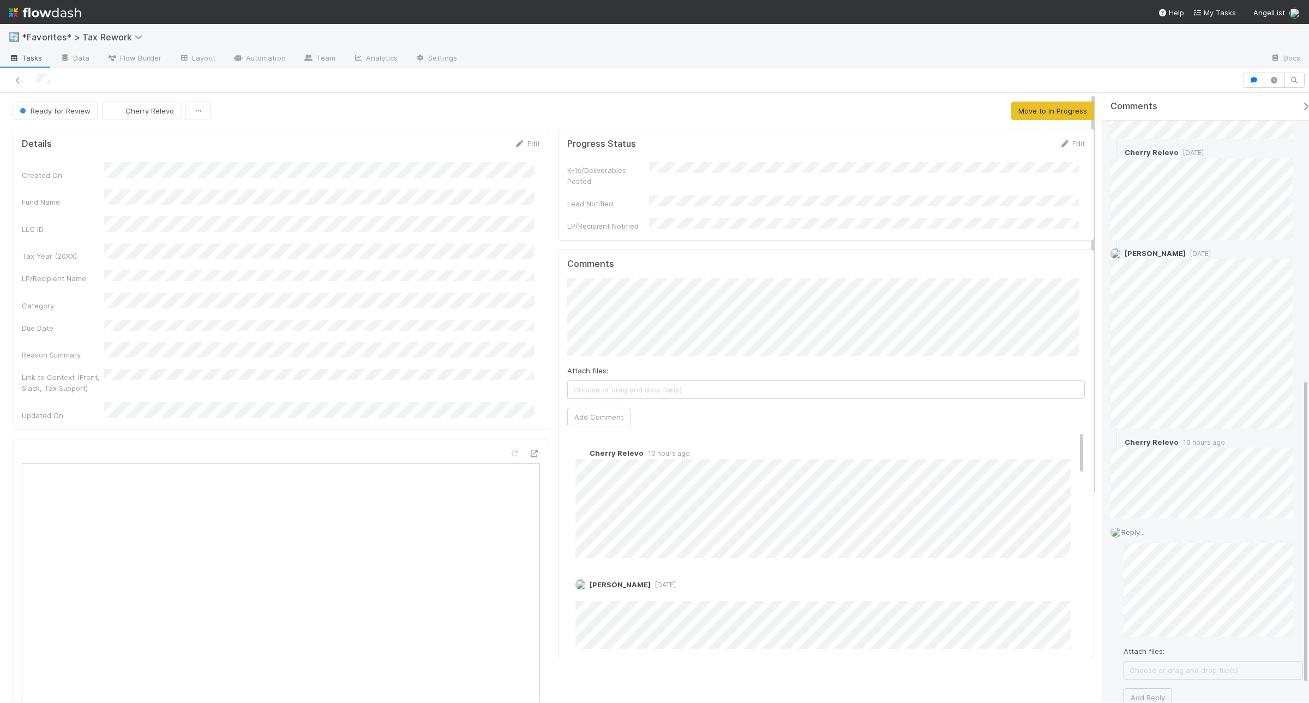
scroll to position [571, 0]
click at [1149, 664] on button "Add Reply" at bounding box center [1148, 665] width 49 height 19
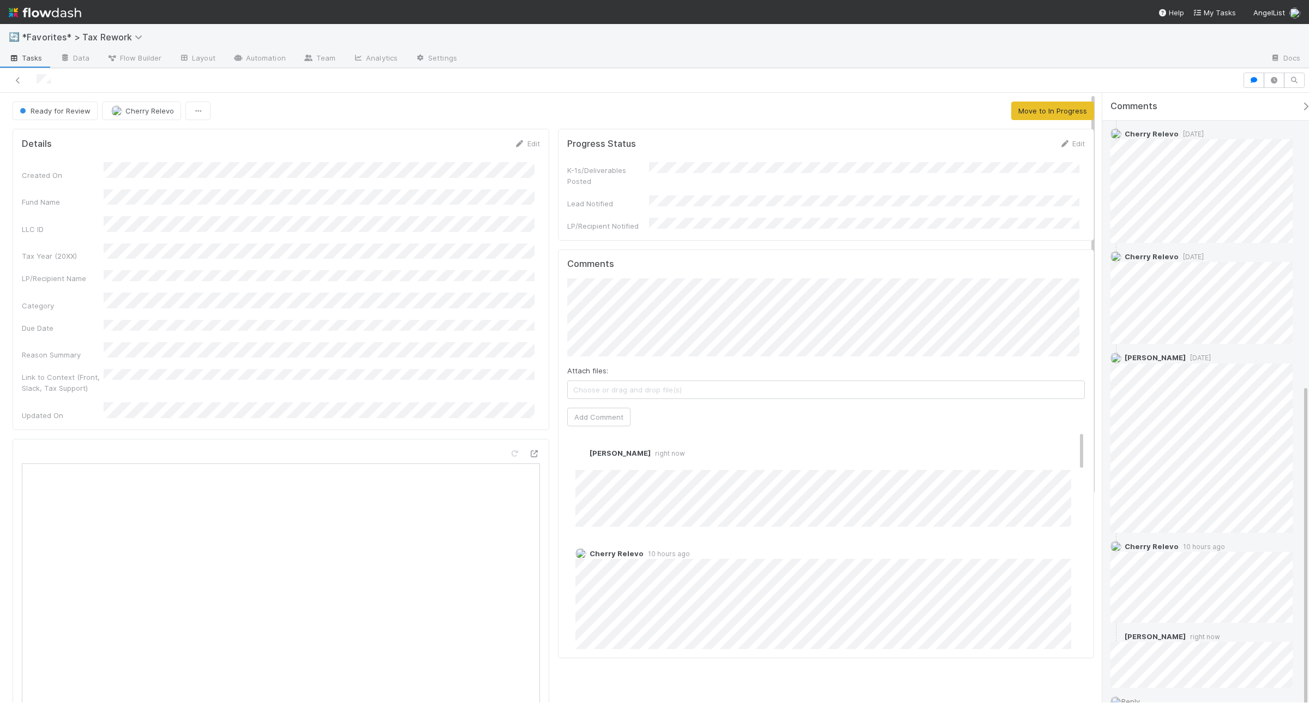
scroll to position [500, 0]
